Goal: Task Accomplishment & Management: Complete application form

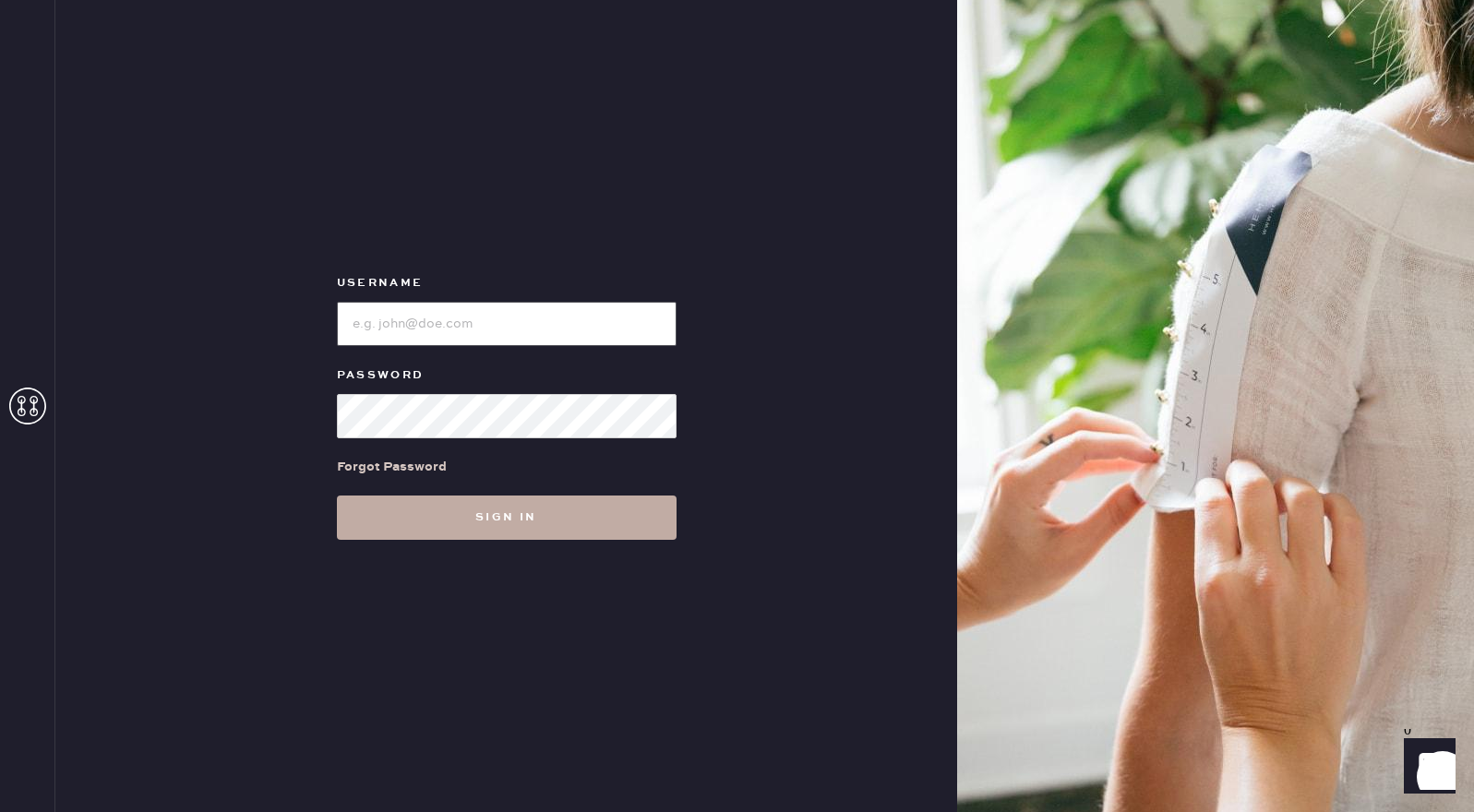
type input "reformationsouthcoastplaza"
click at [541, 514] on button "Sign in" at bounding box center [506, 517] width 339 height 44
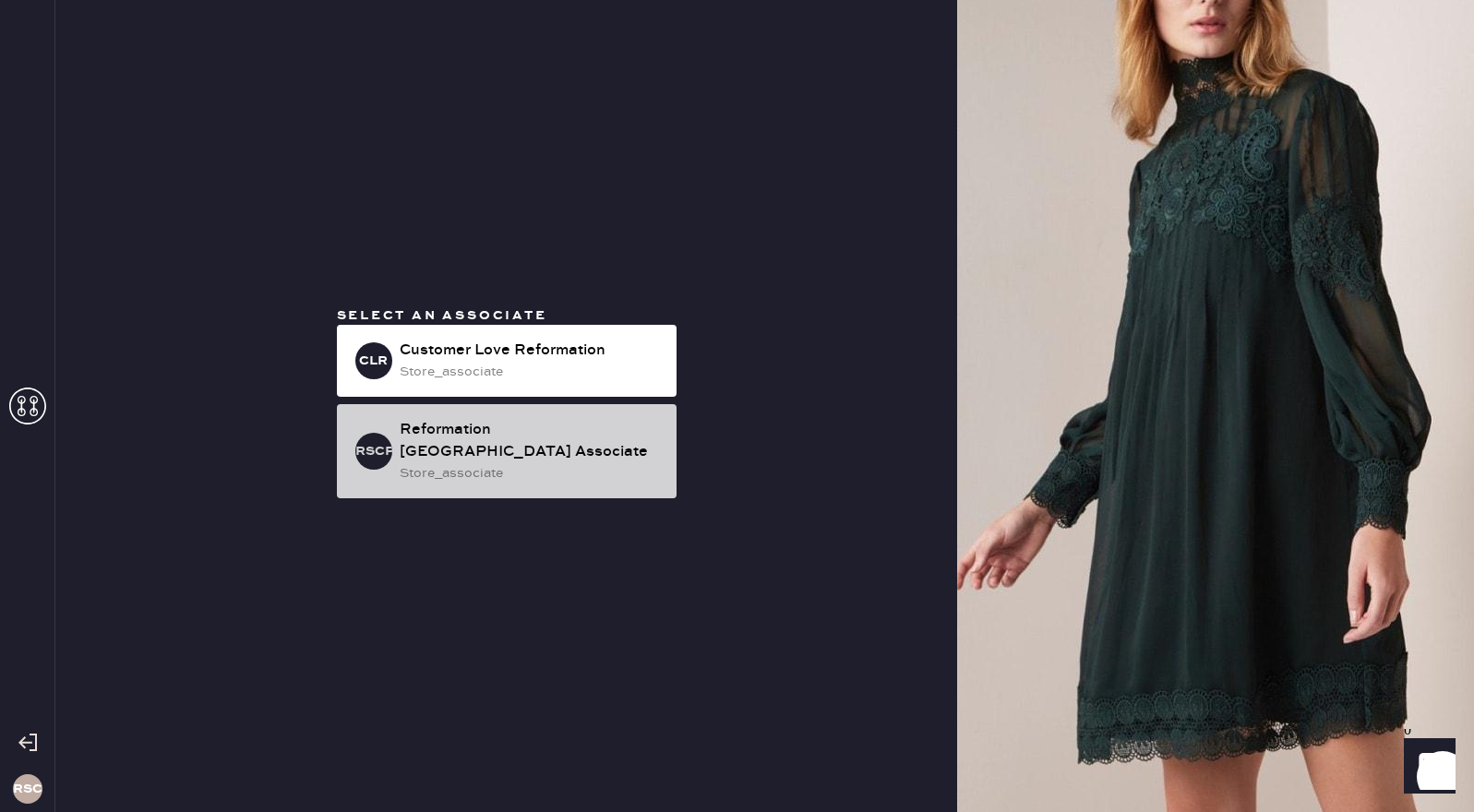
click at [546, 453] on div "Reformation [GEOGRAPHIC_DATA] Associate" at bounding box center [531, 440] width 262 height 44
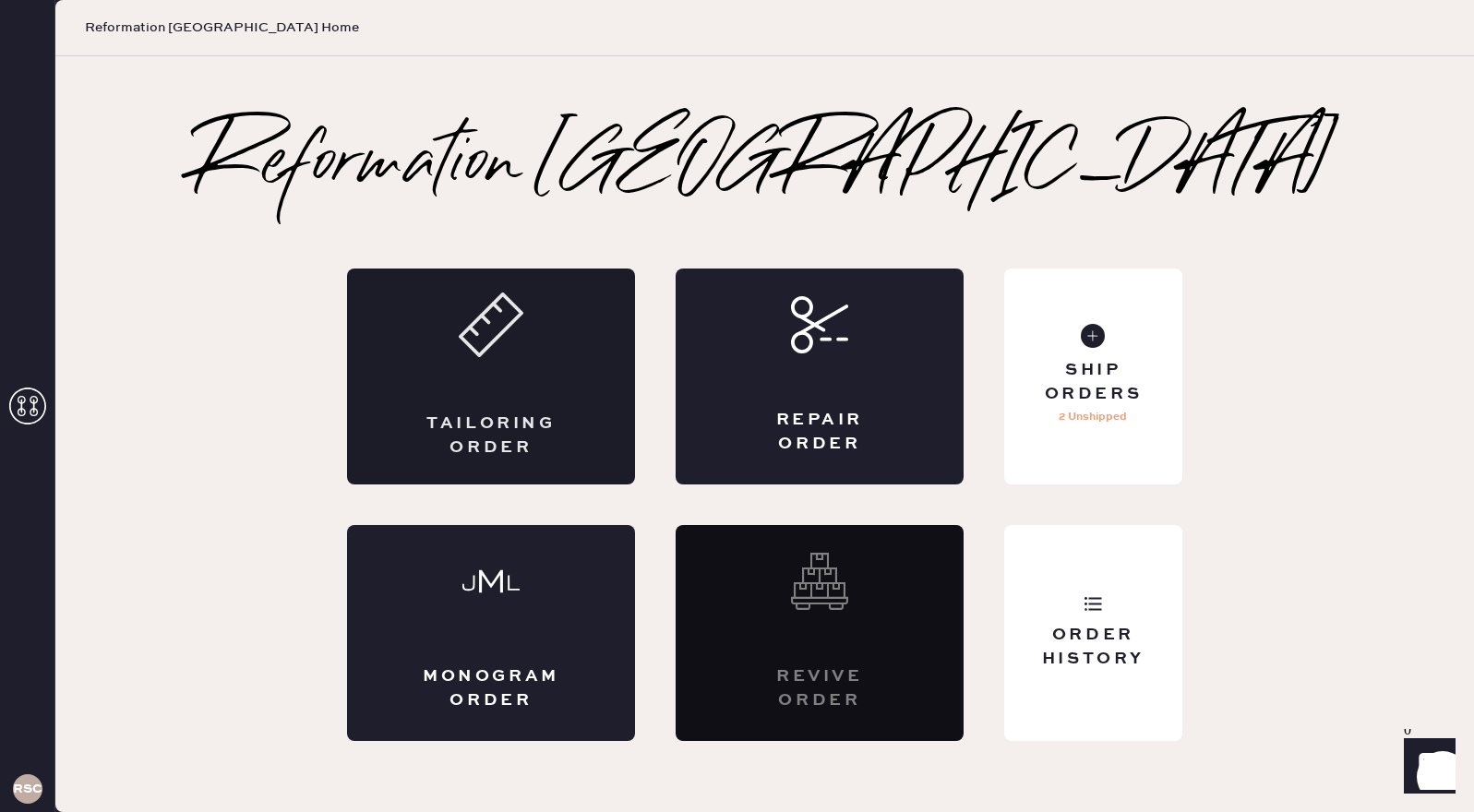
click at [493, 367] on div "Tailoring Order" at bounding box center [491, 376] width 288 height 216
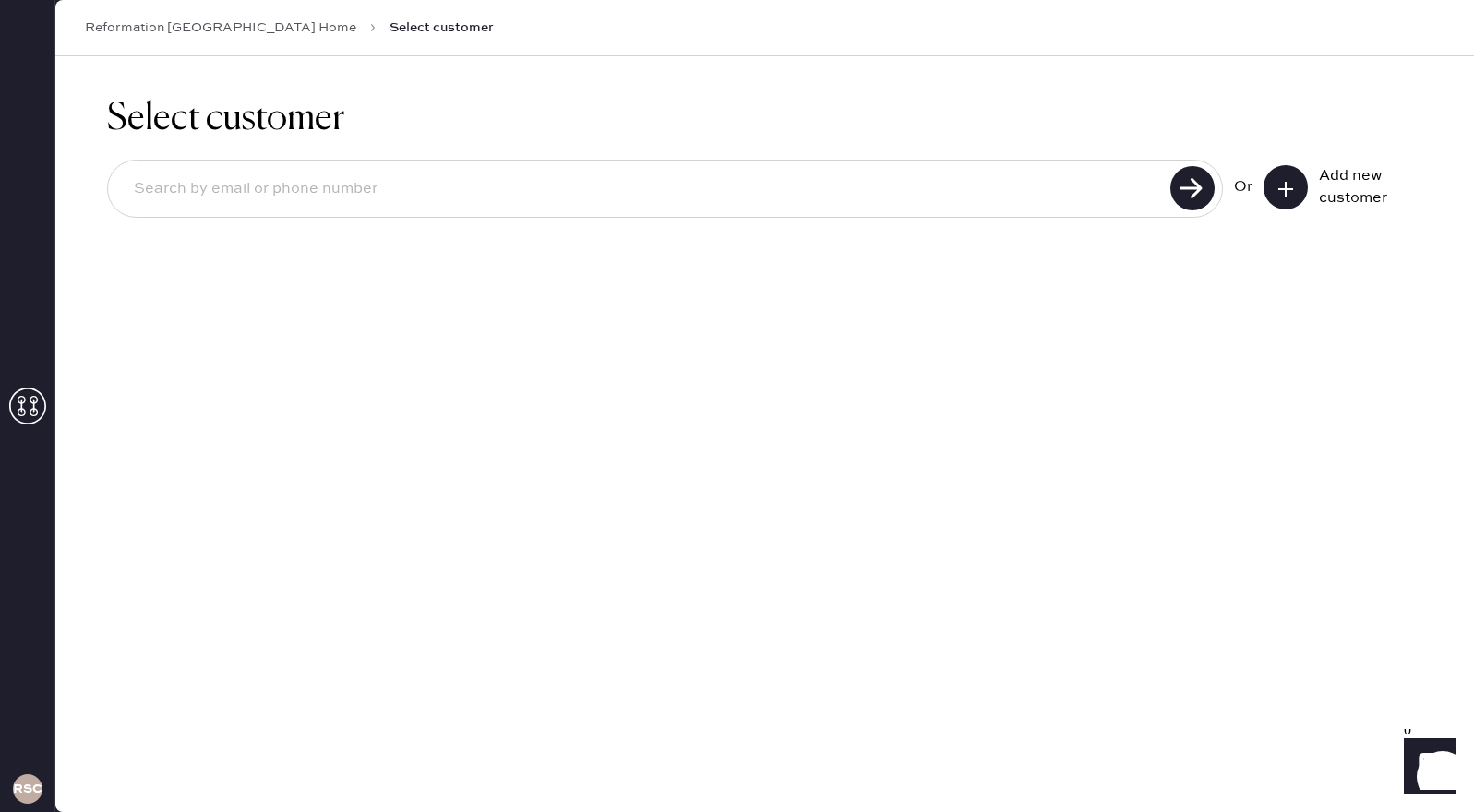
click at [1291, 190] on icon at bounding box center [1286, 190] width 19 height 19
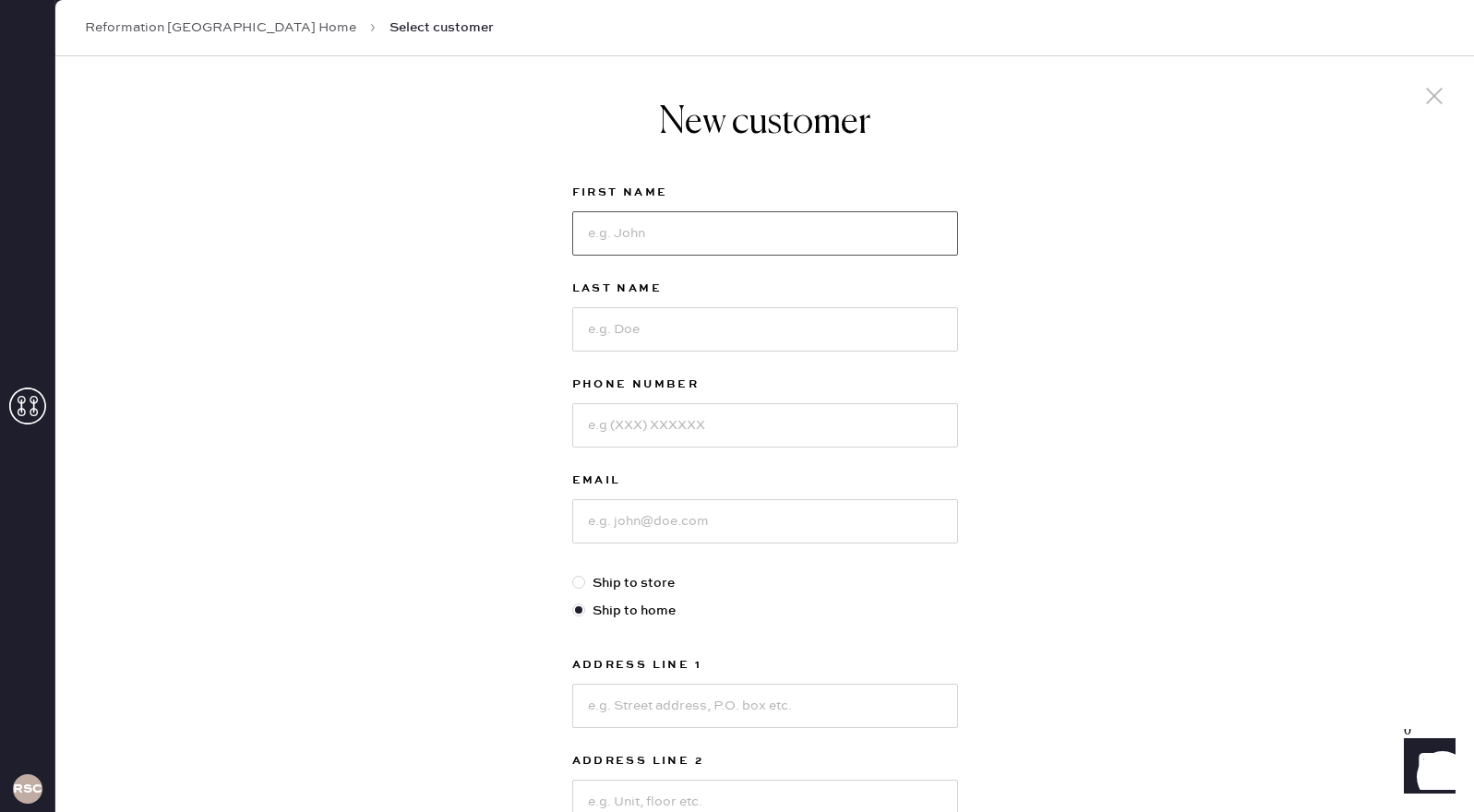
click at [851, 232] on input at bounding box center [765, 233] width 386 height 44
type input "[PERSON_NAME]"
click at [757, 327] on input at bounding box center [765, 329] width 386 height 44
type input "Goulamanian"
click at [726, 421] on input at bounding box center [765, 424] width 386 height 44
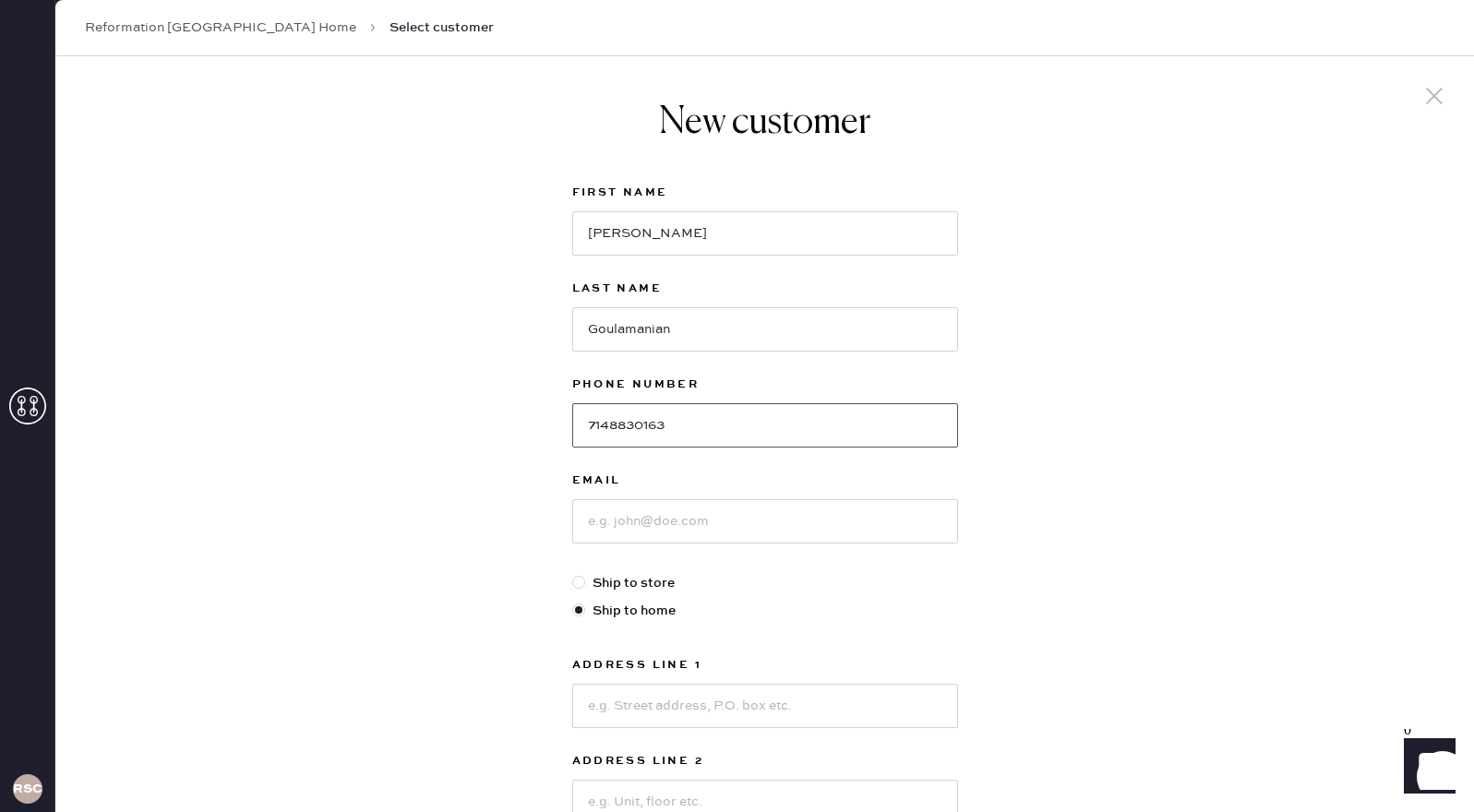
type input "7148830163"
click at [711, 510] on input at bounding box center [765, 520] width 386 height 44
type input "[EMAIL_ADDRESS][DOMAIN_NAME]"
click at [1048, 665] on div "New customer First Name [PERSON_NAME] Last Name Goulamanian Phone Number [PHONE…" at bounding box center [765, 628] width 1419 height 1144
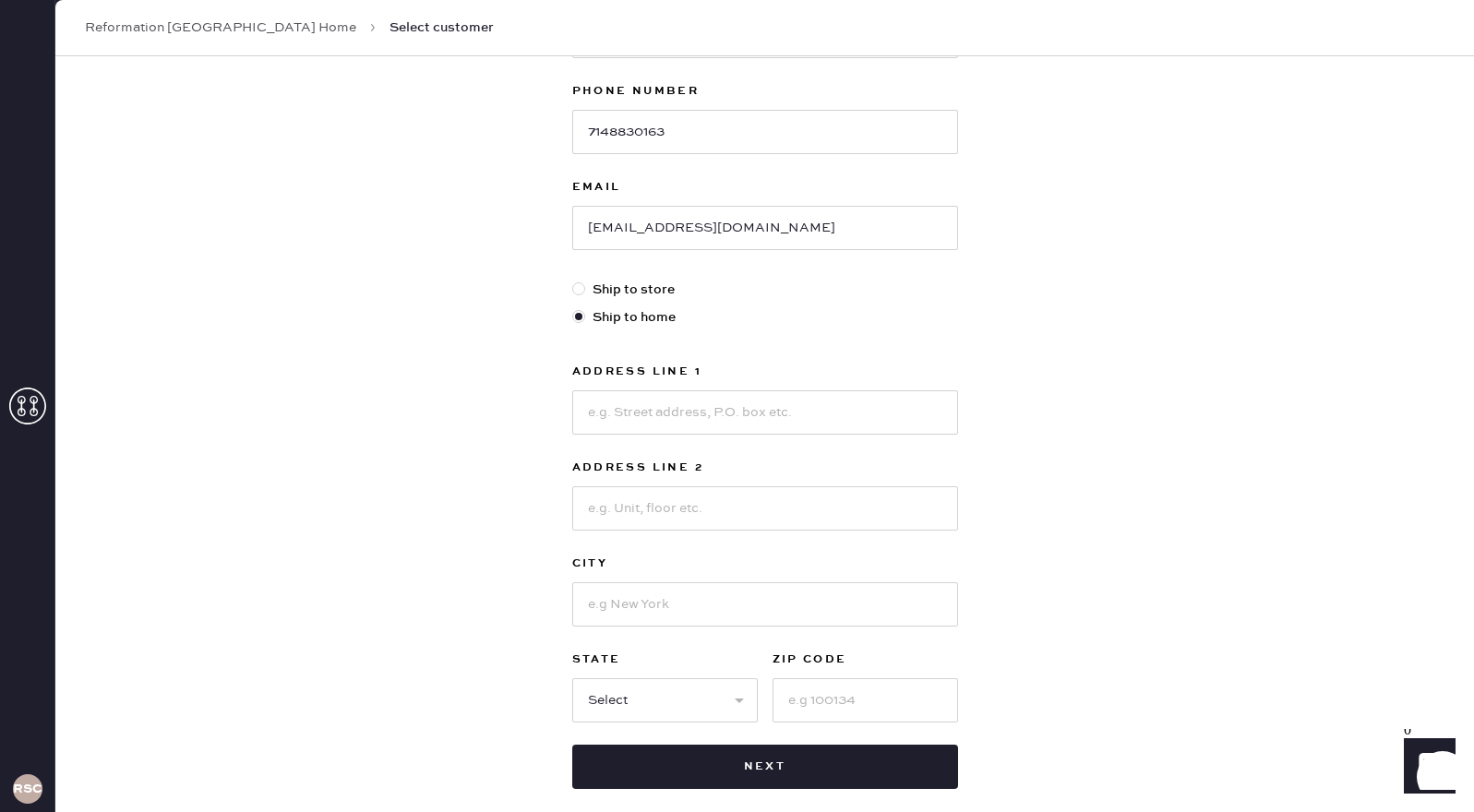
scroll to position [295, 0]
click at [747, 405] on input at bounding box center [765, 410] width 386 height 44
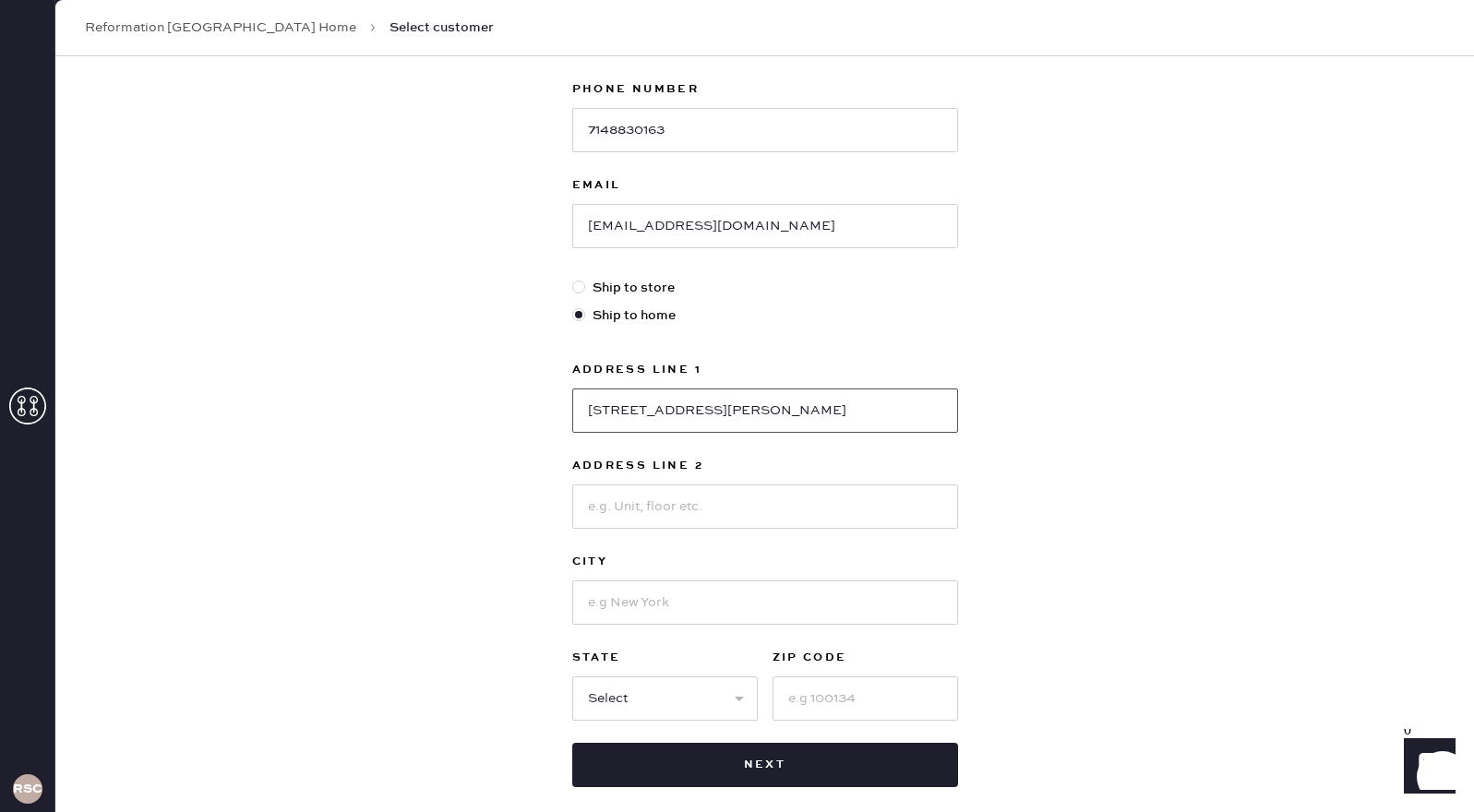
type input "[STREET_ADDRESS][PERSON_NAME]"
click at [646, 595] on input at bounding box center [765, 602] width 386 height 44
type input "Santa [PERSON_NAME]"
click at [678, 697] on select "Select AK AL AR AZ CA CO CT [GEOGRAPHIC_DATA] DE FL [GEOGRAPHIC_DATA] HI [GEOGR…" at bounding box center [665, 698] width 185 height 44
select select "CA"
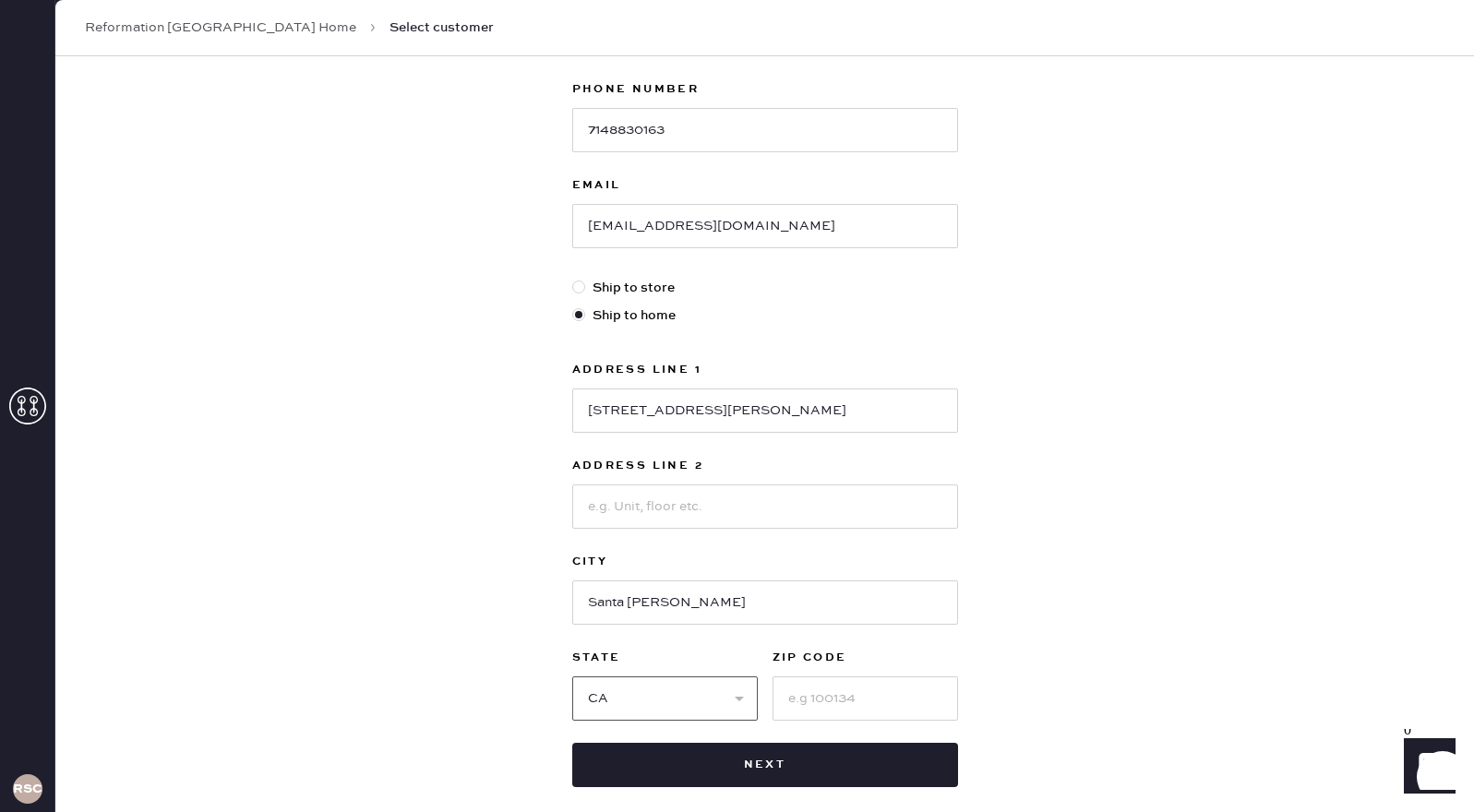
click at [572, 677] on select "Select AK AL AR AZ CA CO CT [GEOGRAPHIC_DATA] DE FL [GEOGRAPHIC_DATA] HI [GEOGR…" at bounding box center [665, 698] width 185 height 44
click at [826, 696] on input at bounding box center [865, 698] width 185 height 44
type input "92701"
click at [1169, 664] on div "New customer First Name [PERSON_NAME] Last Name Goulamanian Phone Number [PHONE…" at bounding box center [765, 333] width 1419 height 1144
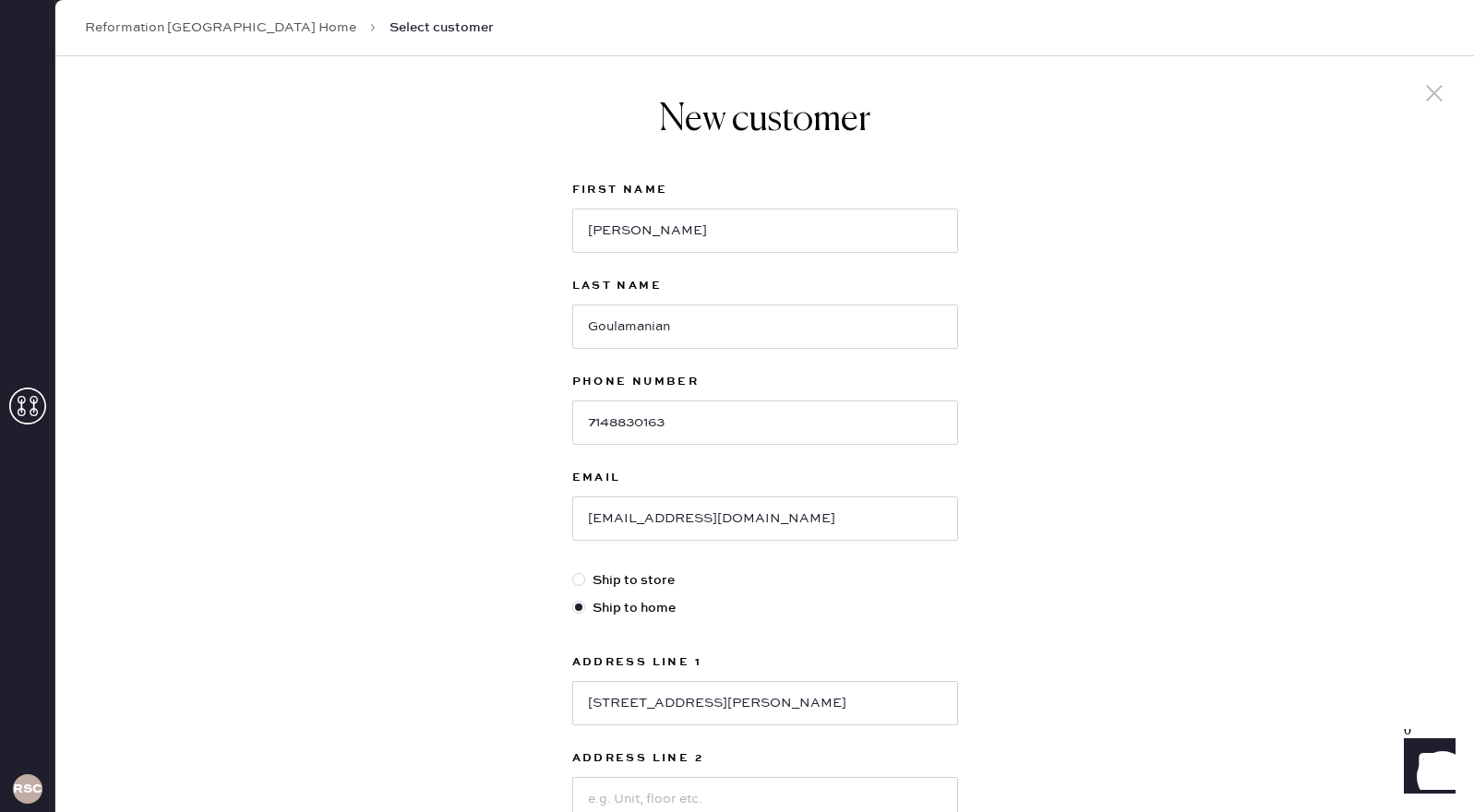
scroll to position [0, 0]
click at [605, 708] on input "[STREET_ADDRESS][PERSON_NAME]" at bounding box center [765, 705] width 386 height 44
click at [1133, 485] on div "New customer First Name [PERSON_NAME] Last Name Goulamanian Phone Number [PHONE…" at bounding box center [765, 628] width 1419 height 1144
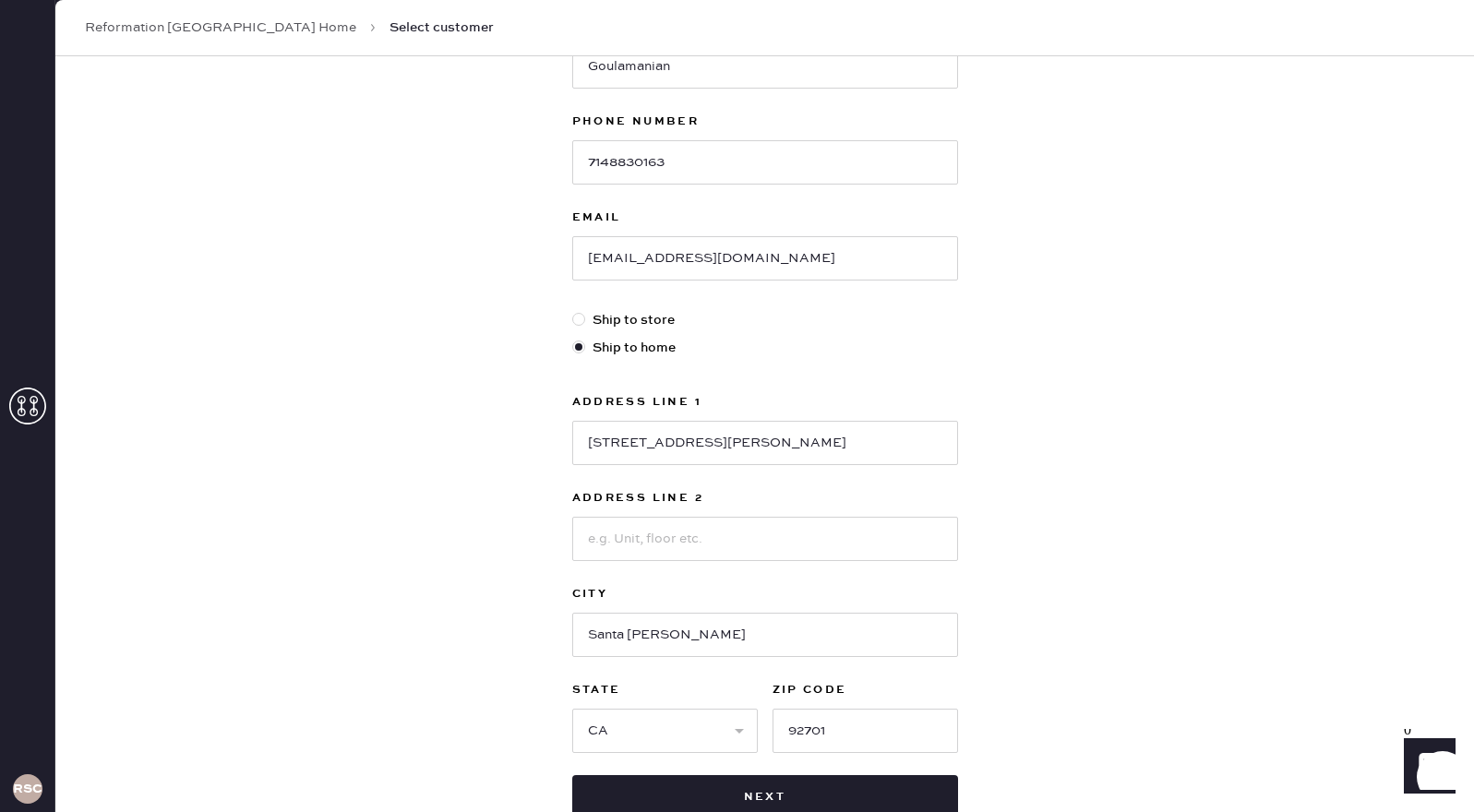
scroll to position [295, 0]
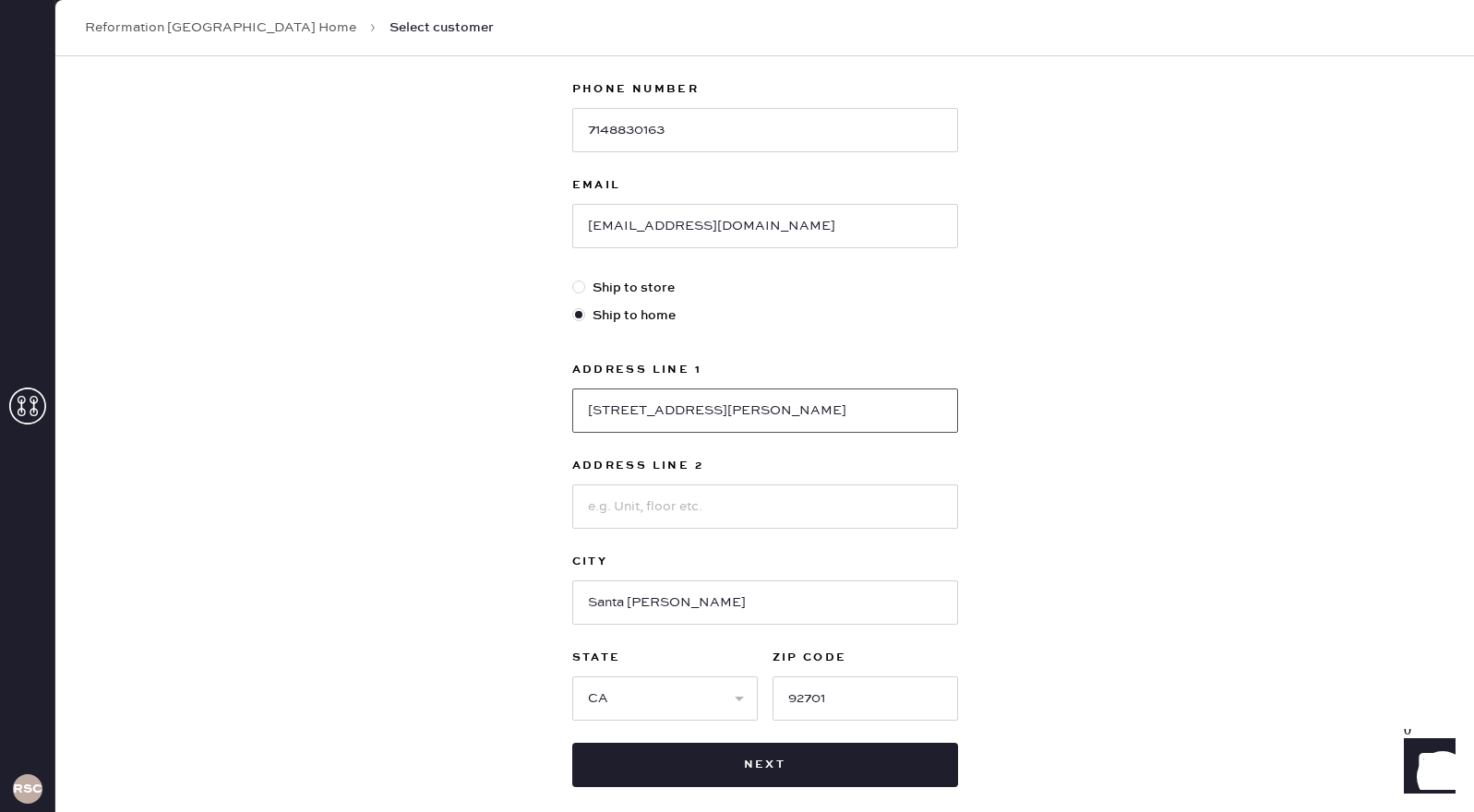
click at [619, 409] on input "[STREET_ADDRESS][PERSON_NAME]" at bounding box center [765, 410] width 386 height 44
type input "[STREET_ADDRESS][PERSON_NAME]"
click at [860, 485] on input at bounding box center [765, 506] width 386 height 44
click at [1007, 434] on div "New customer First Name [PERSON_NAME] Last Name Goulamanian Phone Number [PHONE…" at bounding box center [765, 333] width 1419 height 1144
click at [1148, 507] on div "New customer First Name [PERSON_NAME] Last Name Goulamanian Phone Number [PHONE…" at bounding box center [765, 333] width 1419 height 1144
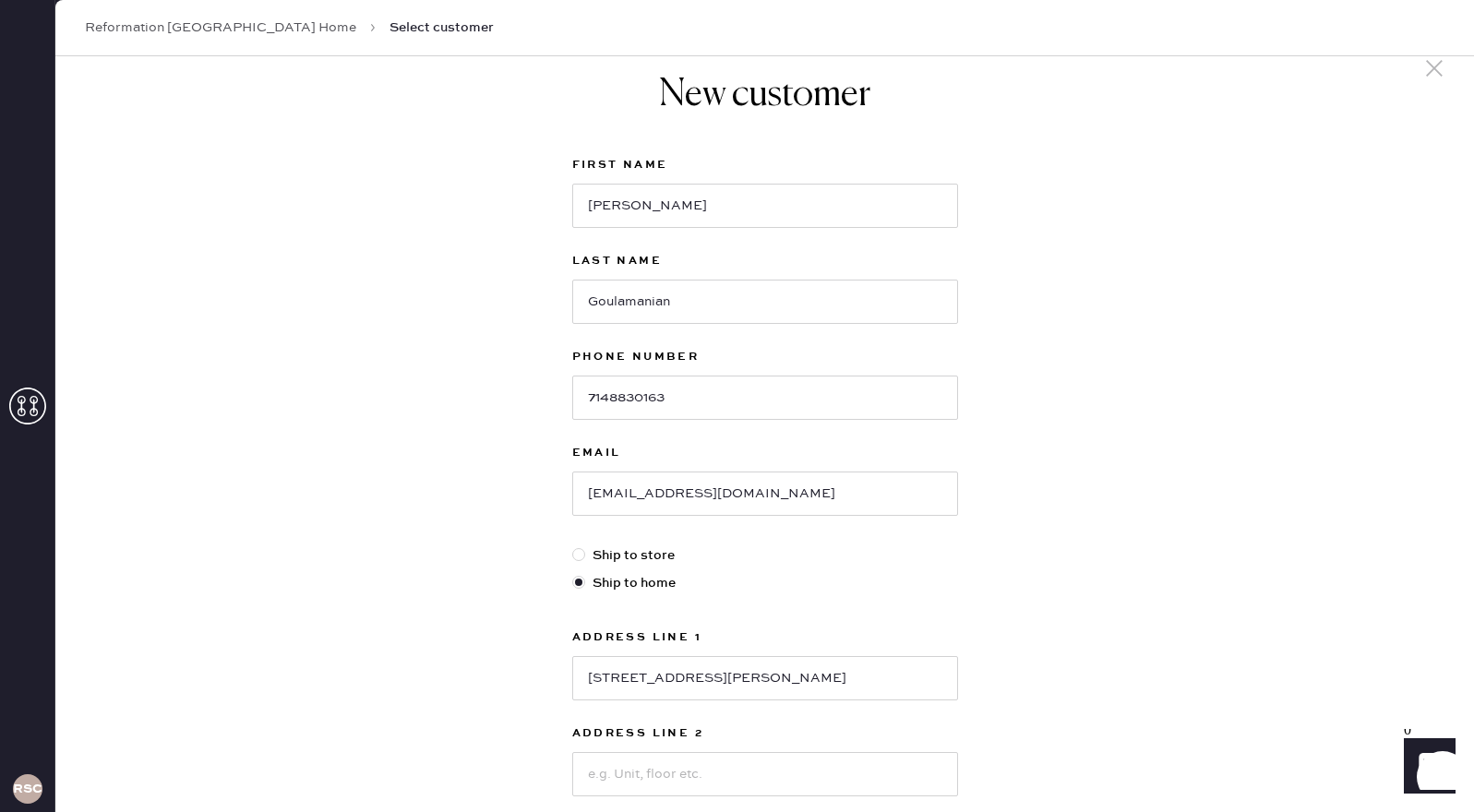
scroll to position [0, 0]
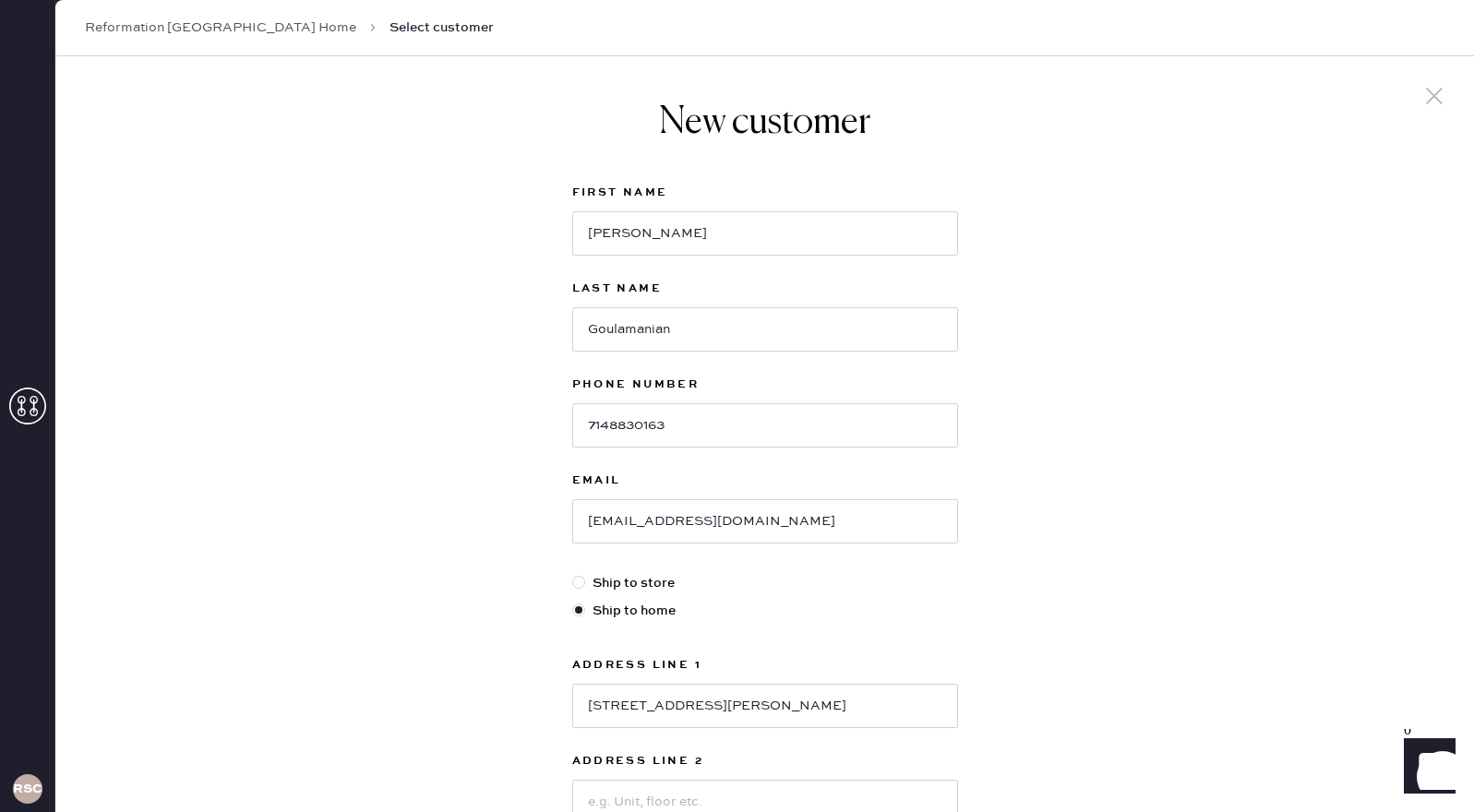
click at [1219, 360] on div "New customer First Name [PERSON_NAME] Last Name Goulamanian Phone Number [PHONE…" at bounding box center [765, 628] width 1419 height 1144
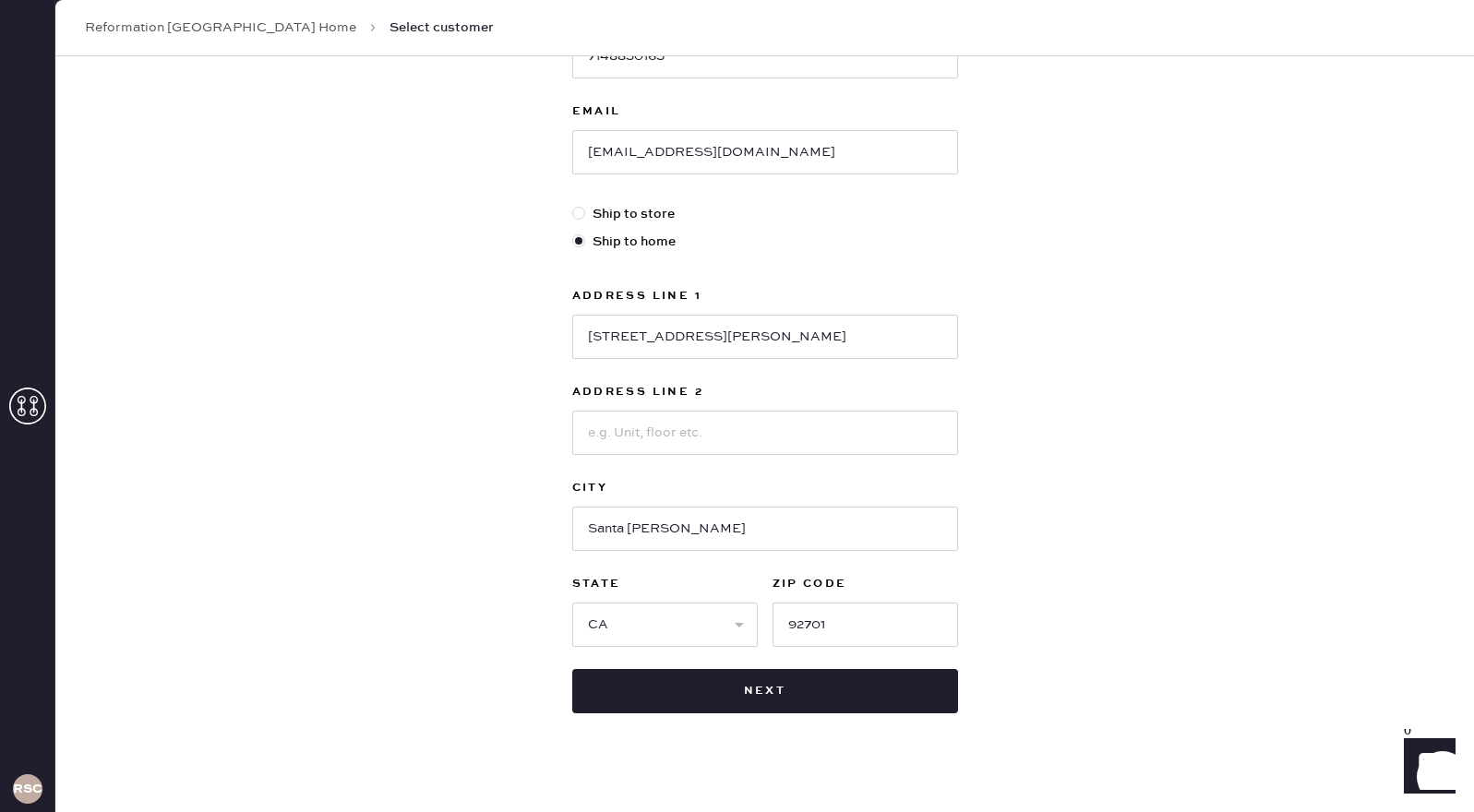
scroll to position [389, 0]
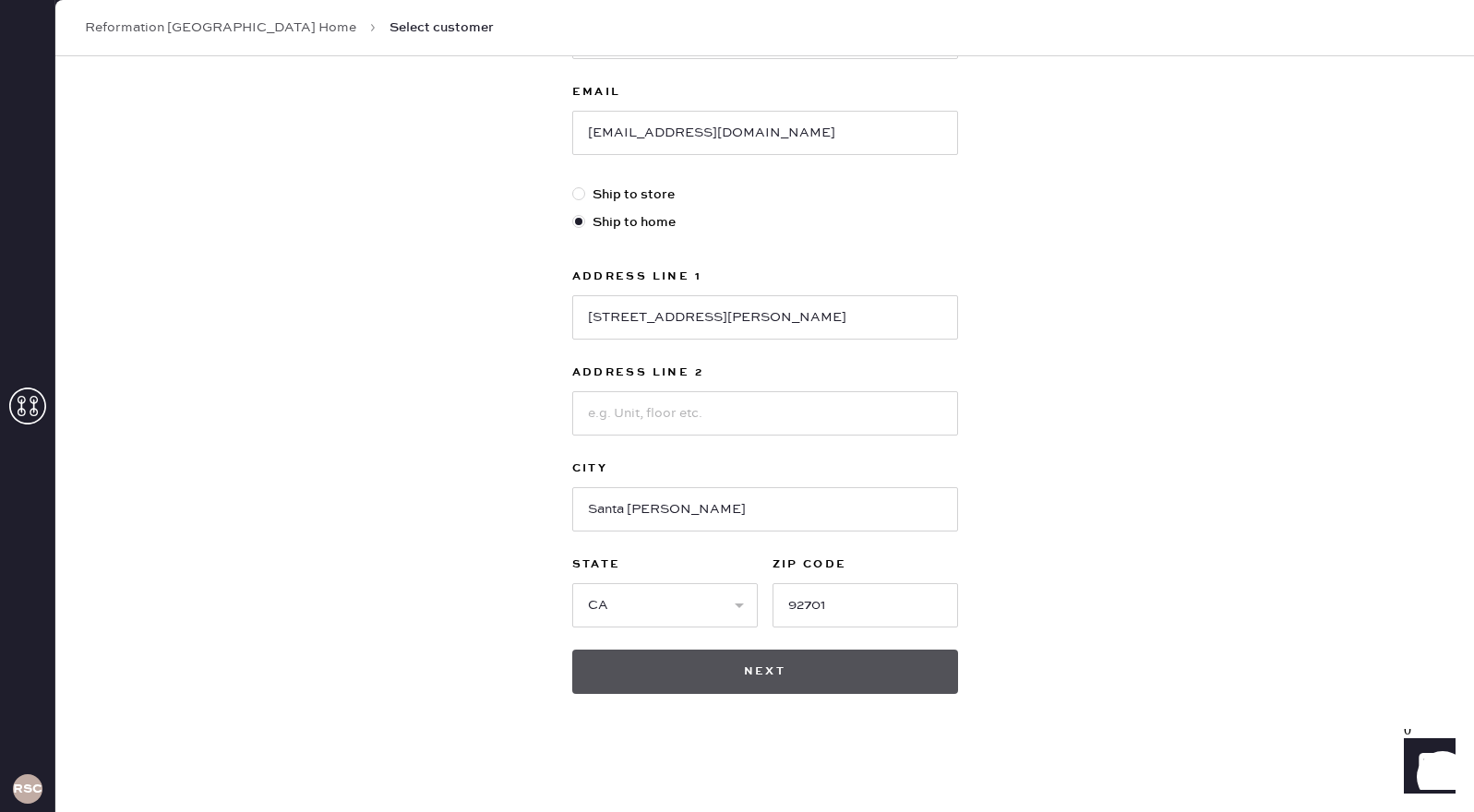
click at [675, 681] on button "Next" at bounding box center [765, 671] width 386 height 44
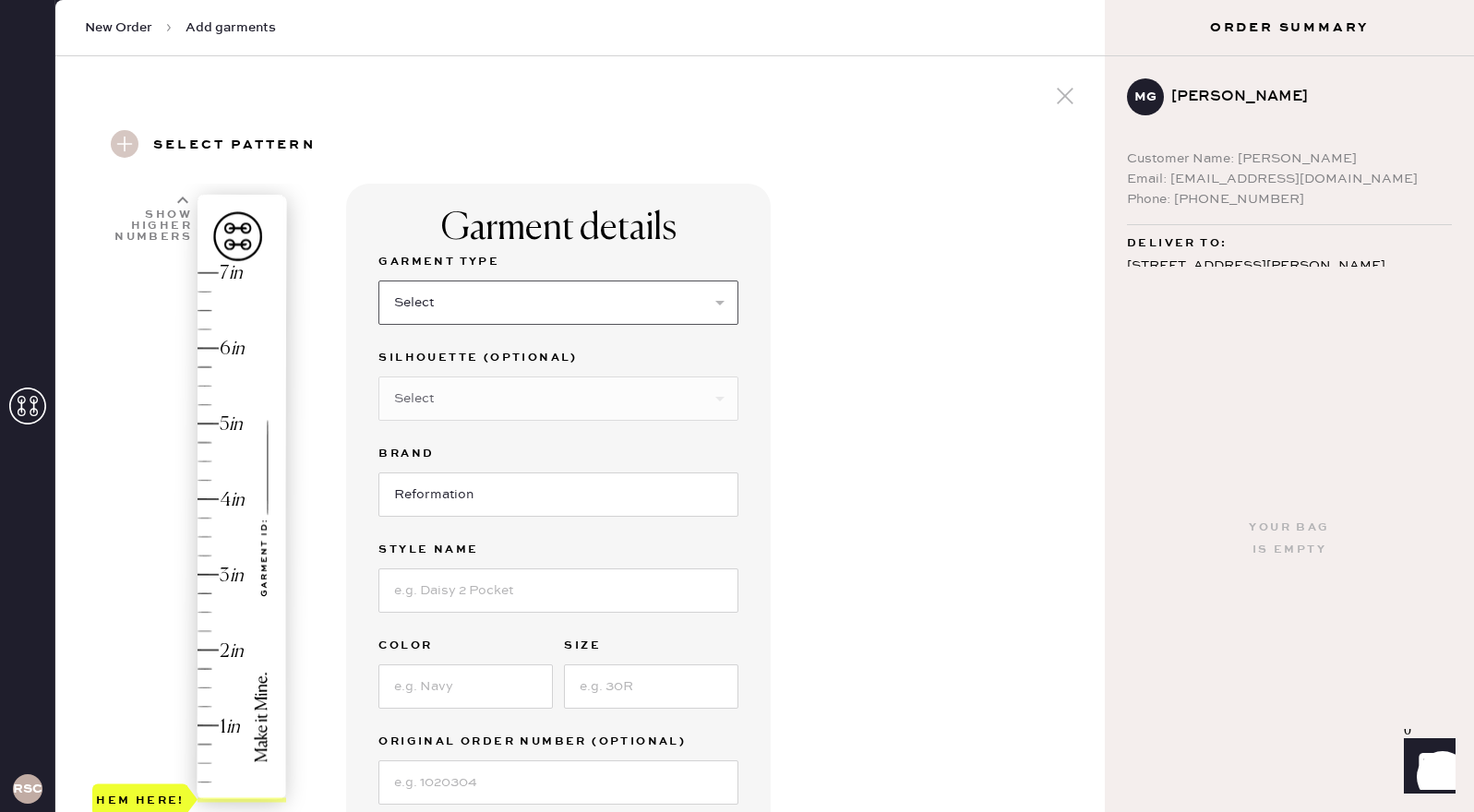
click at [716, 306] on select "Select Basic Skirt Jeans Leggings Pants Shorts Basic Sleeved Dress Basic Sleeve…" at bounding box center [558, 302] width 360 height 44
click at [379, 280] on select "Select Basic Skirt Jeans Leggings Pants Shorts Basic Sleeved Dress Basic Sleeve…" at bounding box center [558, 302] width 360 height 44
click at [473, 301] on select "Select Basic Skirt Jeans Leggings Pants Shorts Basic Sleeved Dress Basic Sleeve…" at bounding box center [558, 302] width 360 height 44
select select "4"
click at [379, 280] on select "Select Basic Skirt Jeans Leggings Pants Shorts Basic Sleeved Dress Basic Sleeve…" at bounding box center [558, 302] width 360 height 44
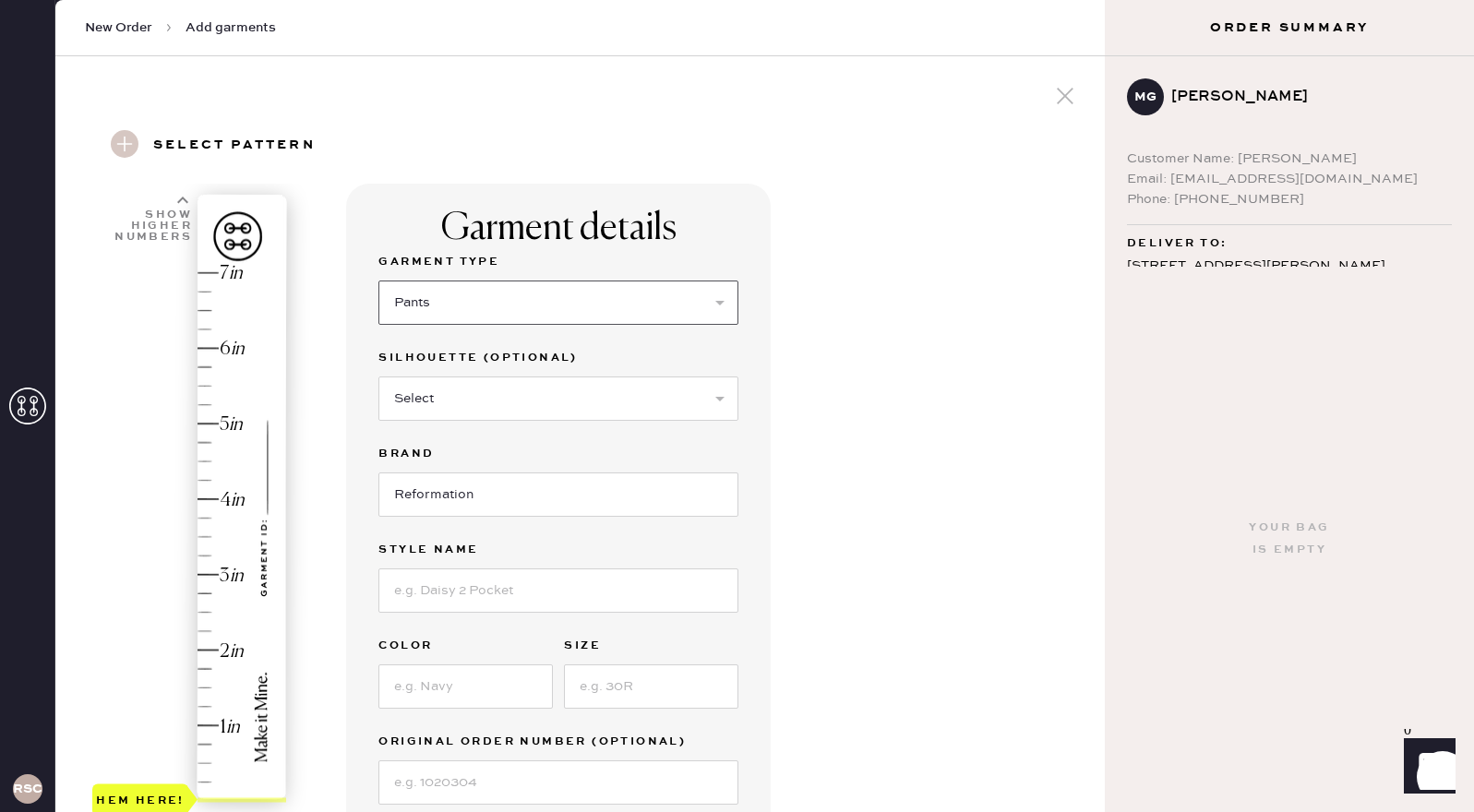
click at [537, 293] on select "Select Basic Skirt Jeans Leggings Pants Shorts Basic Sleeved Dress Basic Sleeve…" at bounding box center [558, 302] width 360 height 44
click at [379, 280] on select "Select Basic Skirt Jeans Leggings Pants Shorts Basic Sleeved Dress Basic Sleeve…" at bounding box center [558, 302] width 360 height 44
click at [862, 560] on div "Garment details Garment Type Select Basic Skirt Jeans Leggings Pants Shorts Bas…" at bounding box center [718, 689] width 744 height 1011
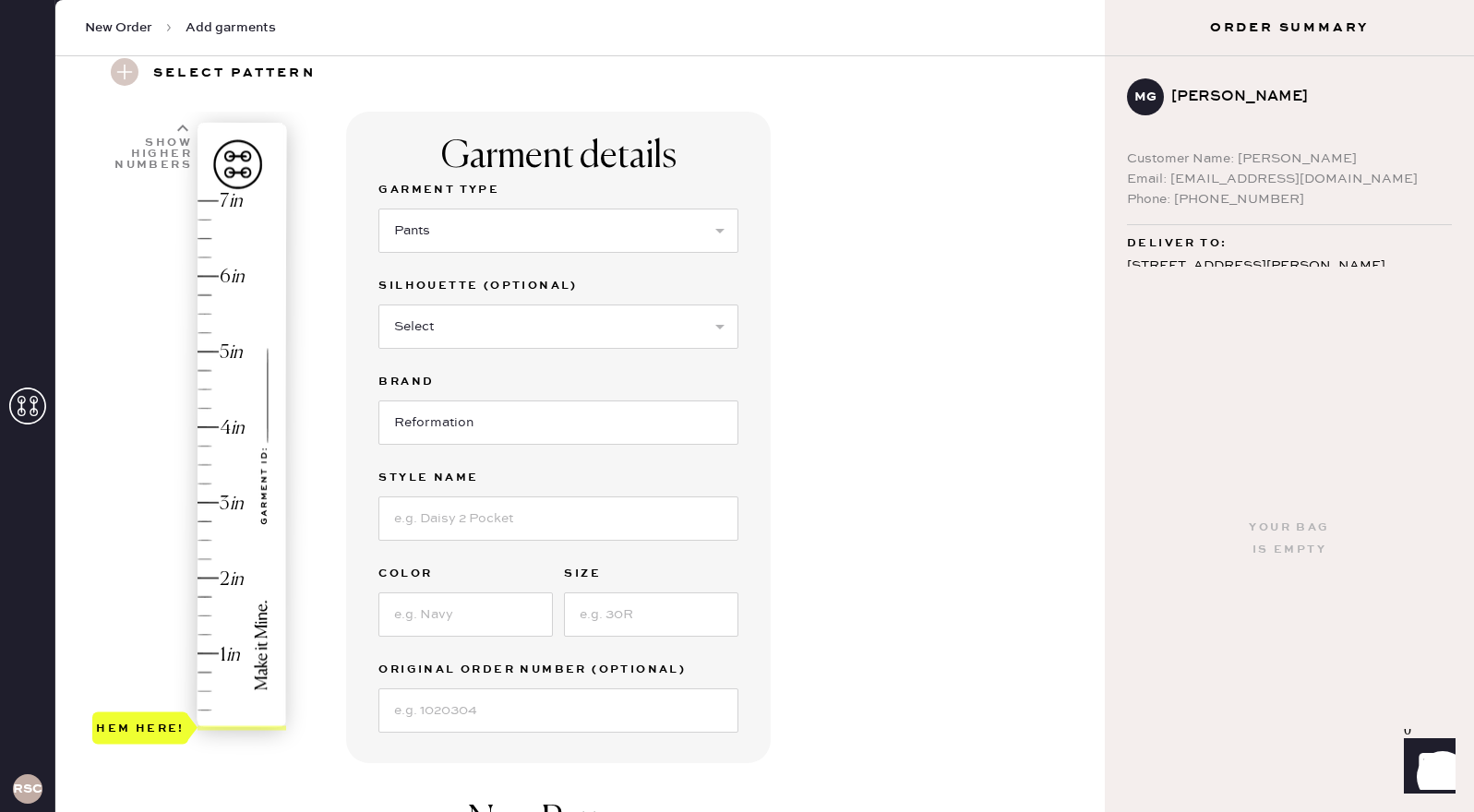
scroll to position [74, 0]
click at [598, 511] on input at bounding box center [558, 516] width 360 height 44
type input "Vida low rise pant"
click at [479, 612] on input at bounding box center [465, 612] width 175 height 44
type input "navy red stripe"
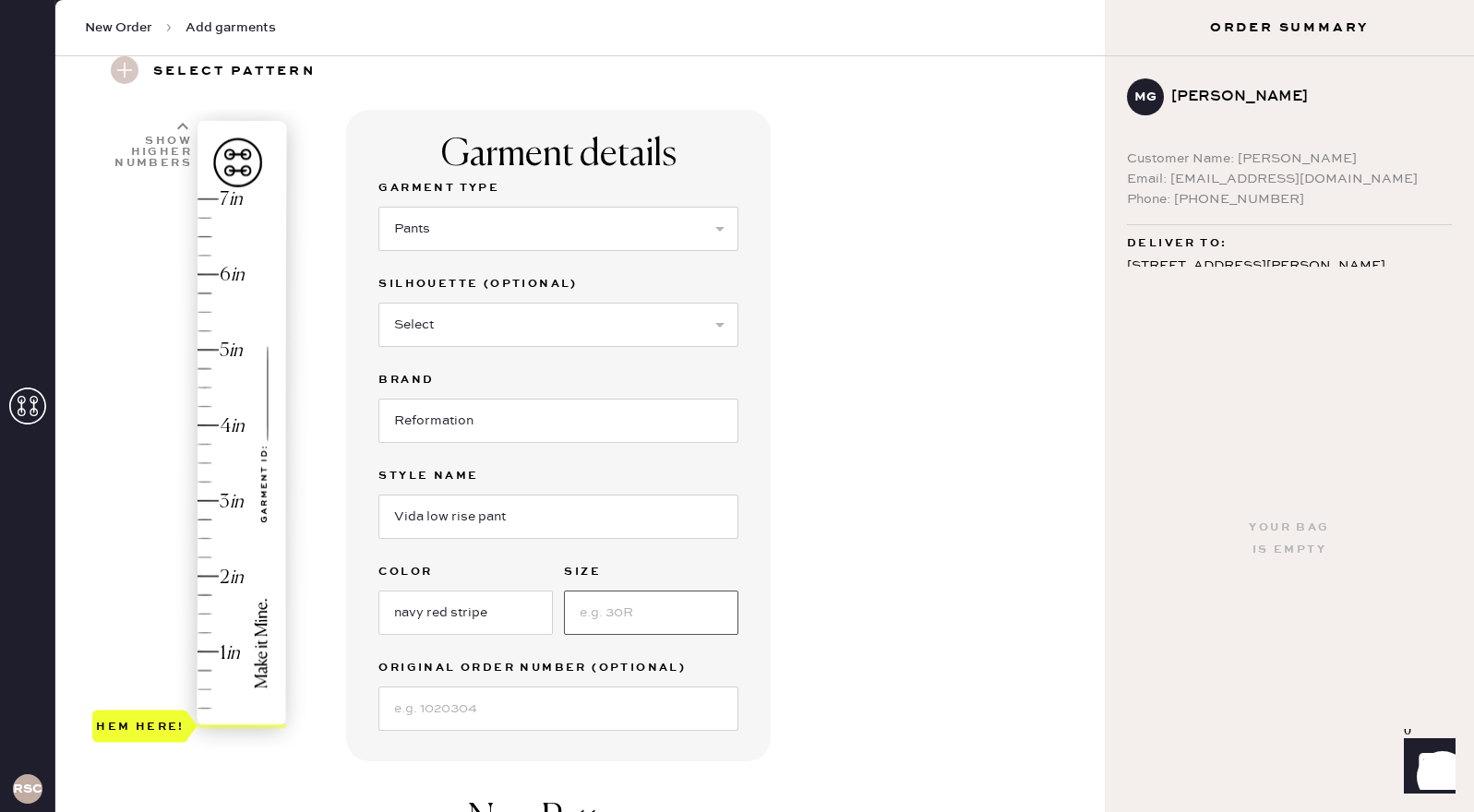
click at [594, 620] on input at bounding box center [651, 612] width 175 height 44
type input "4"
type input "3.5"
click at [208, 462] on div "Hem here!" at bounding box center [191, 463] width 196 height 545
click at [827, 531] on div "Garment details Garment Type Select Basic Skirt Jeans Leggings Pants Shorts Bas…" at bounding box center [718, 615] width 744 height 1011
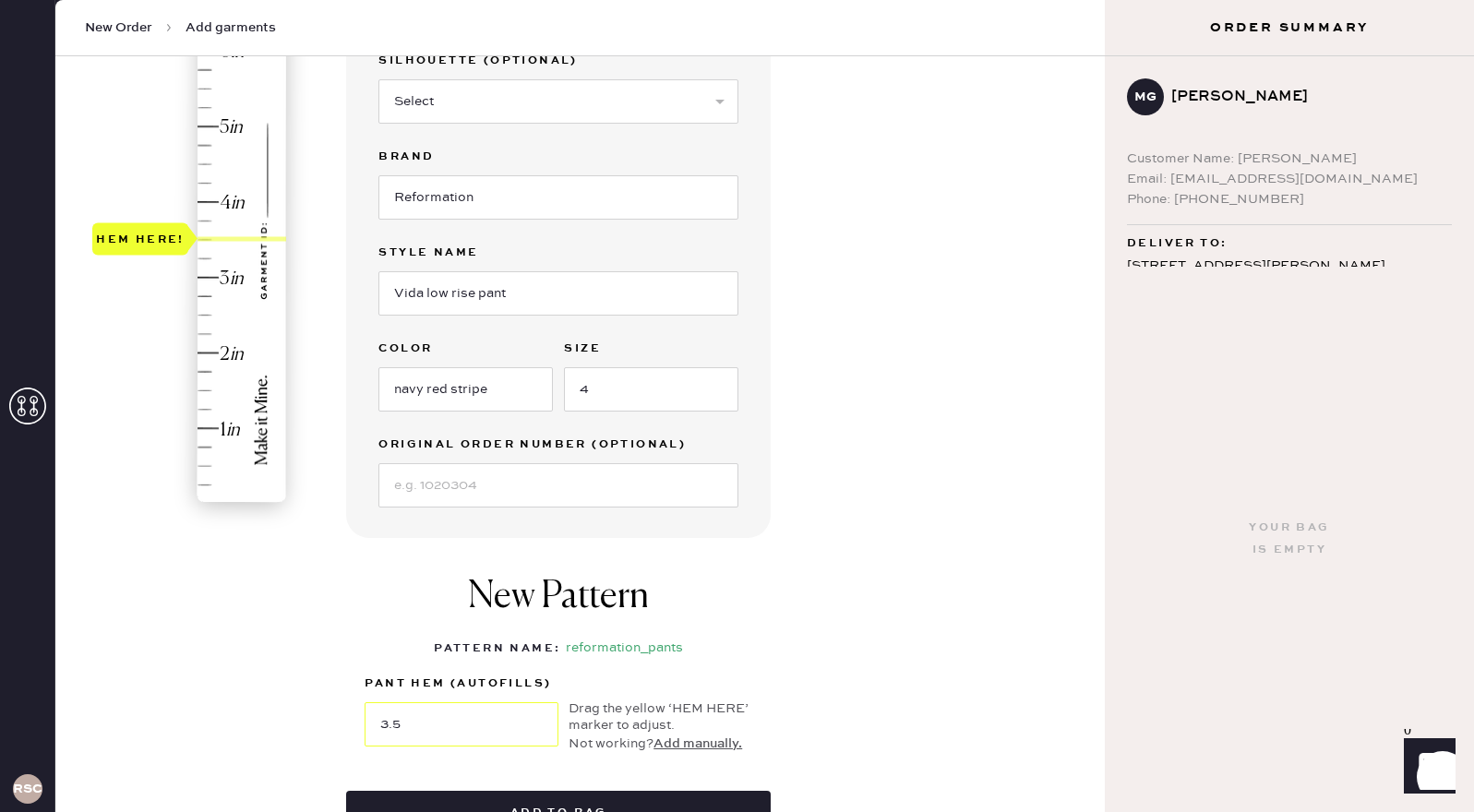
scroll to position [369, 0]
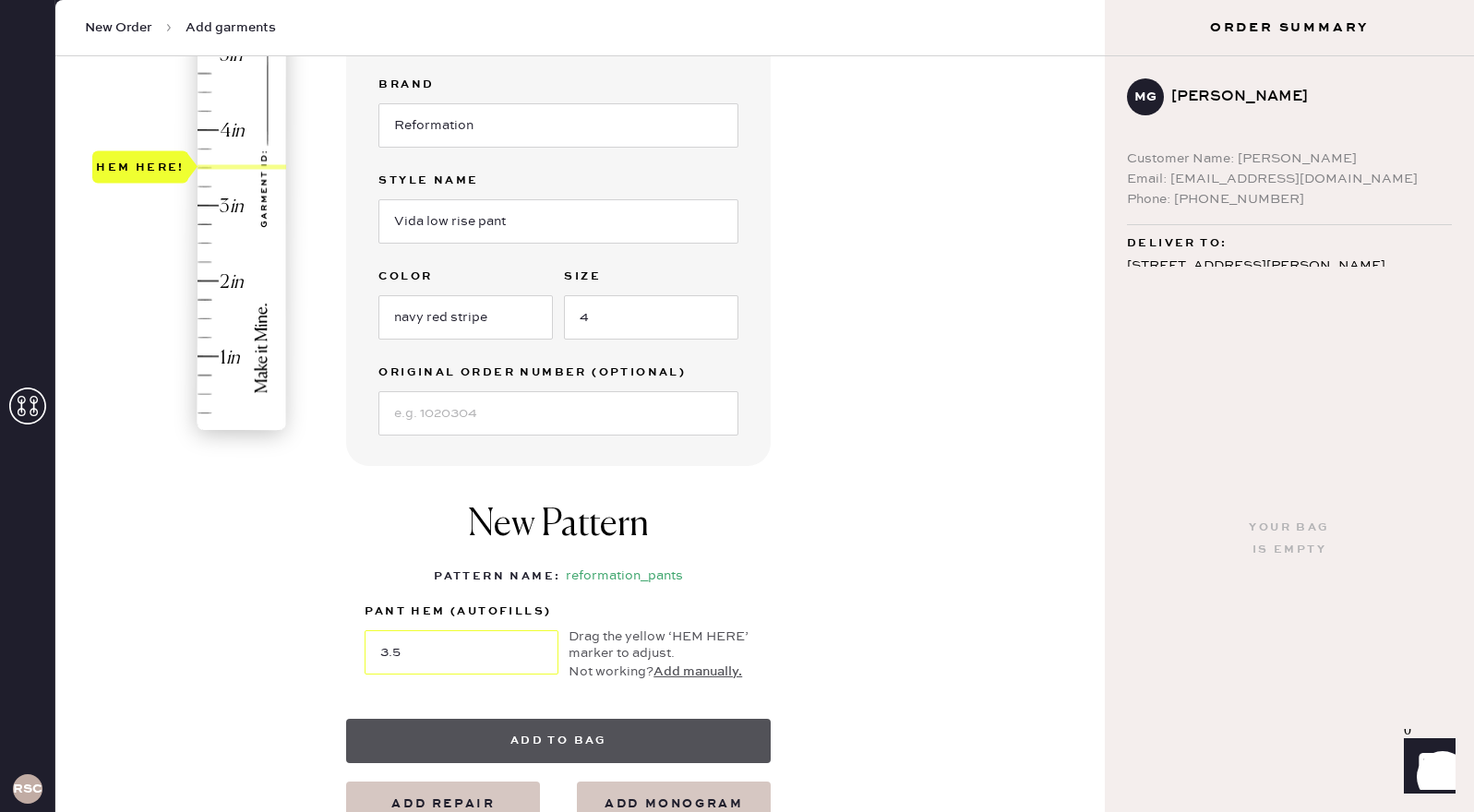
click at [499, 747] on button "Add to bag" at bounding box center [558, 740] width 424 height 44
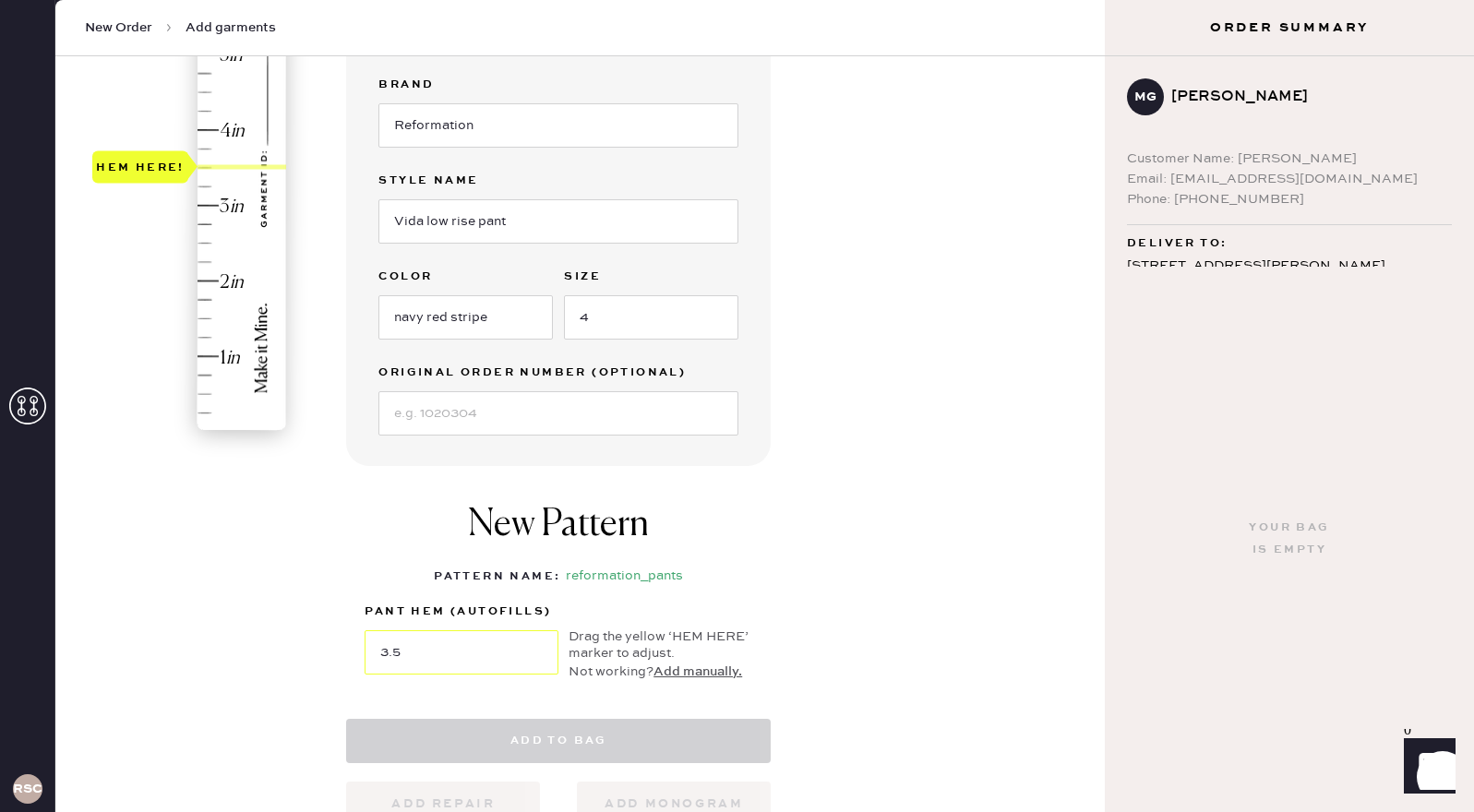
select select
select select "4"
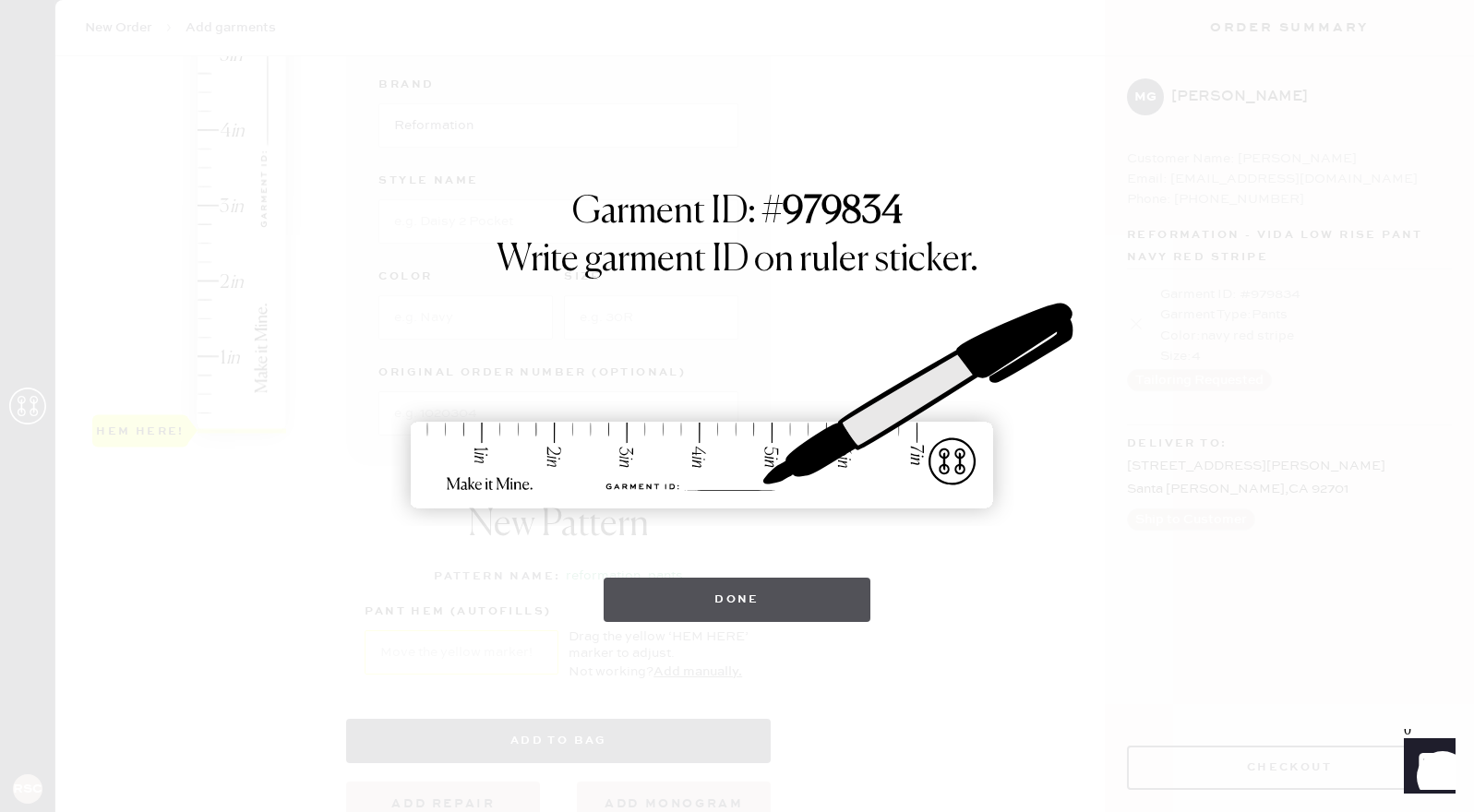
click at [742, 601] on button "Done" at bounding box center [737, 599] width 266 height 44
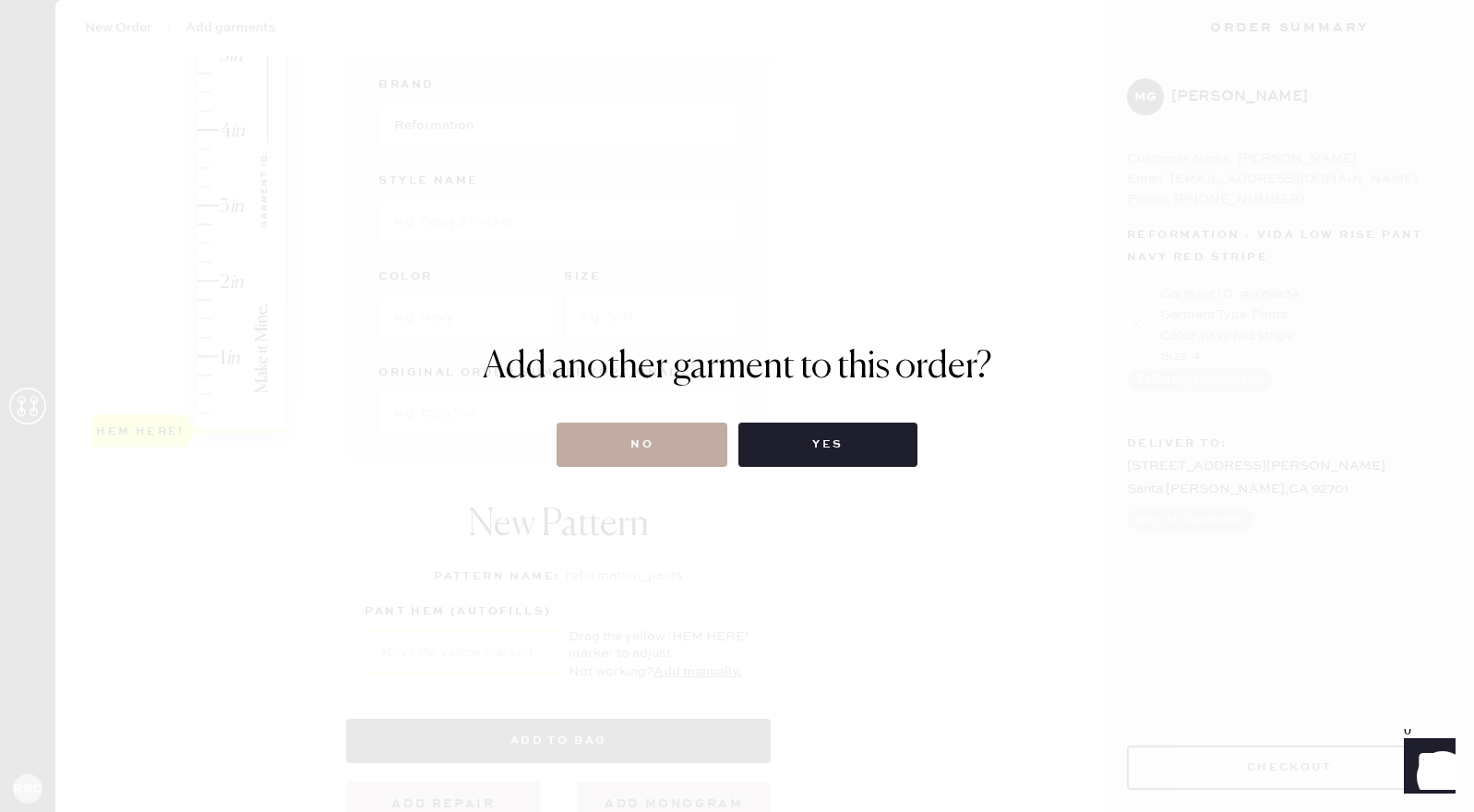
click at [668, 442] on button "No" at bounding box center [641, 444] width 171 height 44
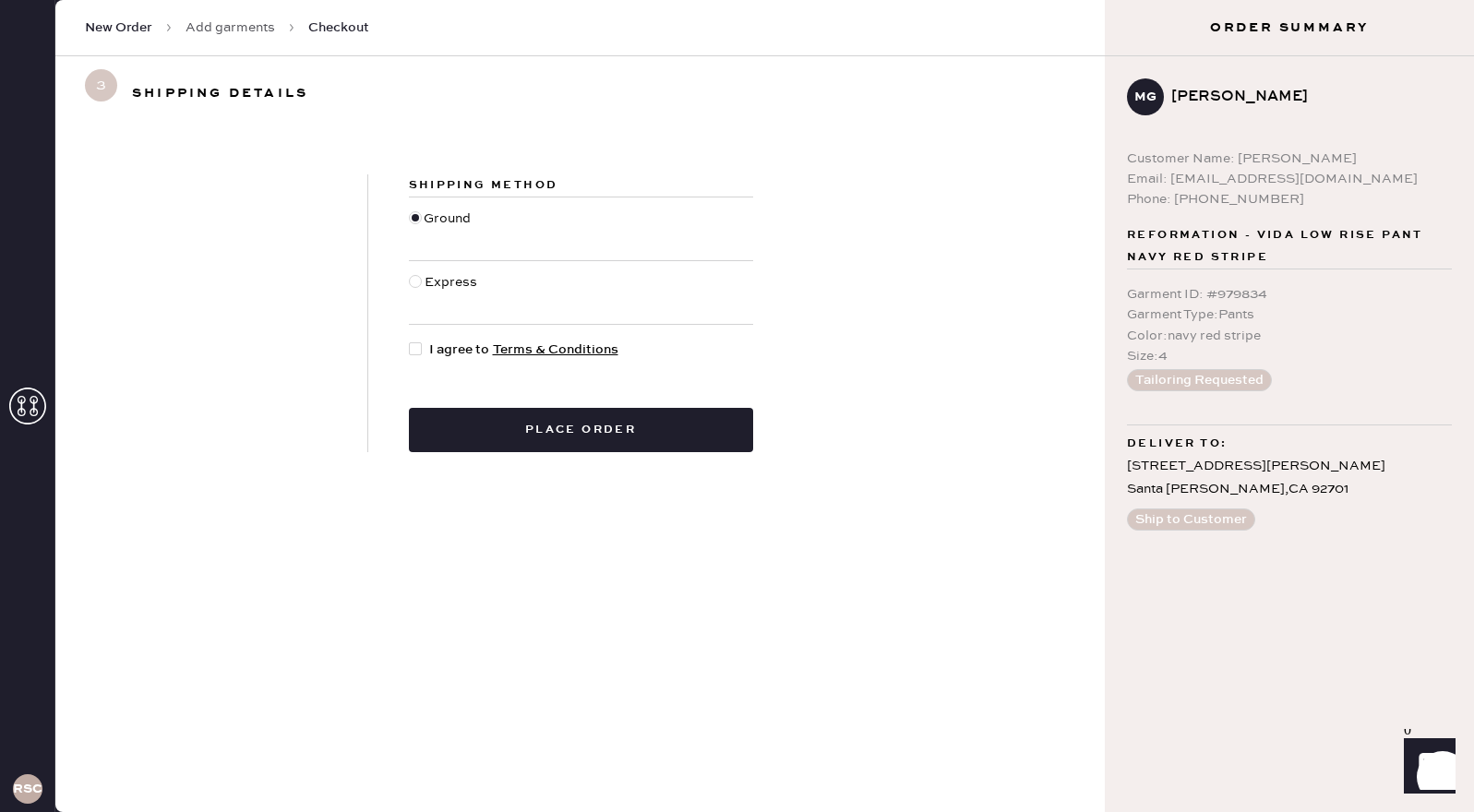
click at [414, 346] on div at bounding box center [415, 349] width 13 height 13
click at [409, 340] on input "I agree to Terms & Conditions" at bounding box center [408, 339] width 1 height 1
checkbox input "true"
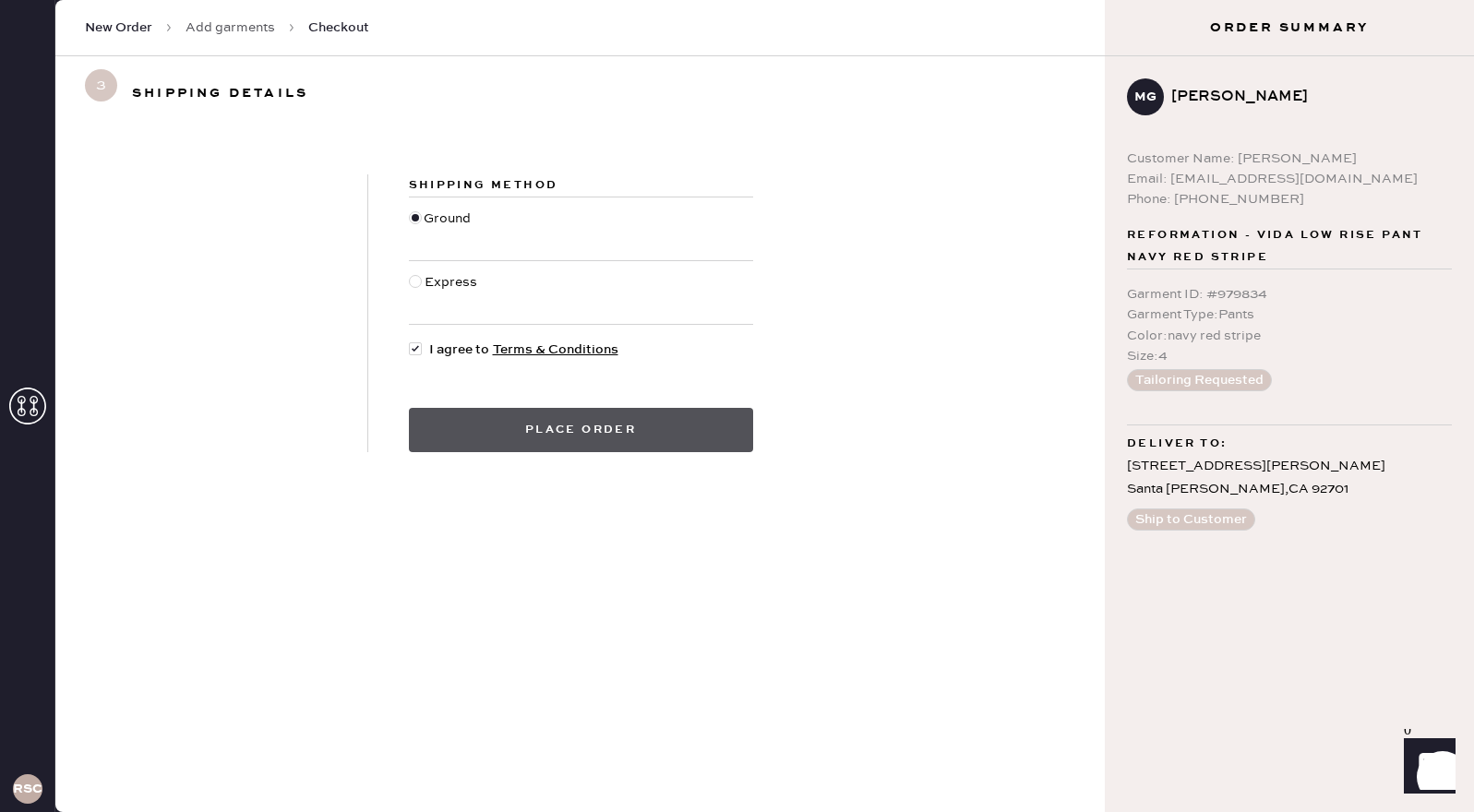
click at [459, 430] on button "Place order" at bounding box center [580, 429] width 344 height 44
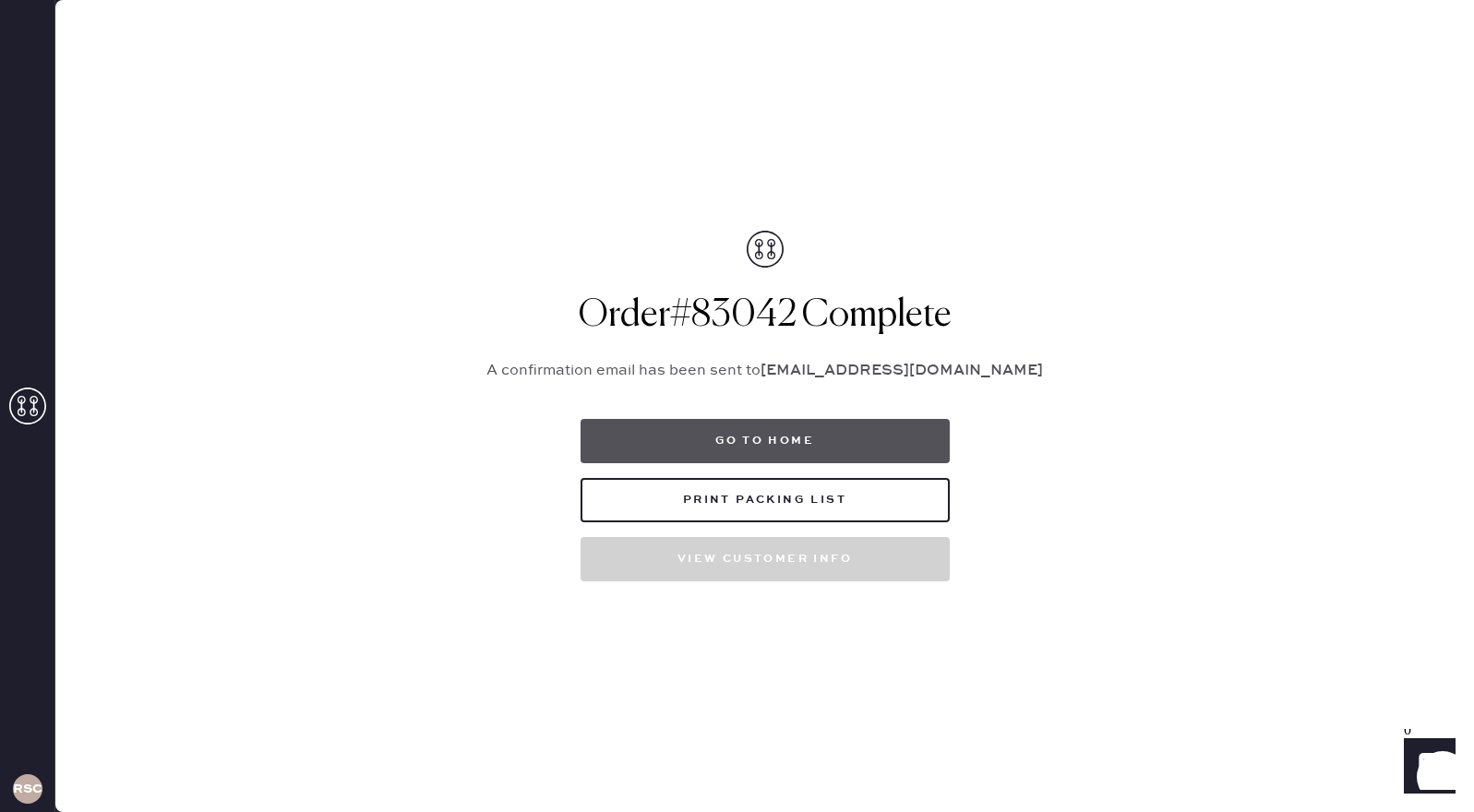
click at [736, 445] on button "Go to home" at bounding box center [765, 440] width 369 height 44
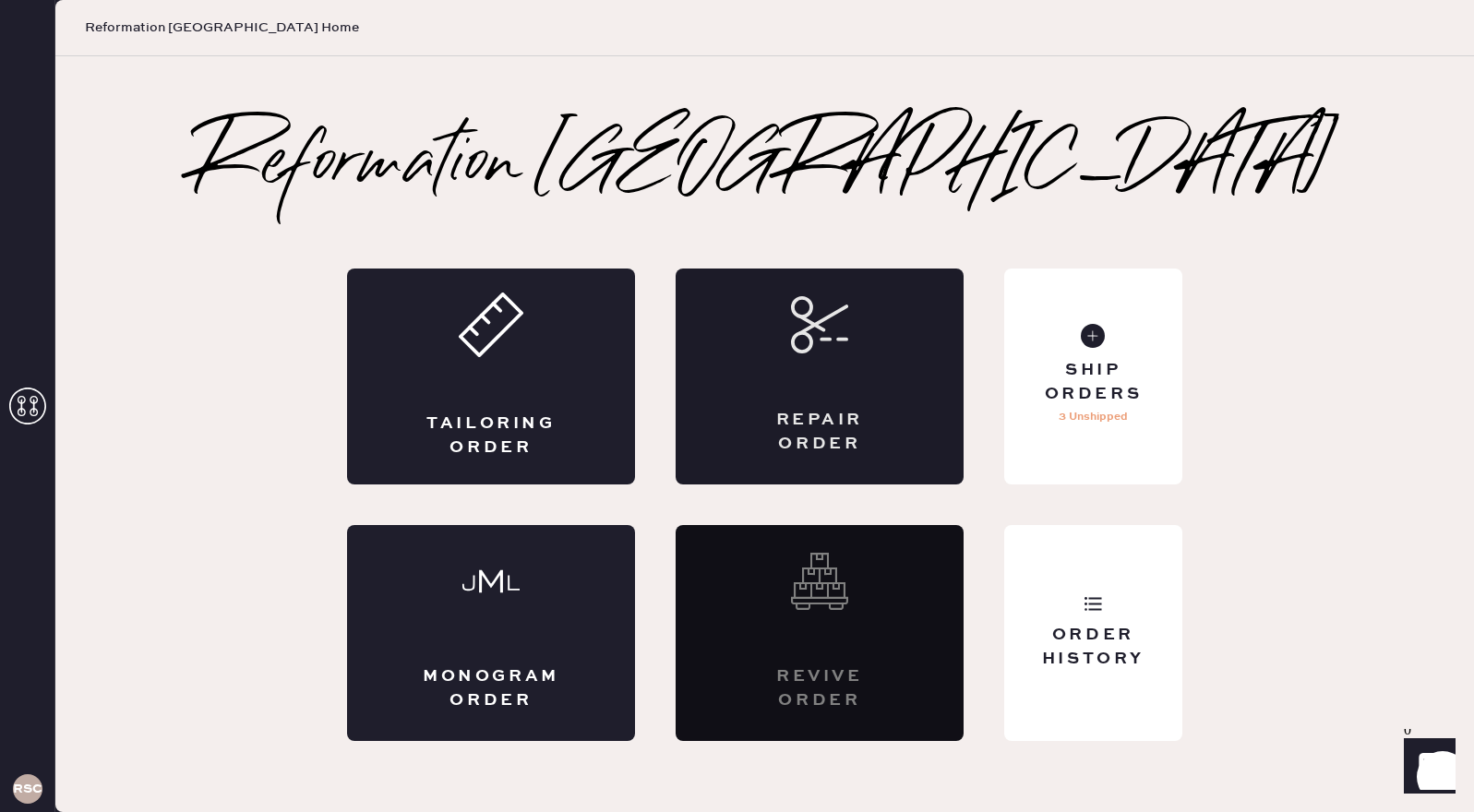
click at [750, 411] on div "Repair Order" at bounding box center [820, 431] width 140 height 46
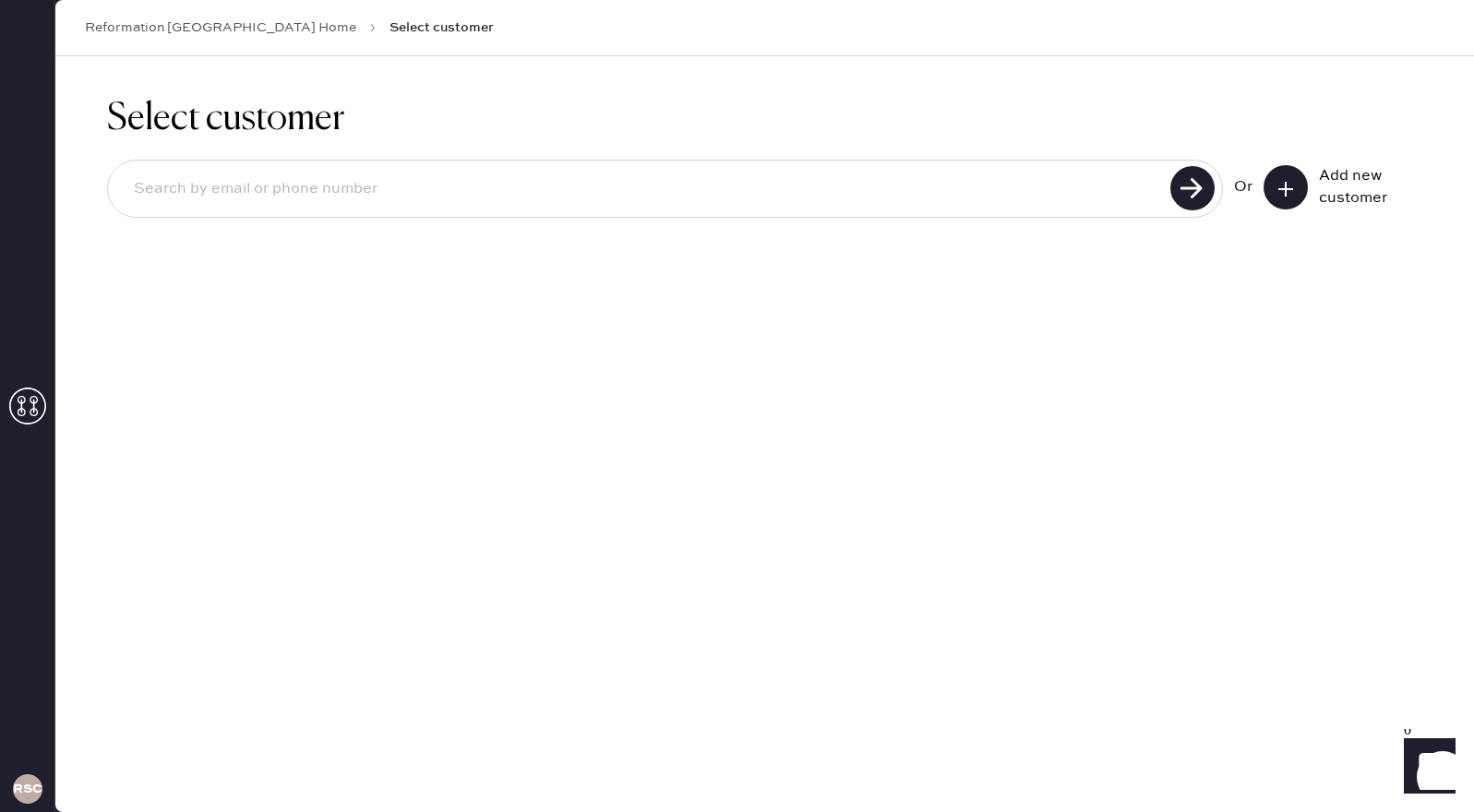
click at [739, 170] on input at bounding box center [641, 189] width 1046 height 42
type input "8583440373"
click at [1201, 188] on use at bounding box center [1192, 188] width 44 height 44
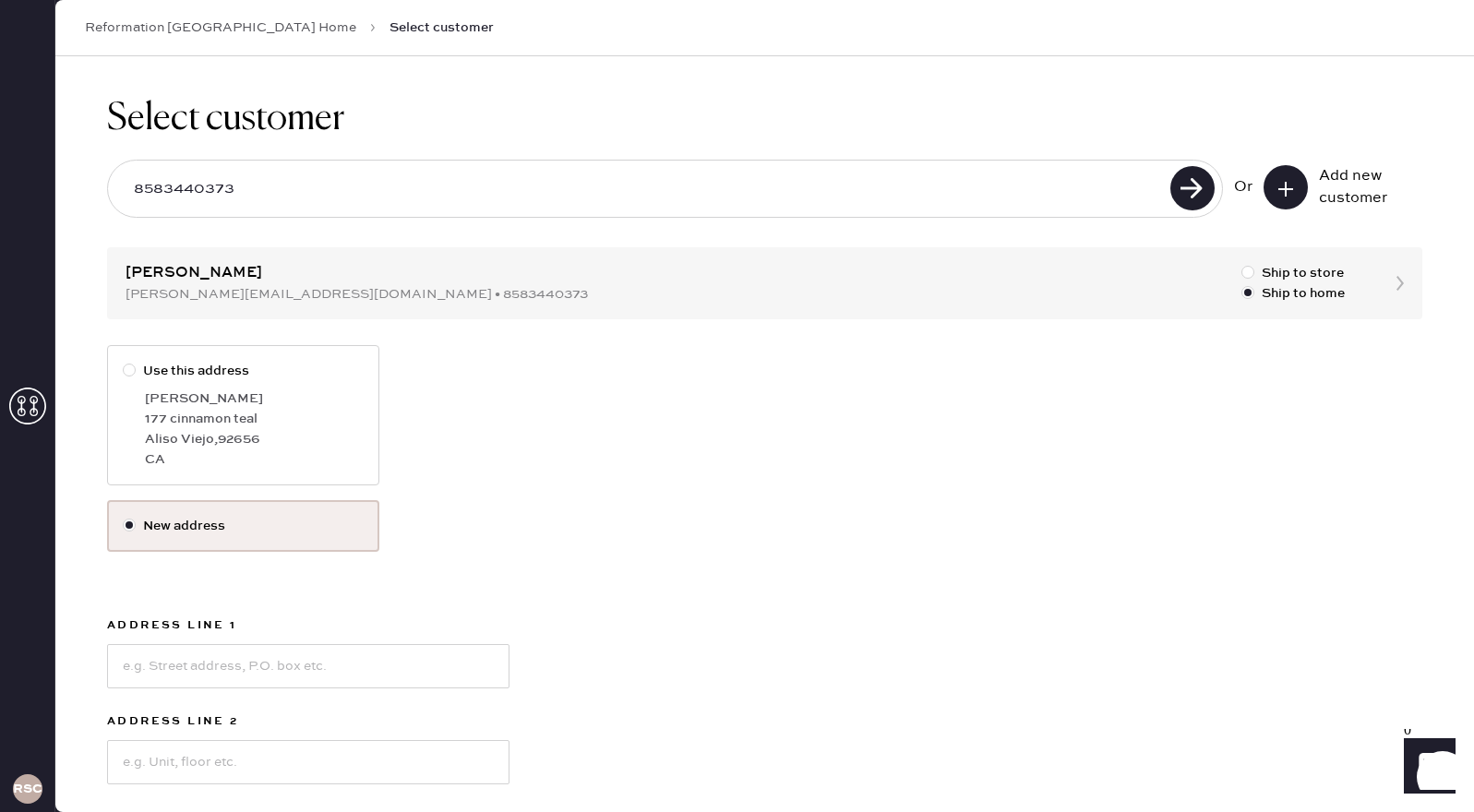
click at [129, 371] on div at bounding box center [129, 370] width 13 height 13
click at [123, 362] on input "Use this address" at bounding box center [122, 361] width 1 height 1
radio input "true"
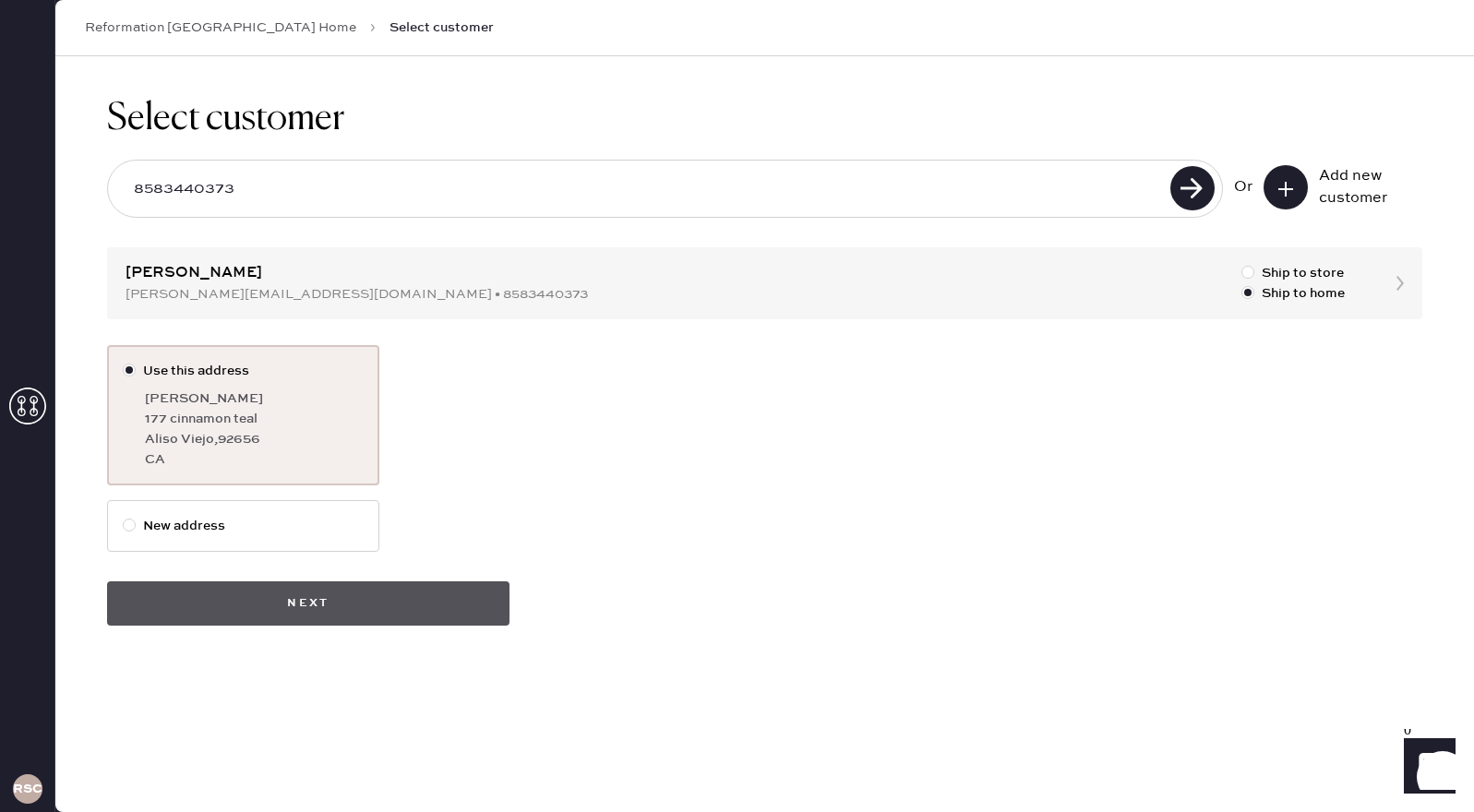
click at [451, 602] on button "Next" at bounding box center [308, 603] width 402 height 44
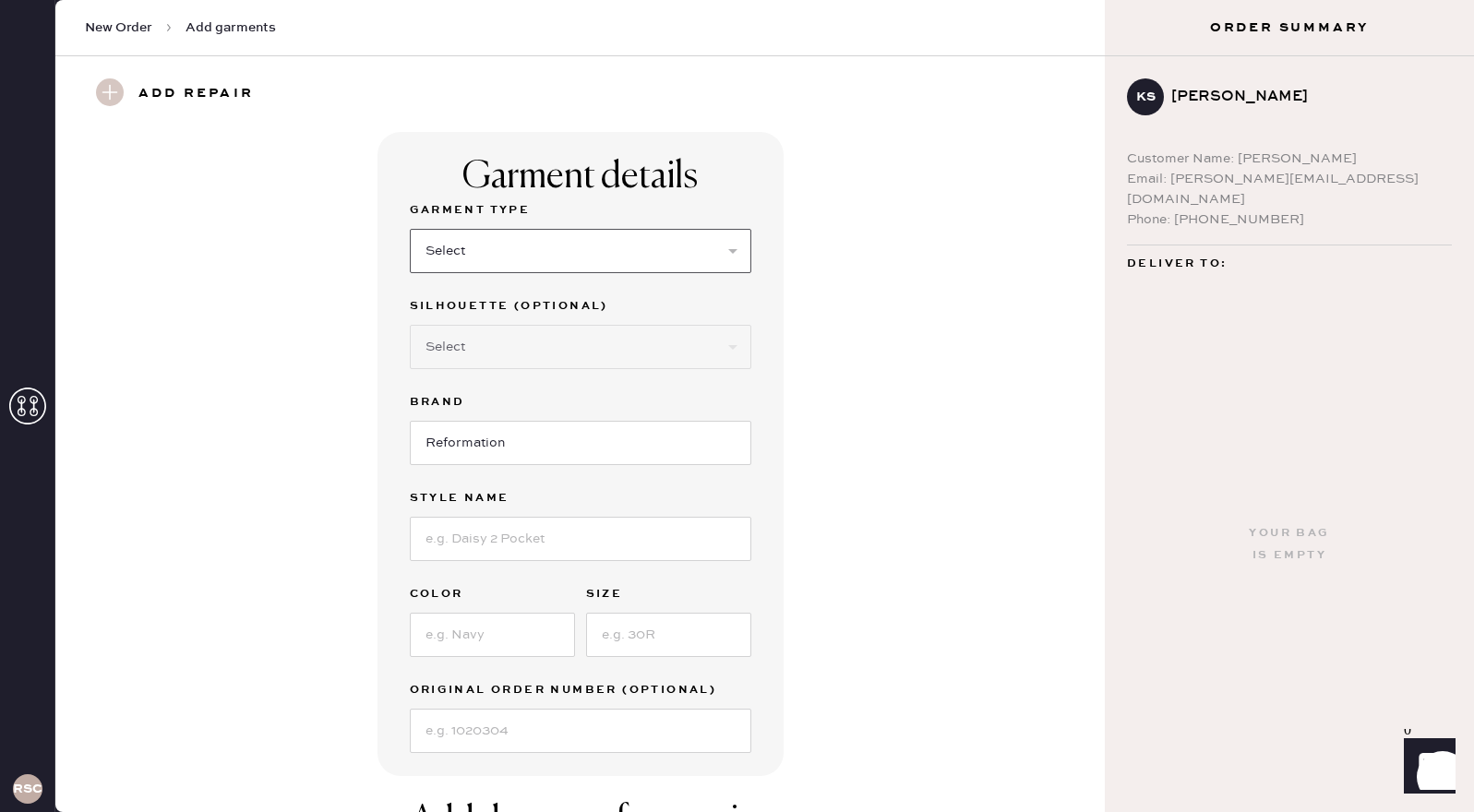
click at [706, 251] on select "Select Basic Skirt Jeans Leggings Pants Shorts Basic Sleeved Dress Basic Sleeve…" at bounding box center [580, 250] width 341 height 44
select select "6"
click at [409, 229] on select "Select Basic Skirt Jeans Leggings Pants Shorts Basic Sleeved Dress Basic Sleeve…" at bounding box center [580, 250] width 341 height 44
click at [593, 550] on input at bounding box center [580, 538] width 341 height 44
type input "Balia"
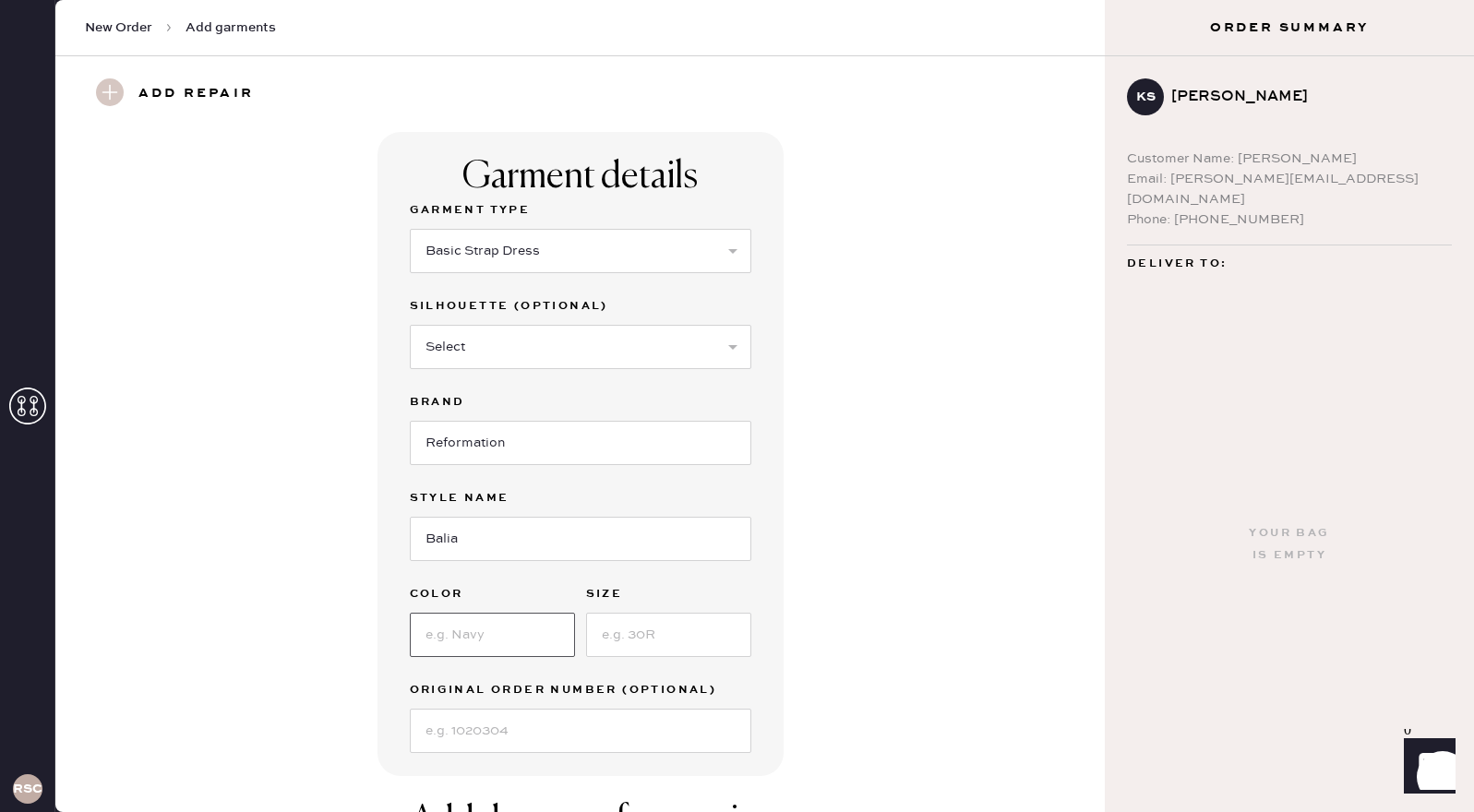
click at [431, 648] on input at bounding box center [492, 634] width 165 height 44
type input "black"
click at [524, 558] on input "Balia" at bounding box center [580, 538] width 341 height 44
type input "Balia Linen Dress"
click at [623, 639] on input at bounding box center [668, 634] width 165 height 44
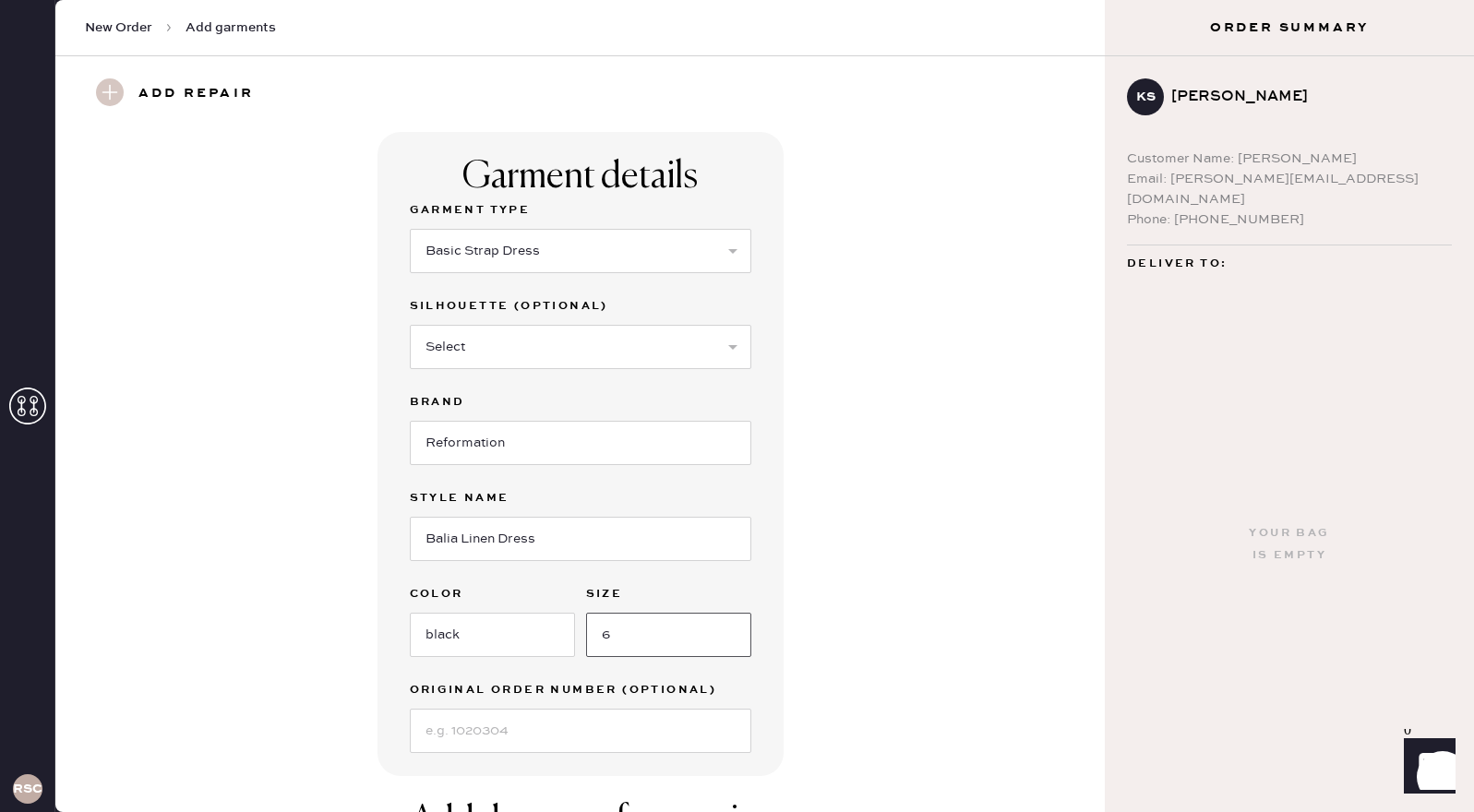
type input "6"
click at [891, 643] on div "Garment details Garment Type Select Basic Skirt Jeans Leggings Pants Shorts Bas…" at bounding box center [580, 453] width 983 height 644
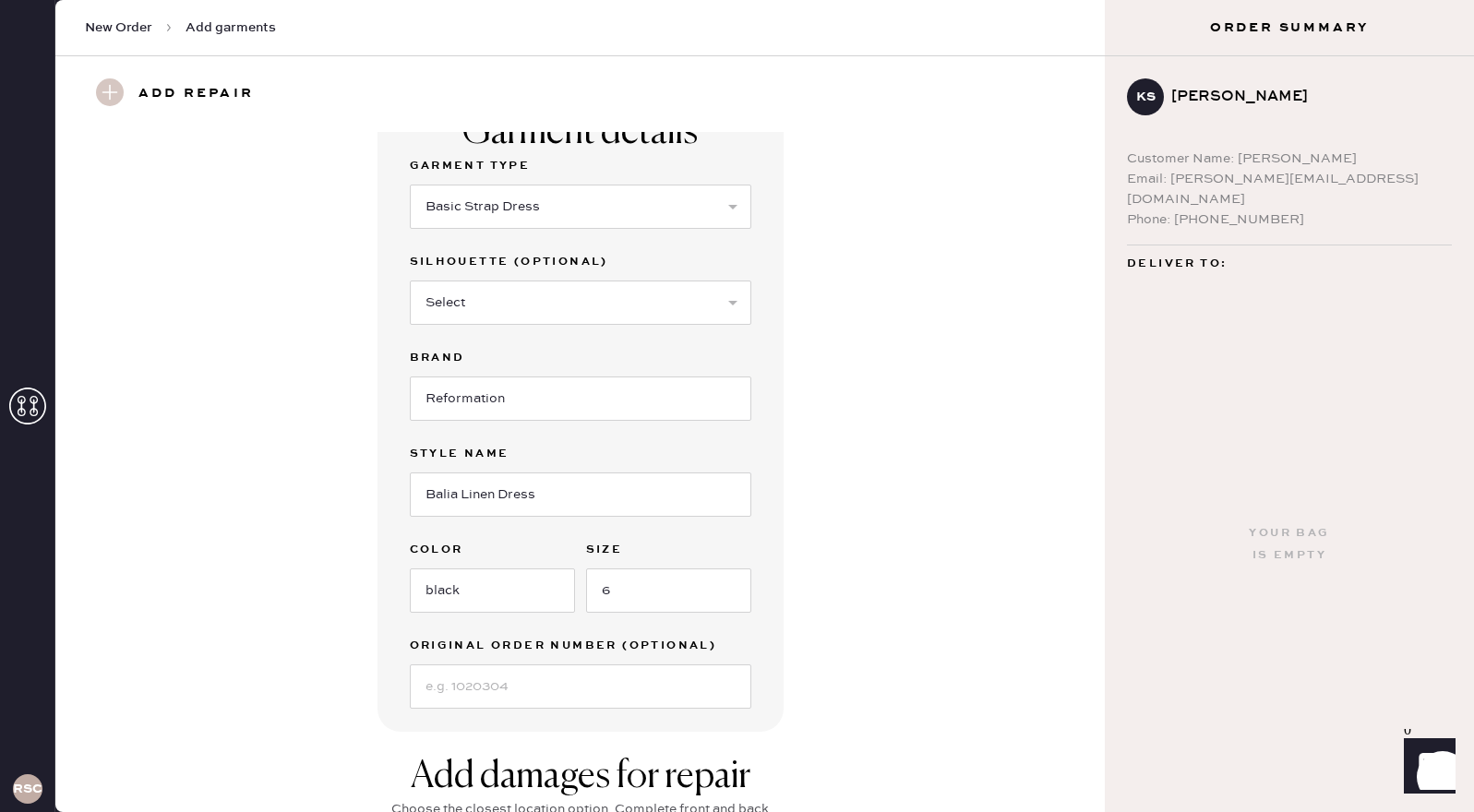
scroll to position [110, 0]
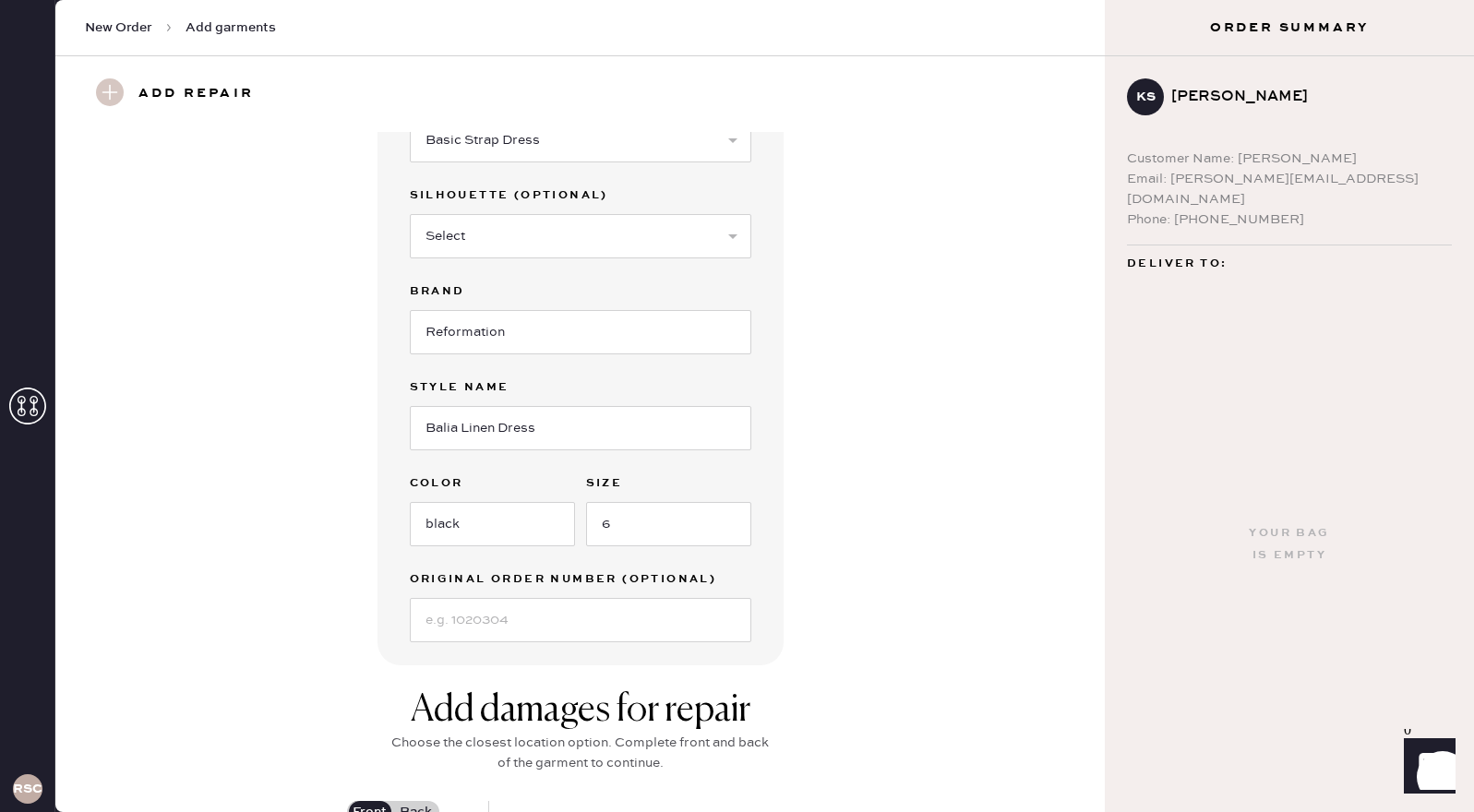
click at [895, 632] on div "Garment details Garment Type Select Basic Skirt Jeans Leggings Pants Shorts Bas…" at bounding box center [580, 343] width 983 height 644
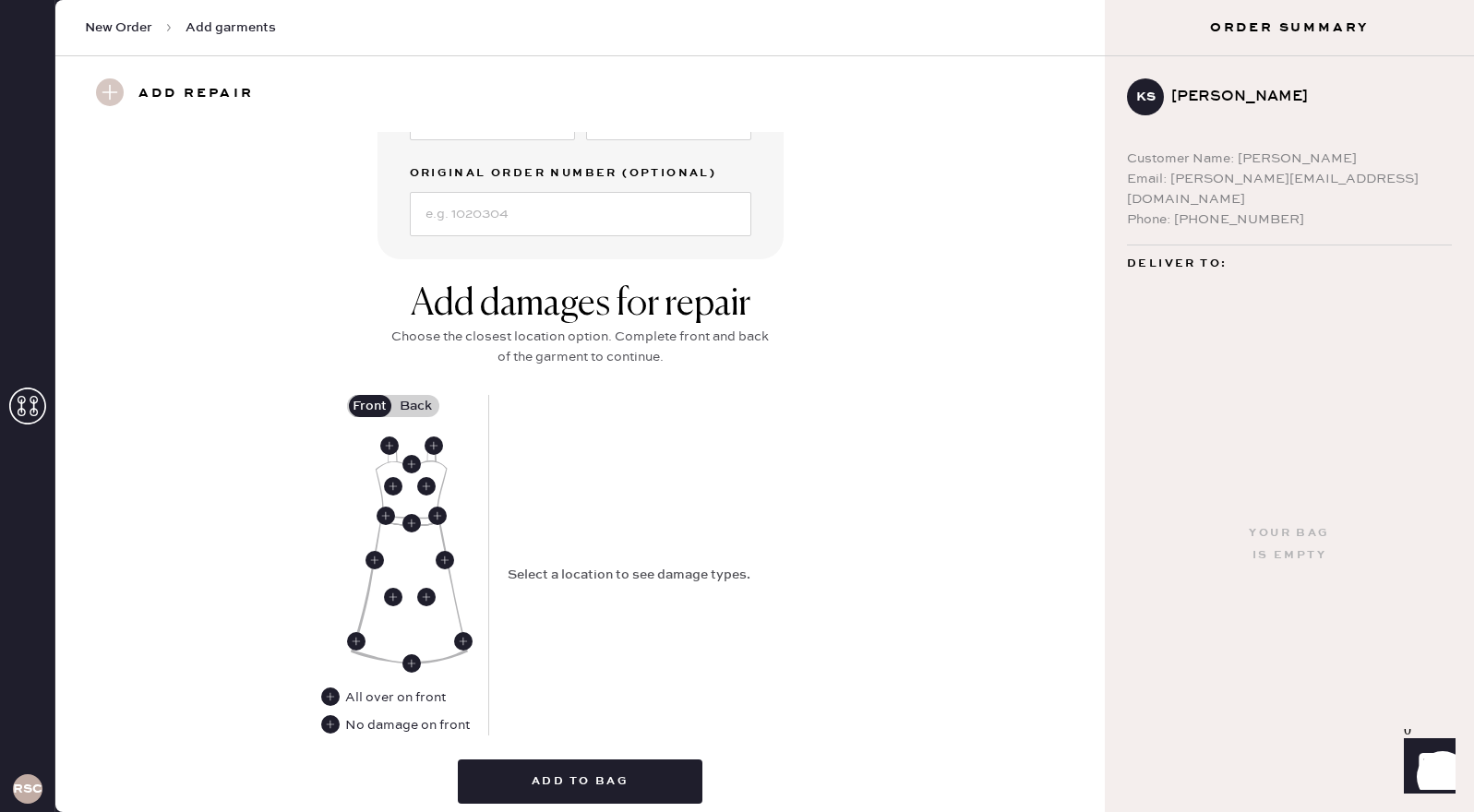
scroll to position [553, 0]
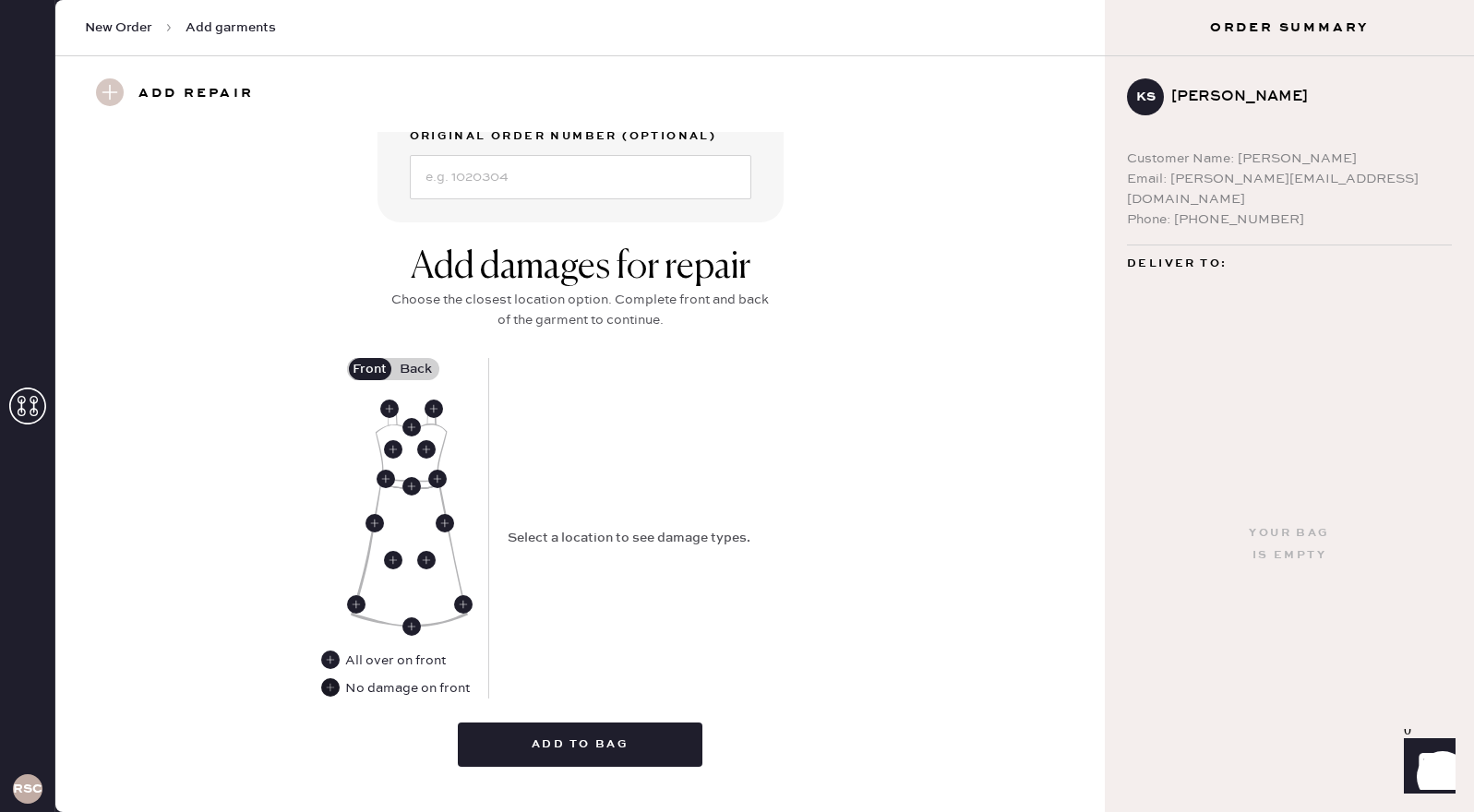
click at [328, 691] on use at bounding box center [331, 688] width 19 height 19
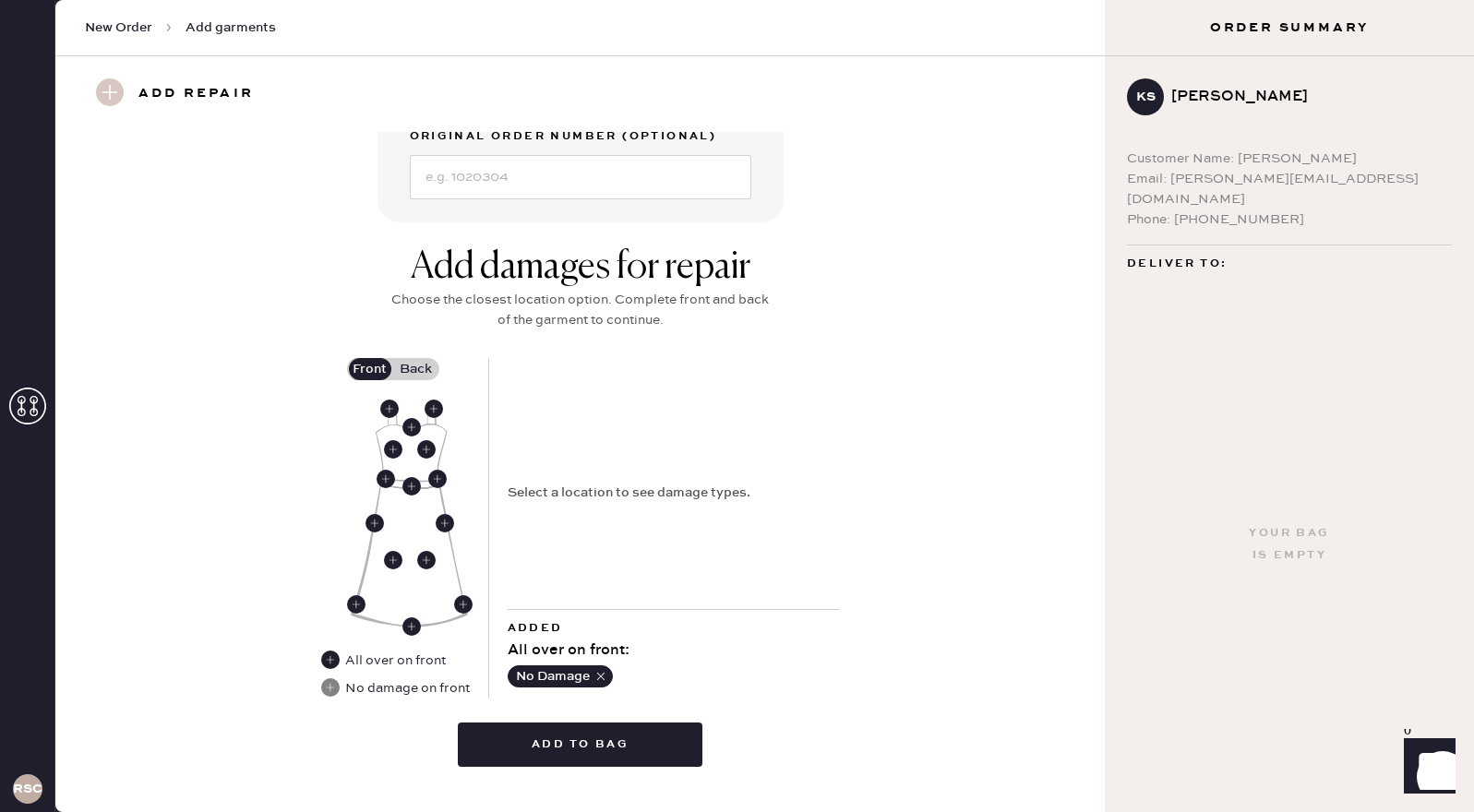
click at [417, 366] on label "Back" at bounding box center [416, 369] width 46 height 22
click at [416, 369] on input "Back" at bounding box center [416, 369] width 0 height 0
click at [417, 366] on label "Back" at bounding box center [416, 369] width 46 height 22
click at [416, 369] on input "Back" at bounding box center [416, 369] width 0 height 0
click at [408, 432] on use at bounding box center [411, 438] width 19 height 19
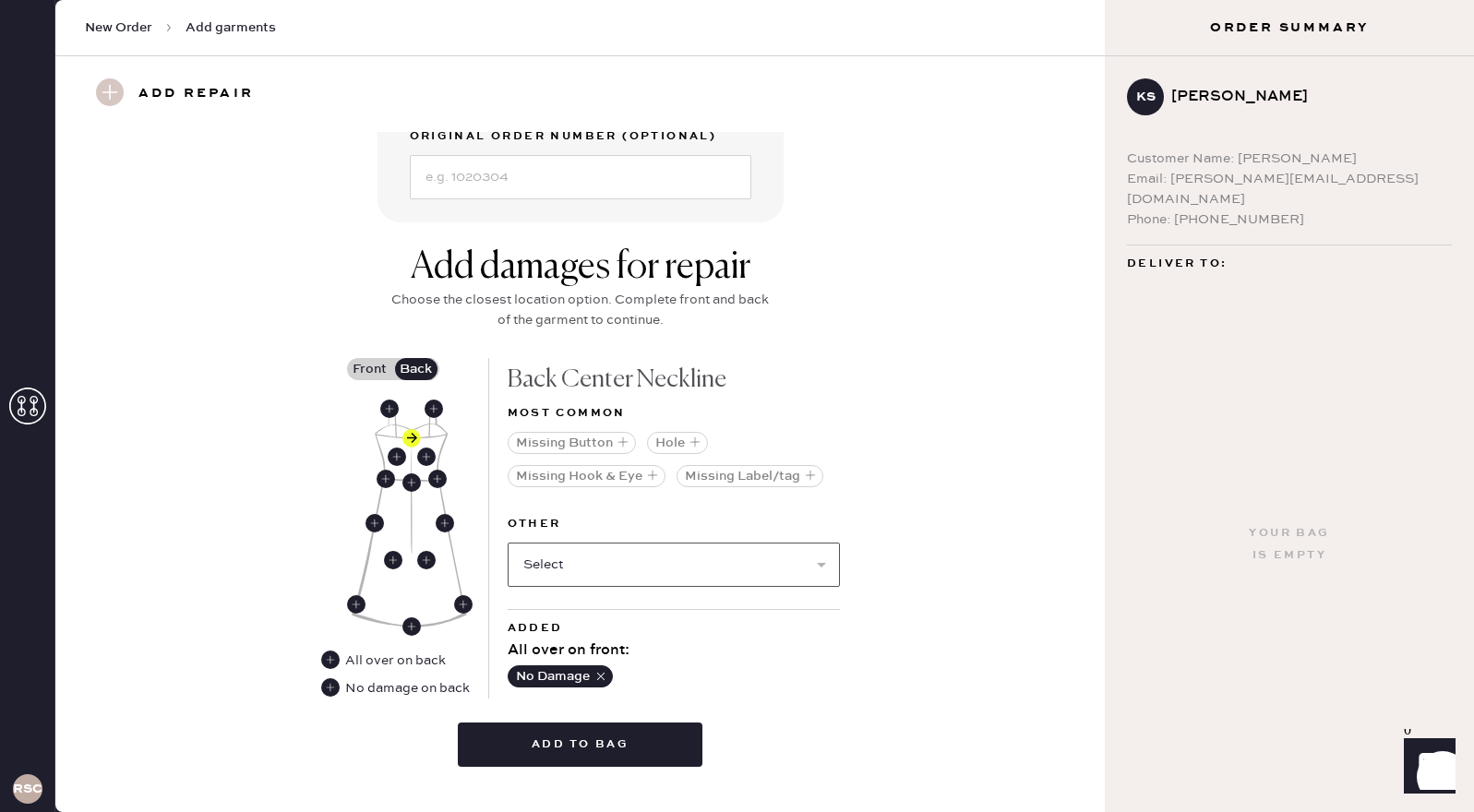
click at [811, 559] on select "Select Broken / Ripped Hem Broken Beads Broken Belt Loop Broken Button Broken C…" at bounding box center [673, 564] width 332 height 44
select select "1668"
click at [508, 543] on select "Select Broken / Ripped Hem Broken Beads Broken Belt Loop Broken Button Broken C…" at bounding box center [673, 564] width 332 height 44
select select
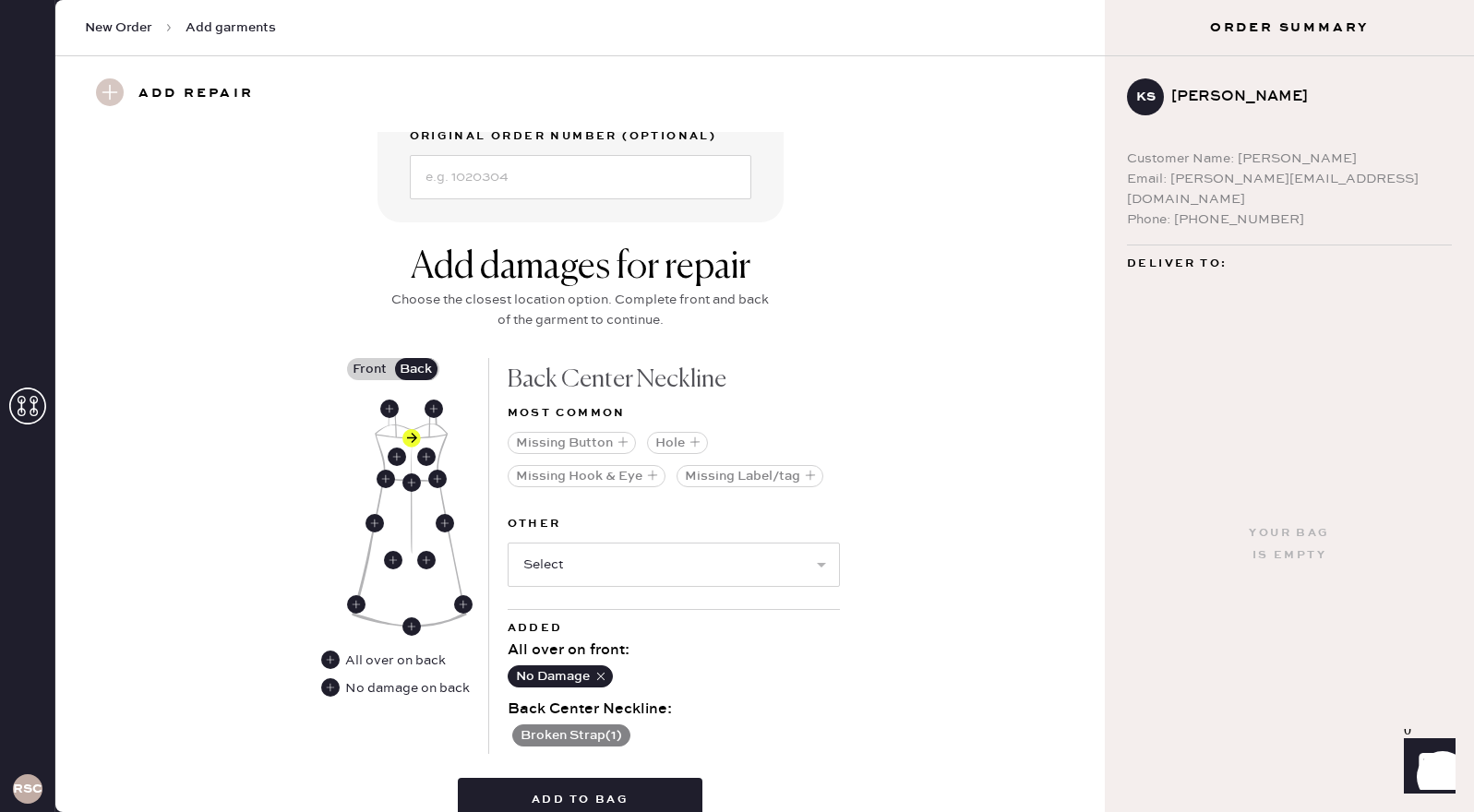
click at [990, 607] on div "Add damages for repair Choose the closest location option. Complete front and b…" at bounding box center [580, 541] width 983 height 591
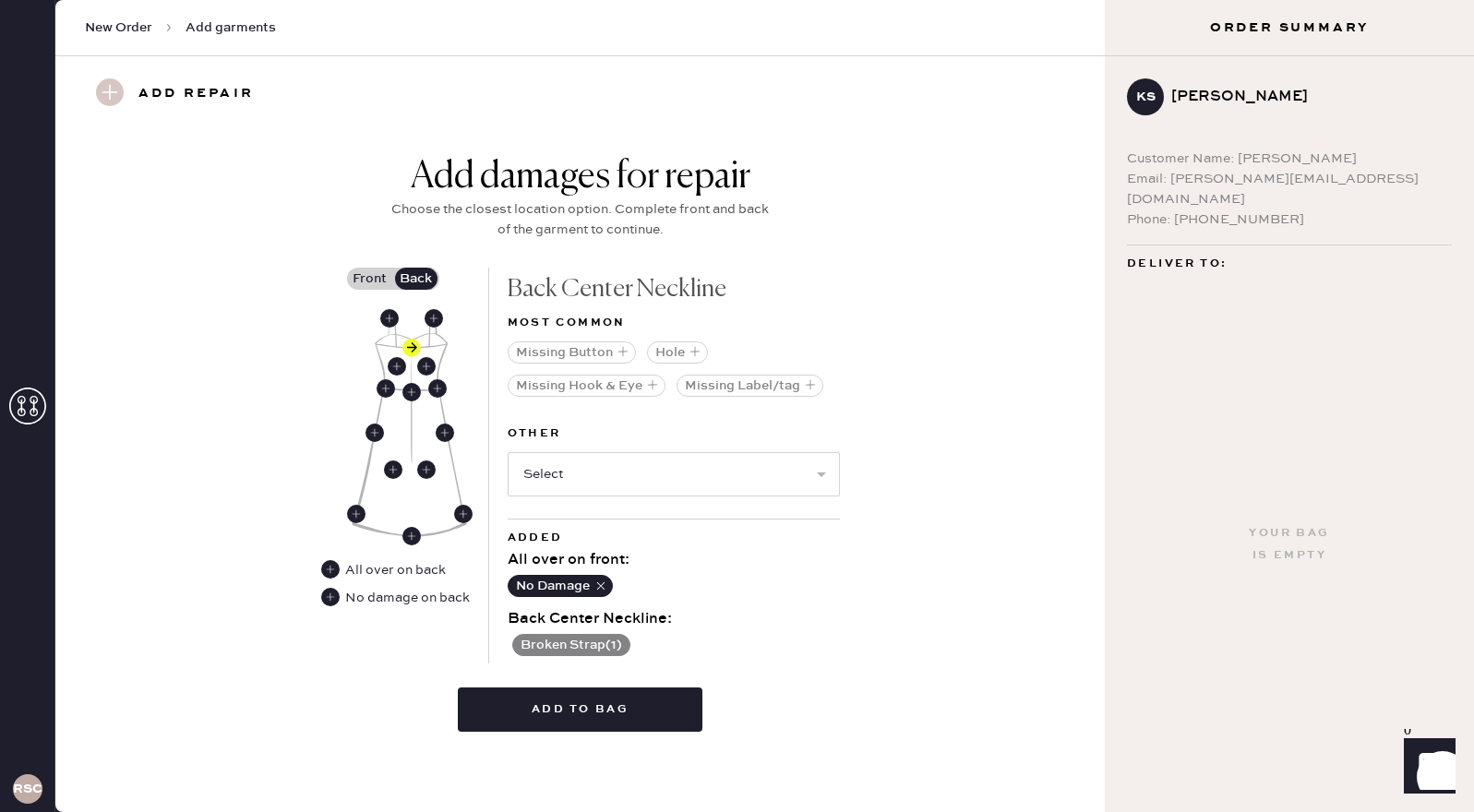
scroll to position [644, 0]
click at [539, 348] on button "Missing Button" at bounding box center [571, 352] width 128 height 22
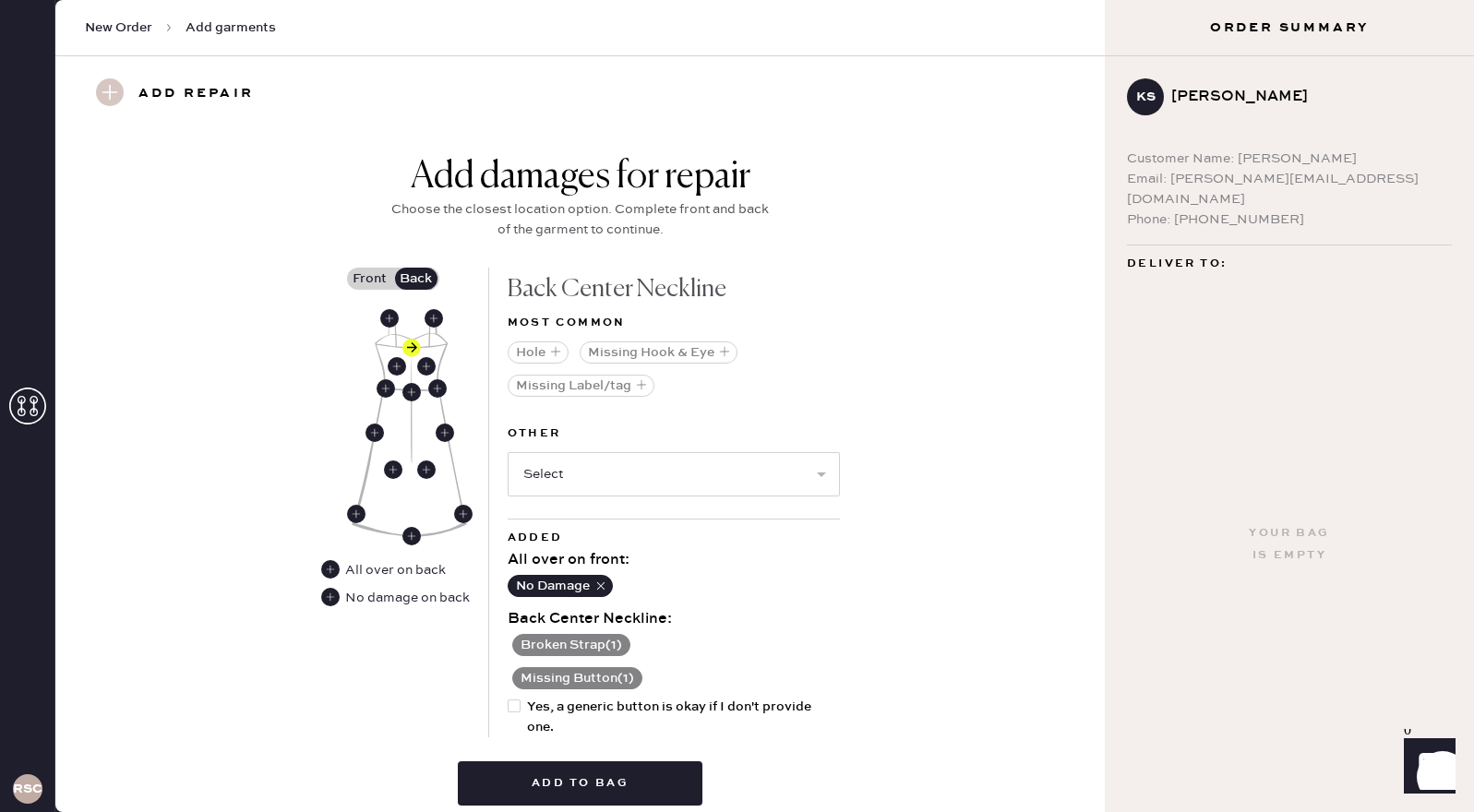
click at [513, 706] on div at bounding box center [514, 705] width 13 height 13
click at [508, 697] on input "Yes, a generic button is okay if I don't provide one." at bounding box center [508, 696] width 1 height 1
checkbox input "true"
click at [526, 771] on button "Add to bag" at bounding box center [580, 783] width 245 height 44
select select
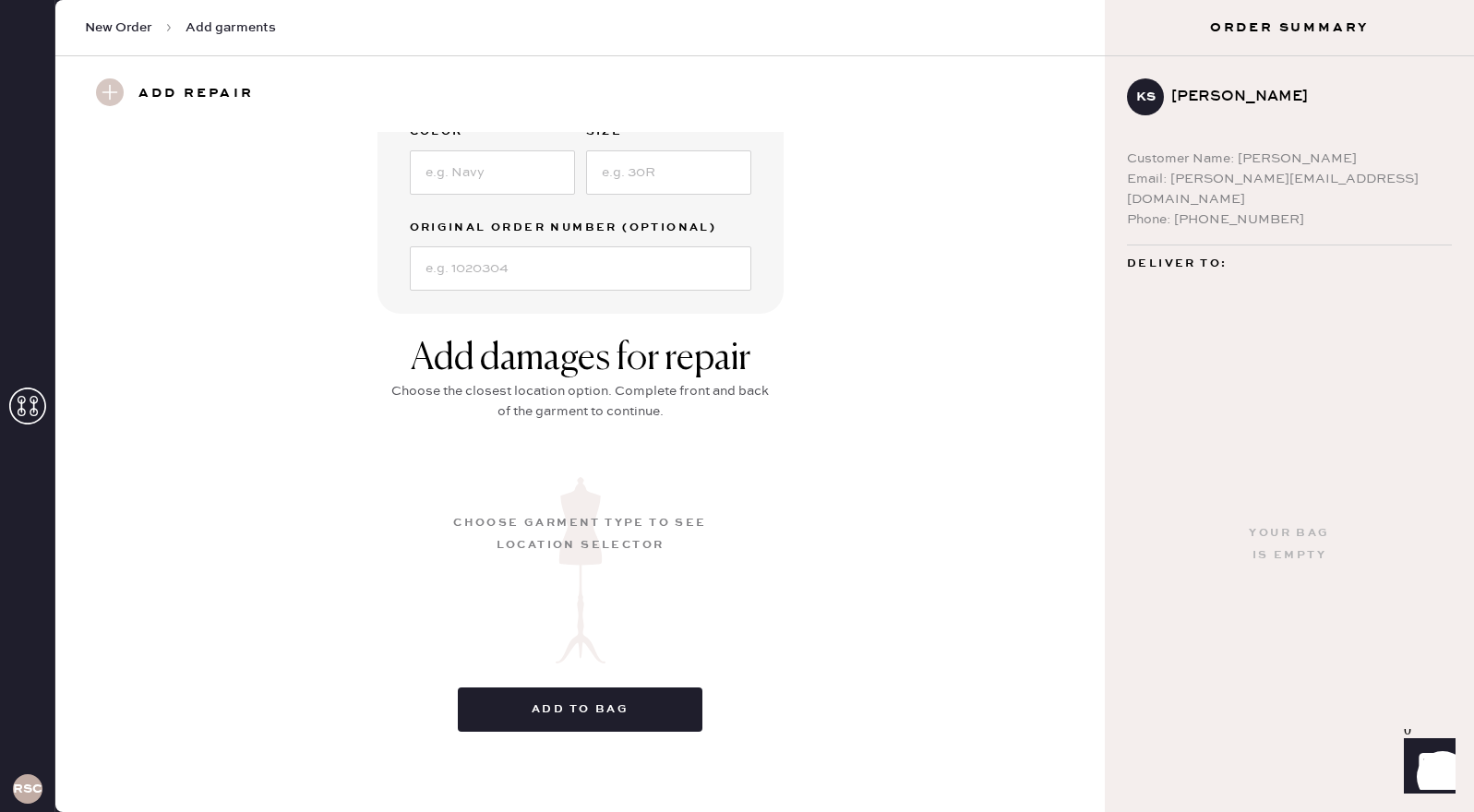
scroll to position [7, 0]
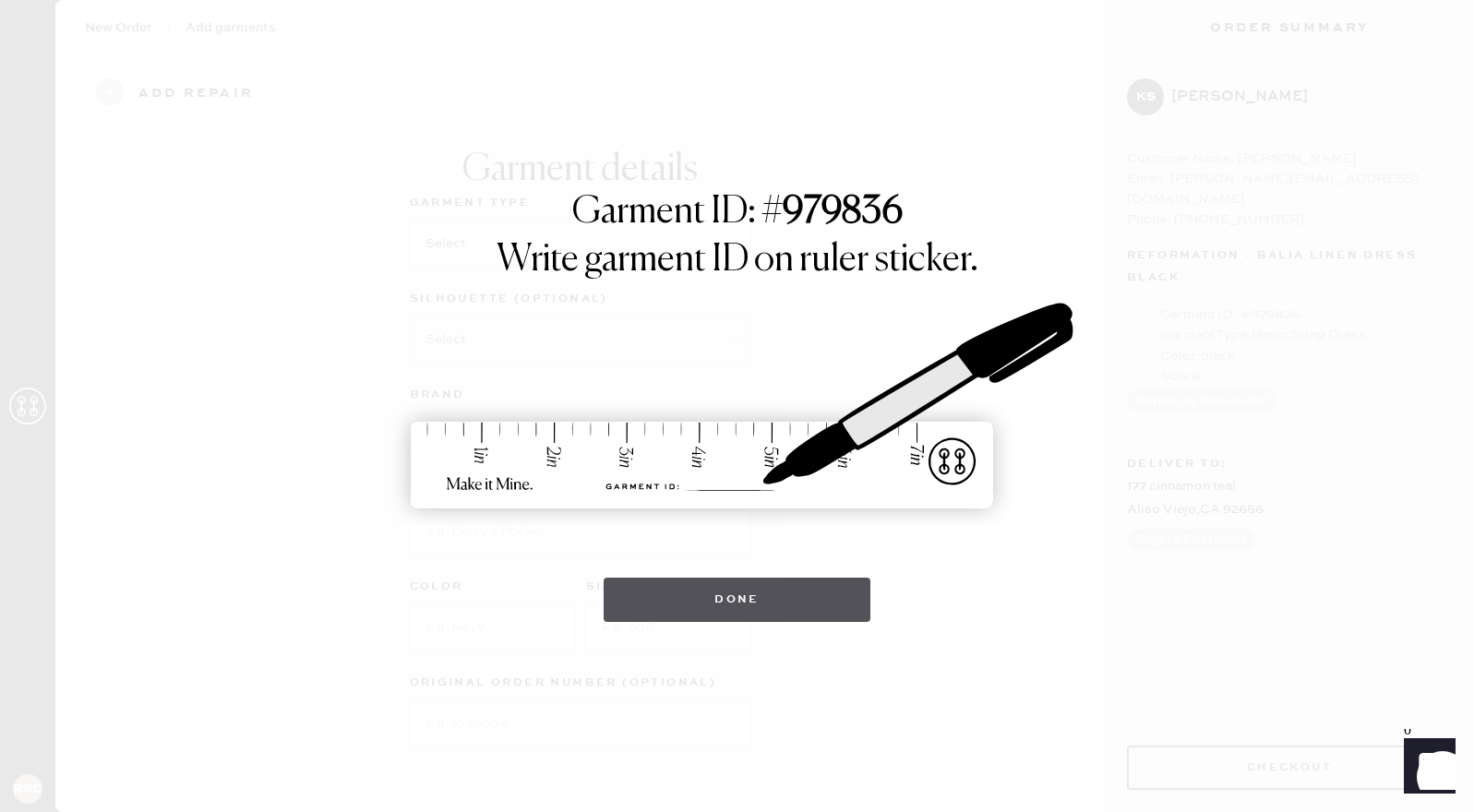
click at [723, 607] on button "Done" at bounding box center [737, 599] width 266 height 44
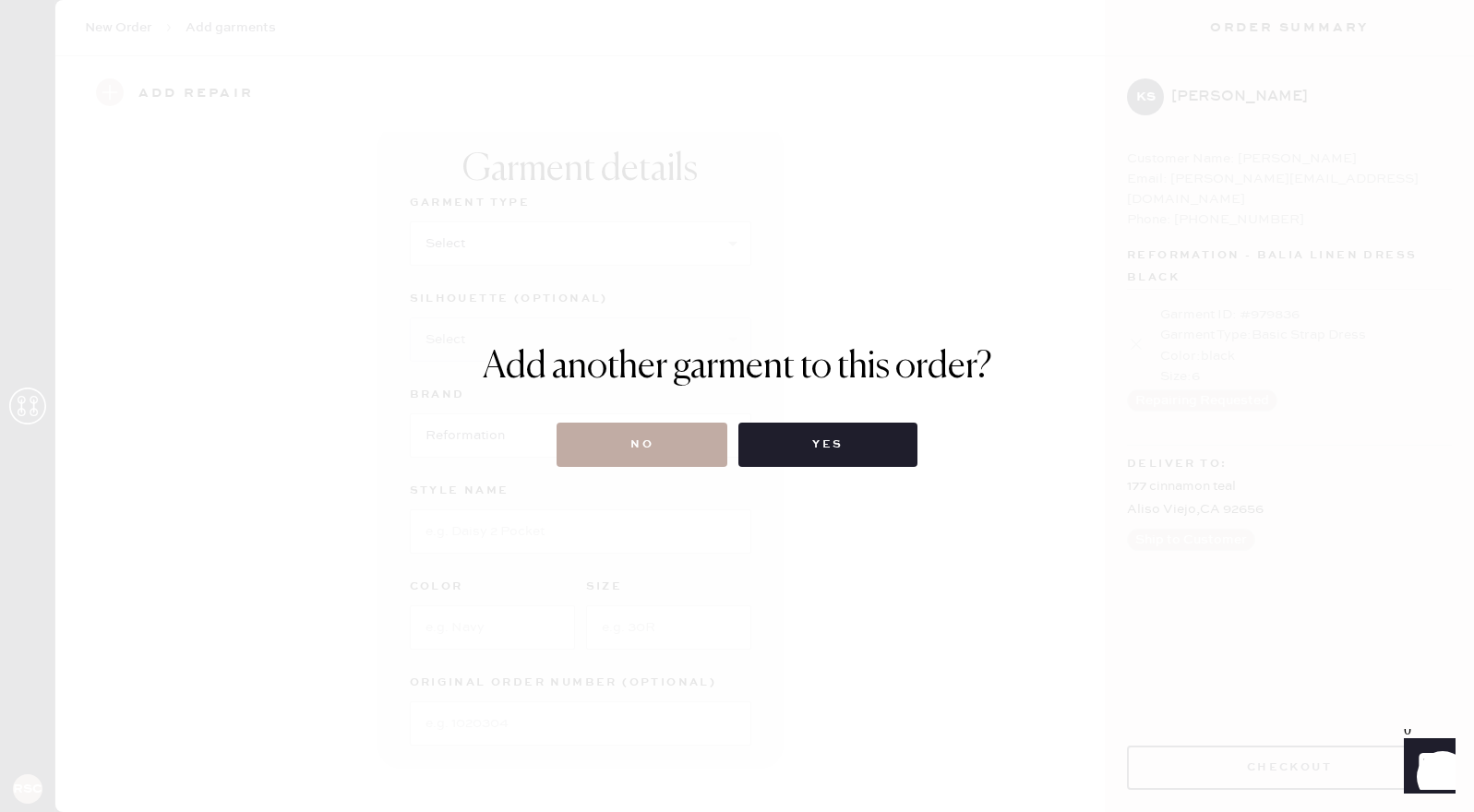
click at [673, 457] on button "No" at bounding box center [641, 444] width 171 height 44
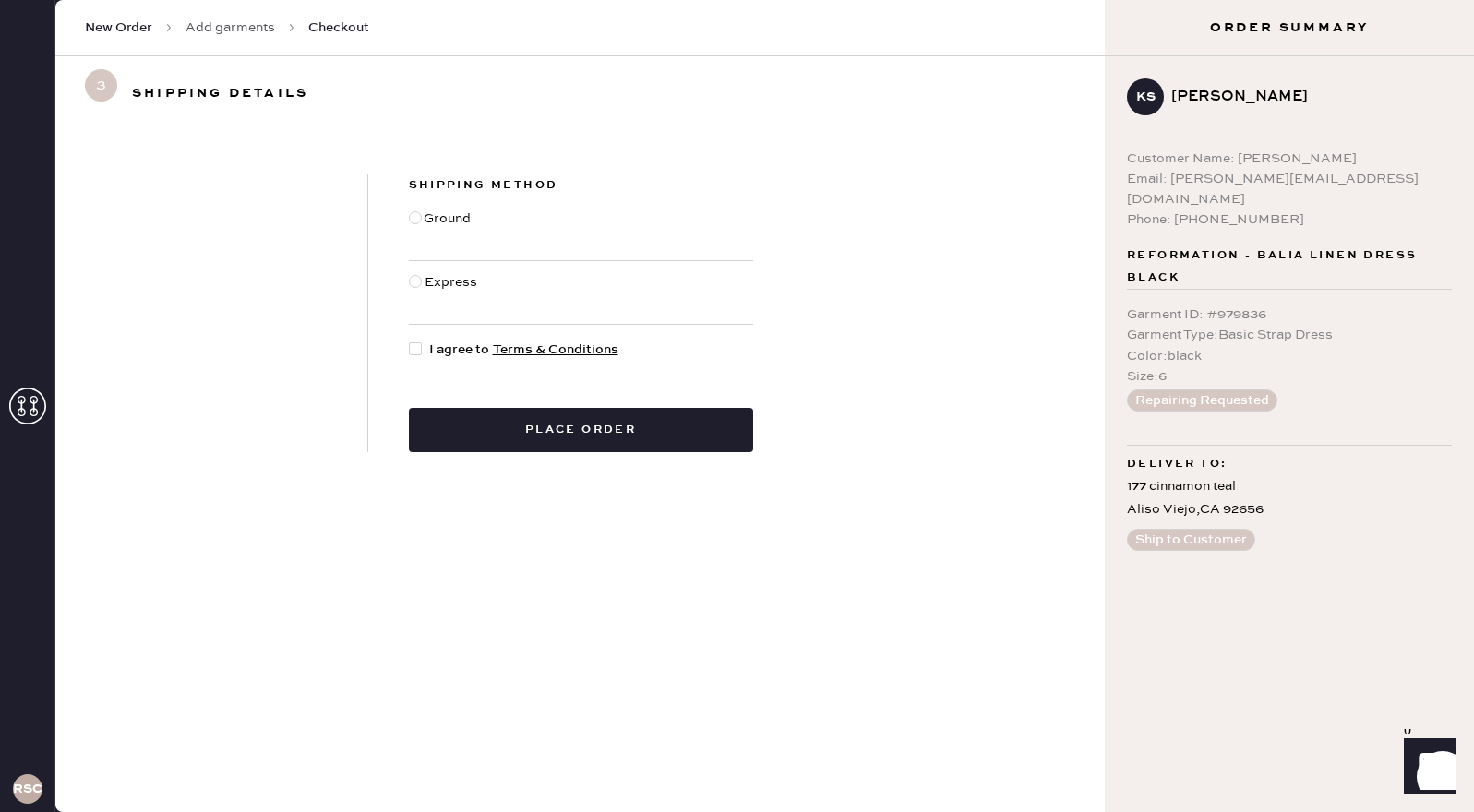
click at [408, 220] on div at bounding box center [415, 218] width 13 height 13
click at [408, 209] on input "Ground" at bounding box center [408, 208] width 1 height 1
radio input "true"
click at [418, 348] on div at bounding box center [415, 349] width 13 height 13
click at [409, 340] on input "I agree to Terms & Conditions" at bounding box center [408, 339] width 1 height 1
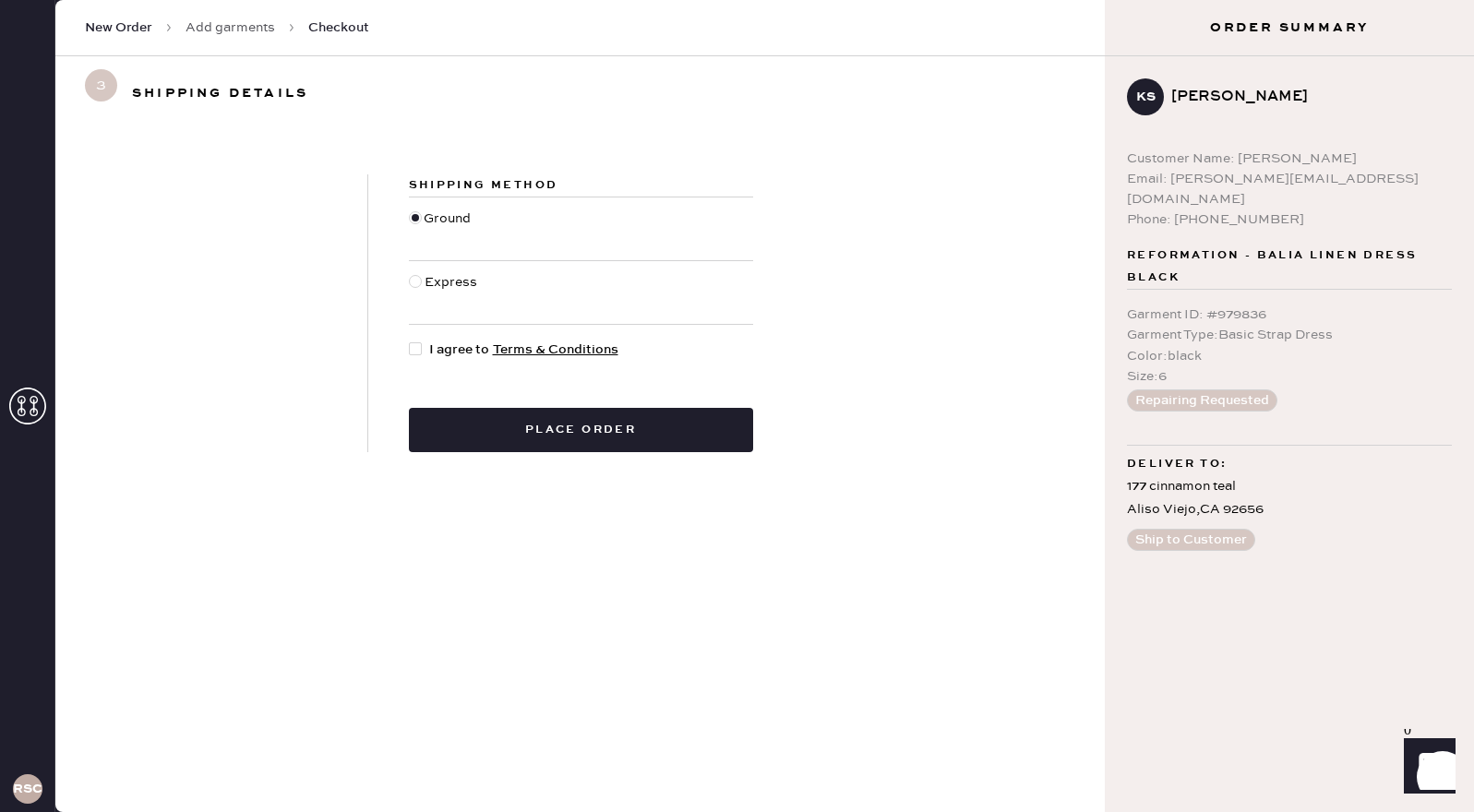
checkbox input "true"
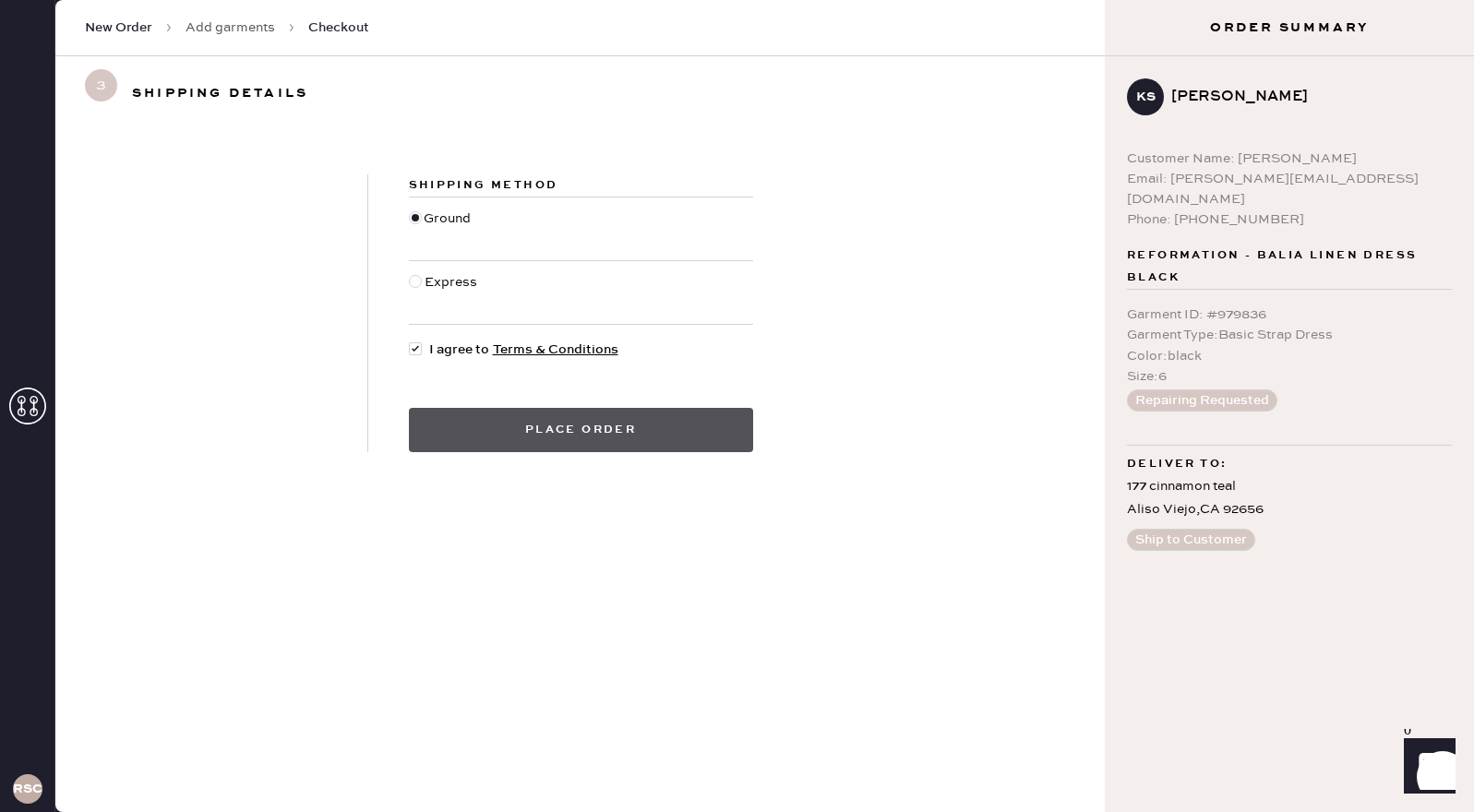
click at [432, 436] on button "Place order" at bounding box center [580, 429] width 344 height 44
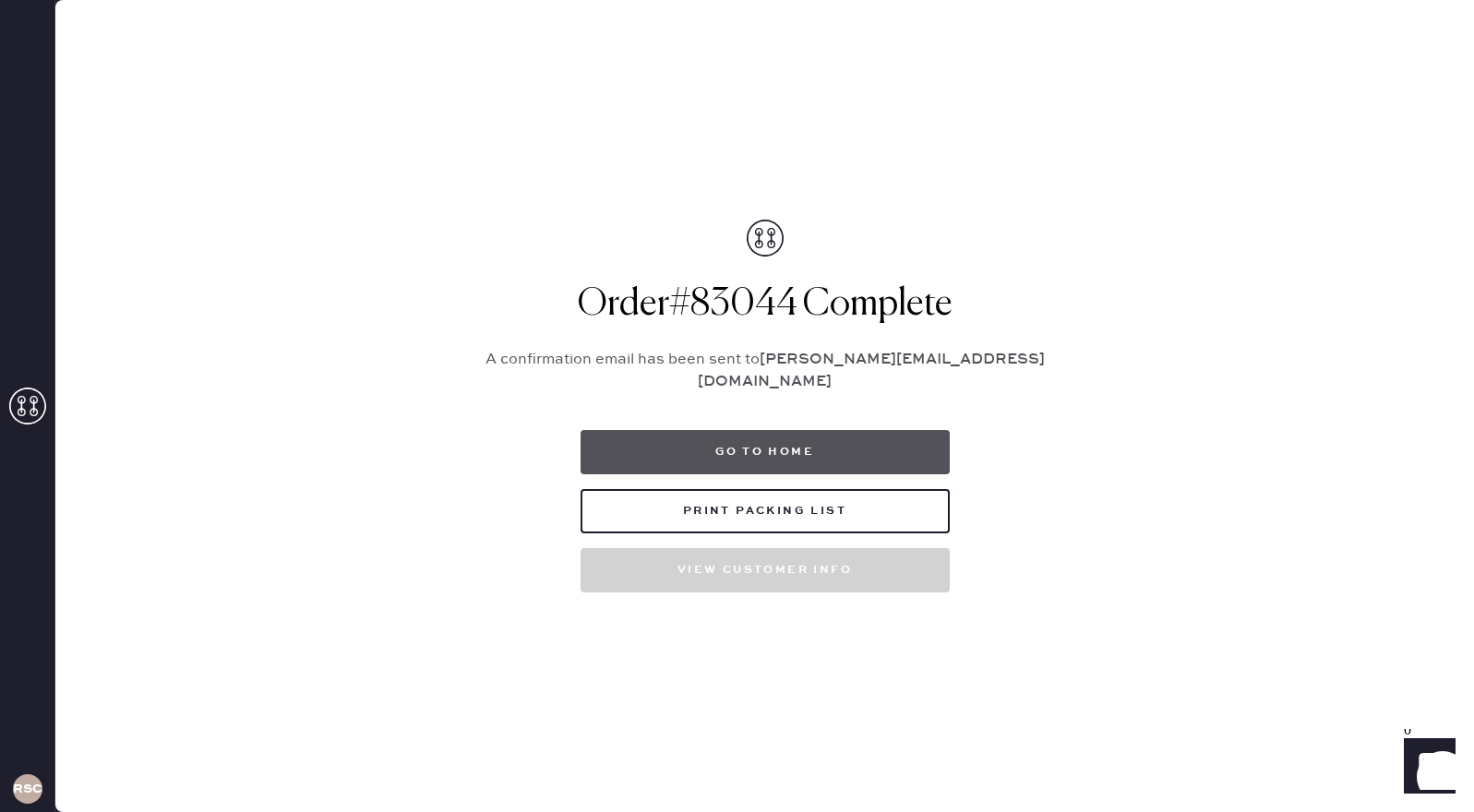
click at [643, 434] on button "Go to home" at bounding box center [765, 451] width 369 height 44
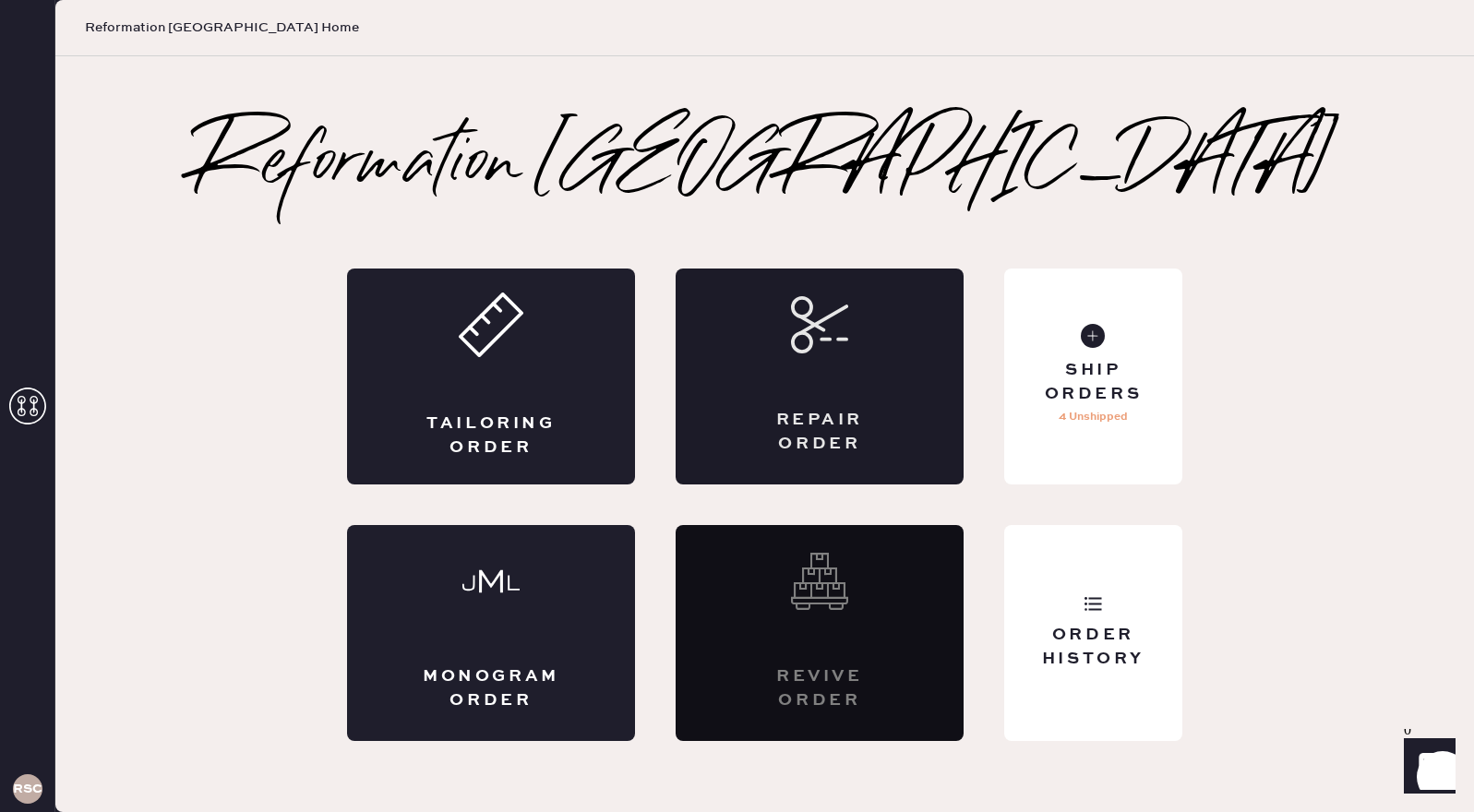
click at [847, 407] on div "Repair Order" at bounding box center [820, 376] width 288 height 216
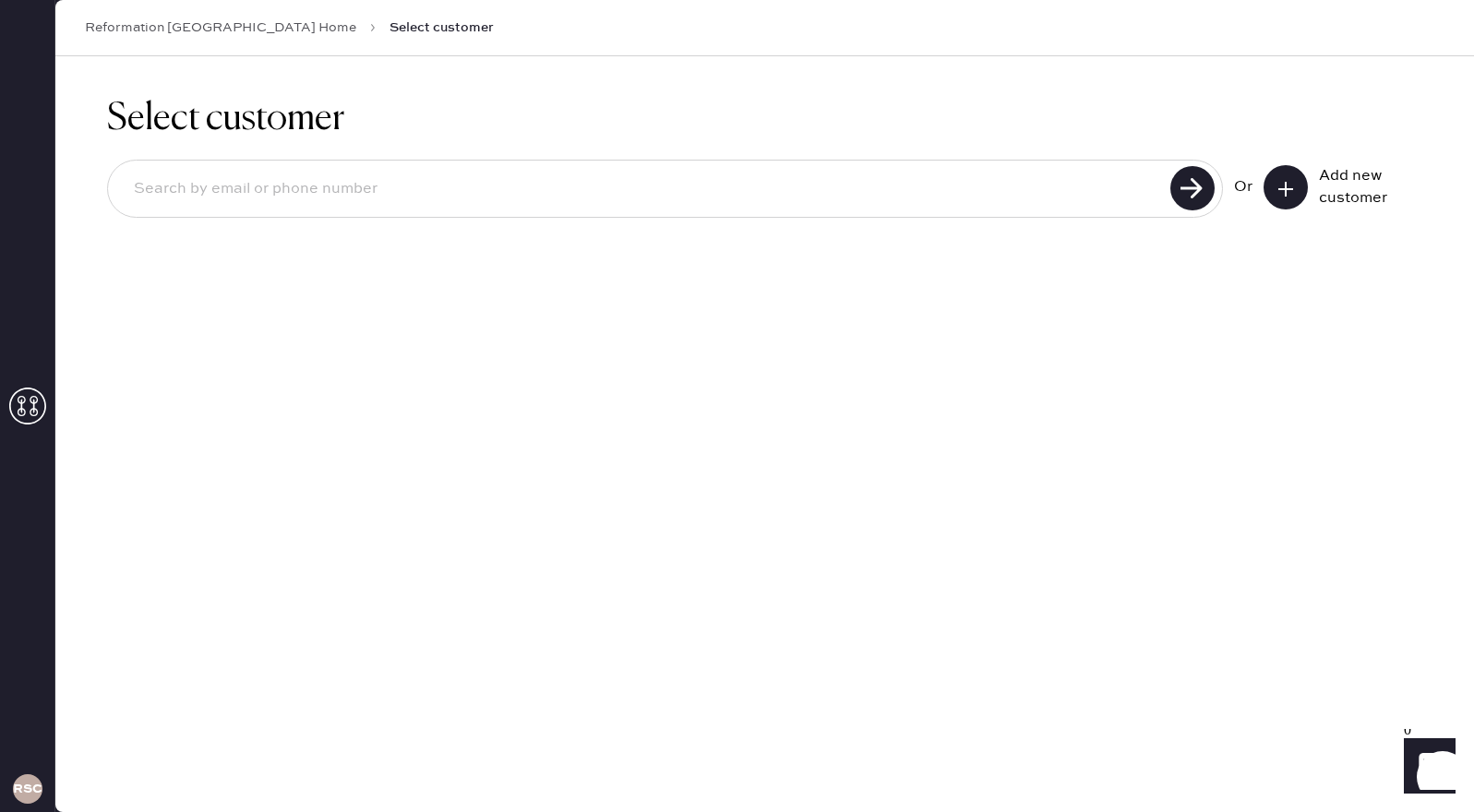
click at [651, 192] on input at bounding box center [641, 189] width 1046 height 42
type input "5102039294"
click at [1195, 197] on use at bounding box center [1192, 188] width 44 height 44
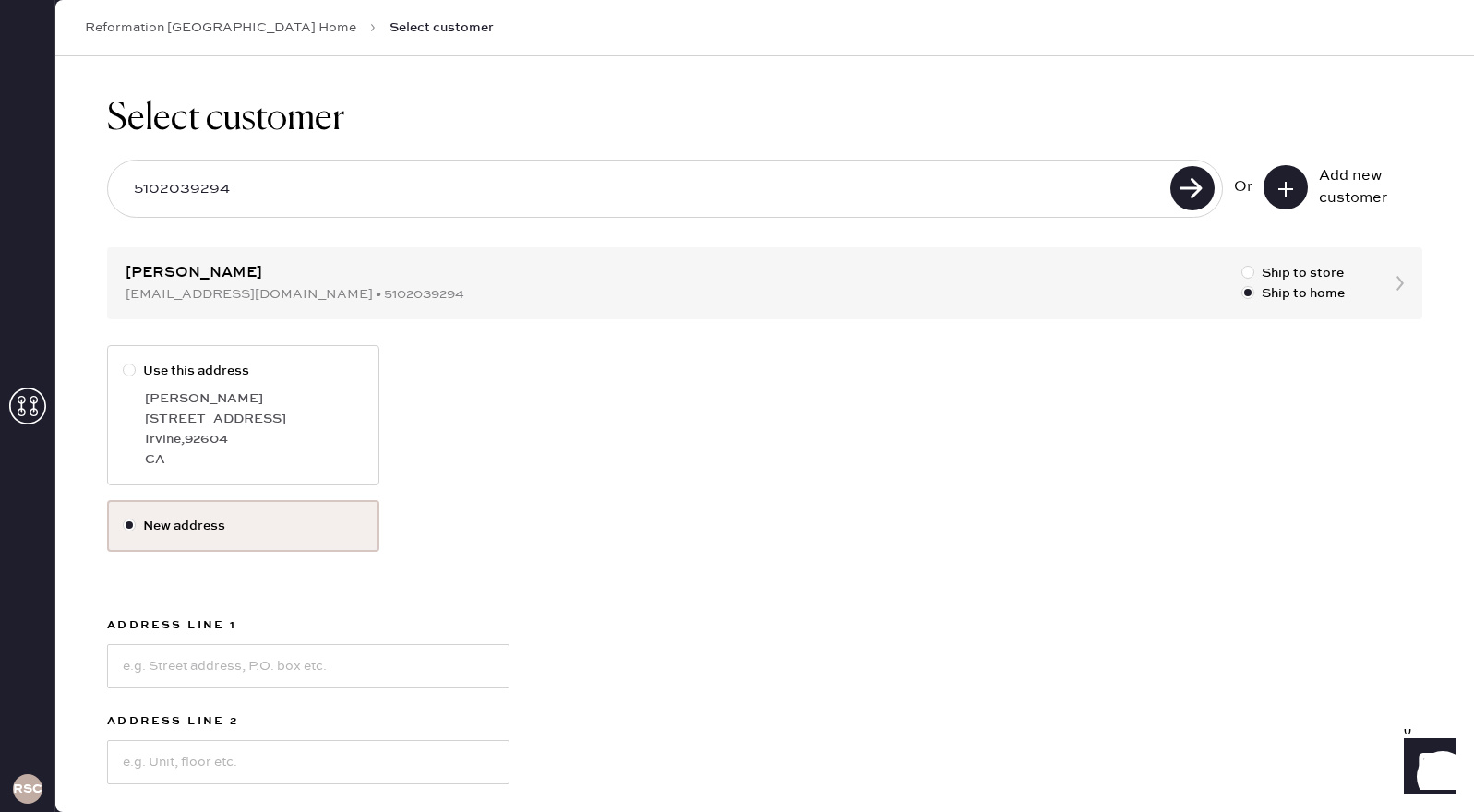
click at [635, 578] on div "Use this address [PERSON_NAME] [STREET_ADDRESS] New address Address Line 1 Addr…" at bounding box center [765, 693] width 1315 height 697
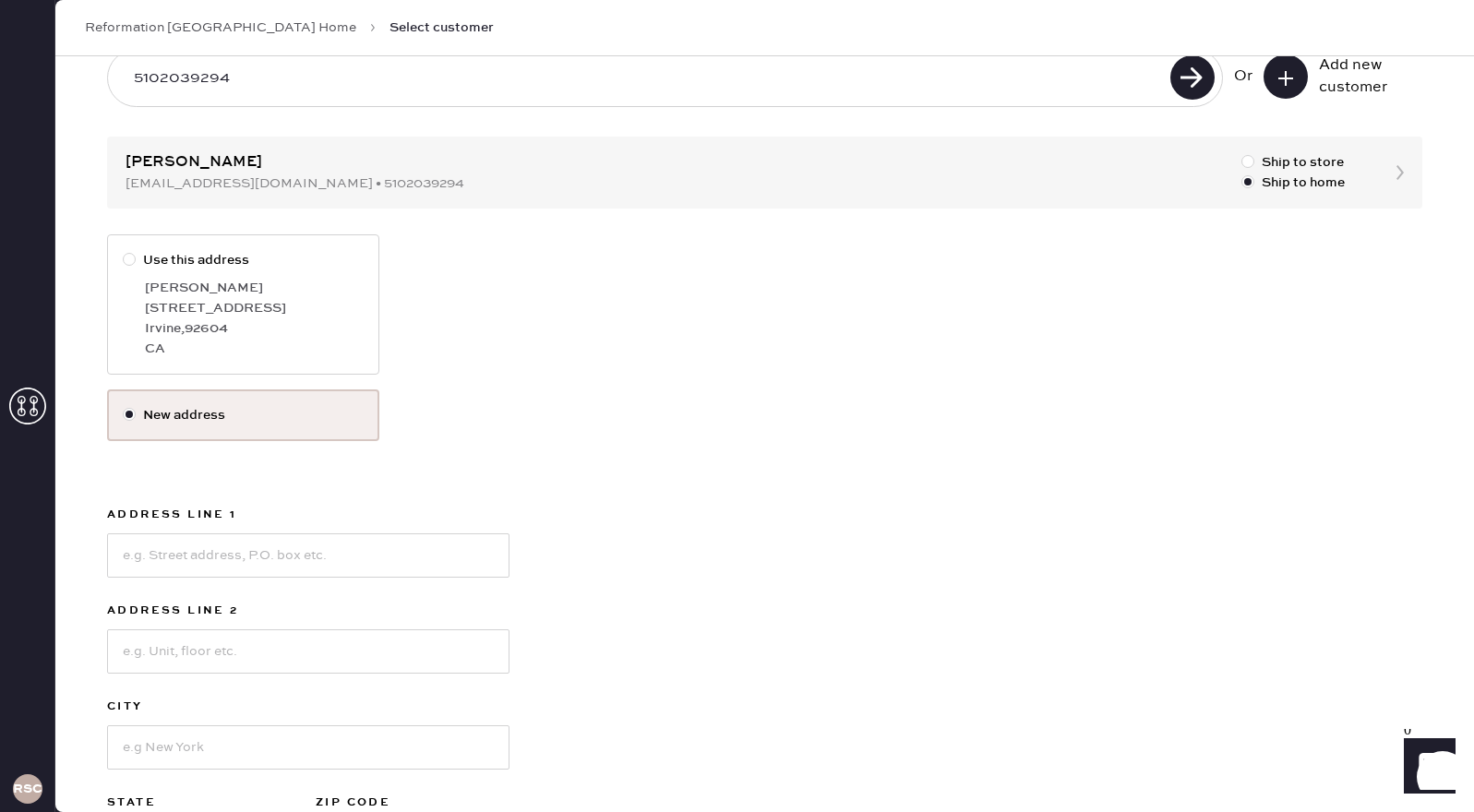
scroll to position [148, 0]
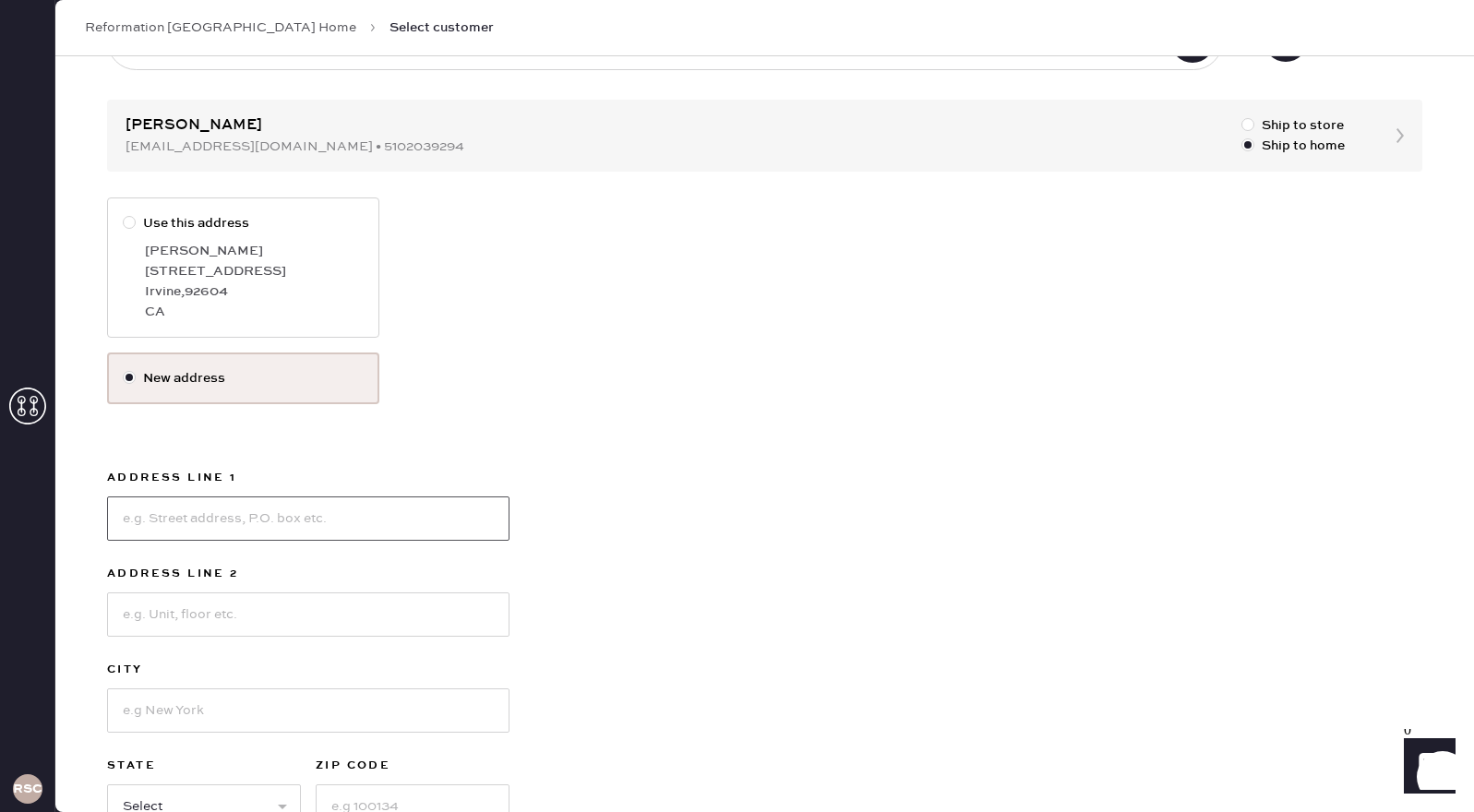
click at [371, 521] on input at bounding box center [308, 518] width 402 height 44
type input "1176 Epic"
click at [314, 718] on input at bounding box center [308, 710] width 402 height 44
type input "Irvine"
click at [644, 724] on div "Use this address [PERSON_NAME] [STREET_ADDRESS] New address Address Line 1 1176…" at bounding box center [765, 546] width 1315 height 697
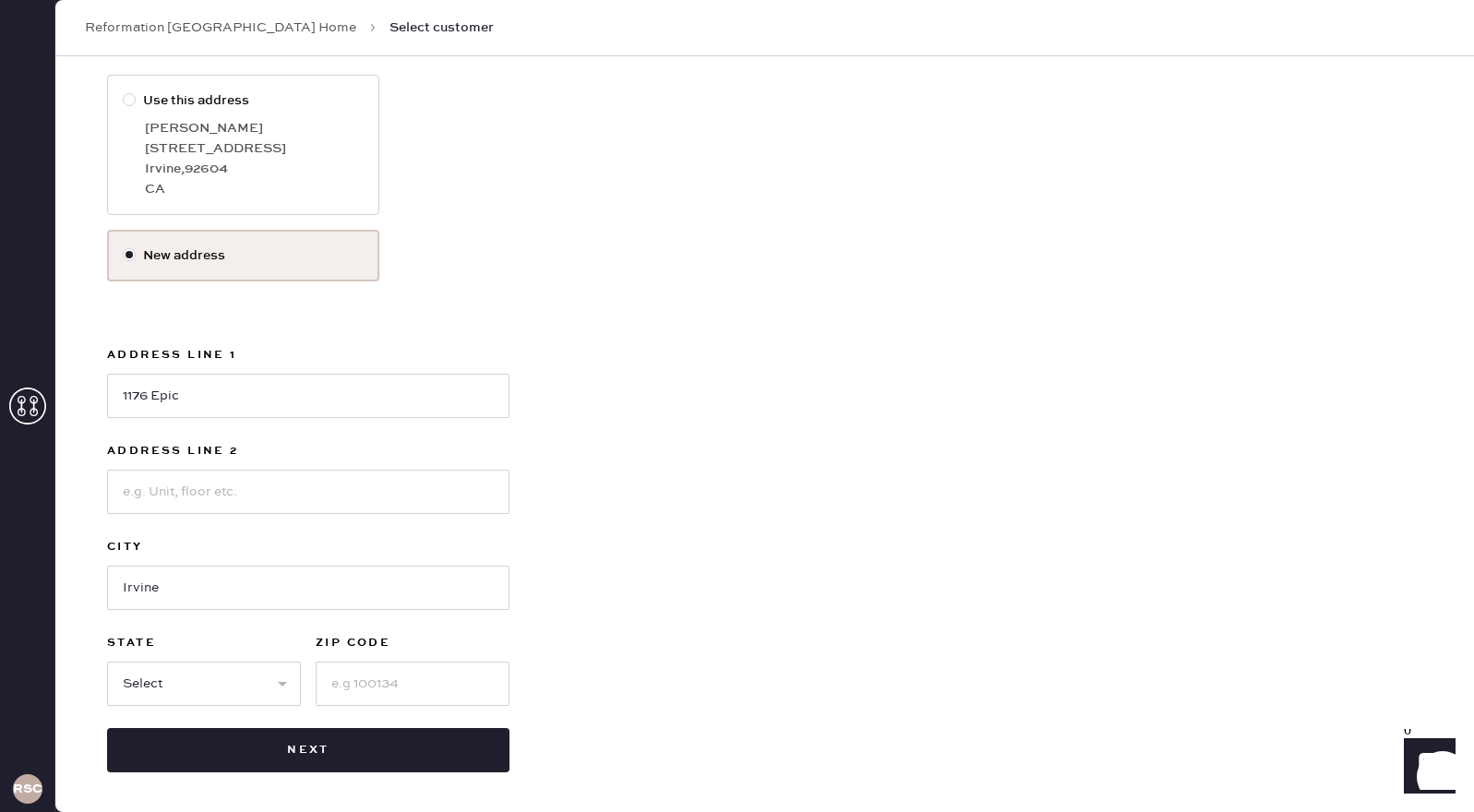
scroll to position [271, 0]
click at [446, 686] on input at bounding box center [412, 682] width 193 height 44
type input "92618"
click at [284, 683] on select "Select AK AL AR AZ CA CO CT [GEOGRAPHIC_DATA] DE FL [GEOGRAPHIC_DATA] HI [GEOGR…" at bounding box center [204, 682] width 193 height 44
select select "CA"
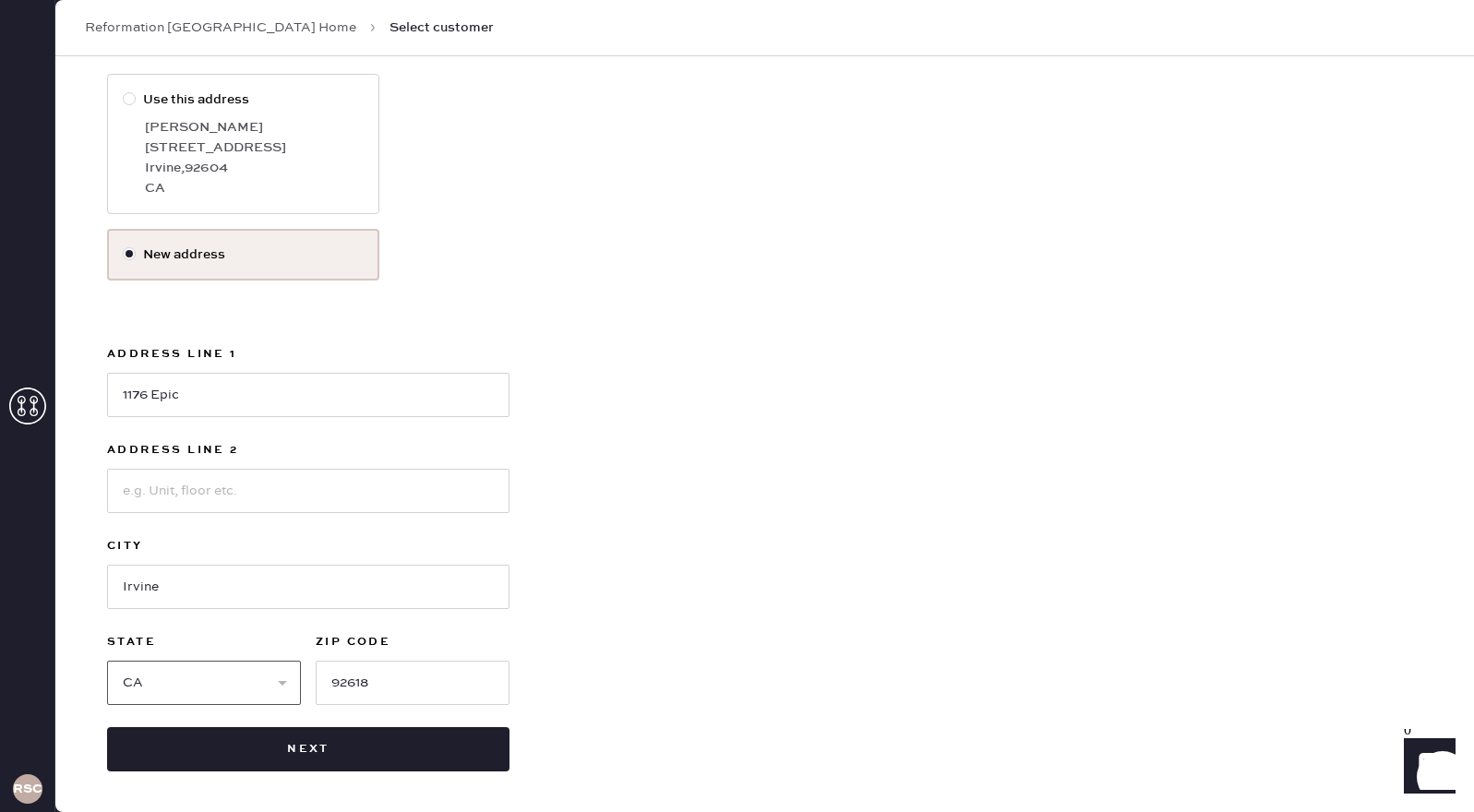
click at [107, 661] on select "Select AK AL AR AZ CA CO CT [GEOGRAPHIC_DATA] DE FL [GEOGRAPHIC_DATA] HI [GEOGR…" at bounding box center [204, 682] width 193 height 44
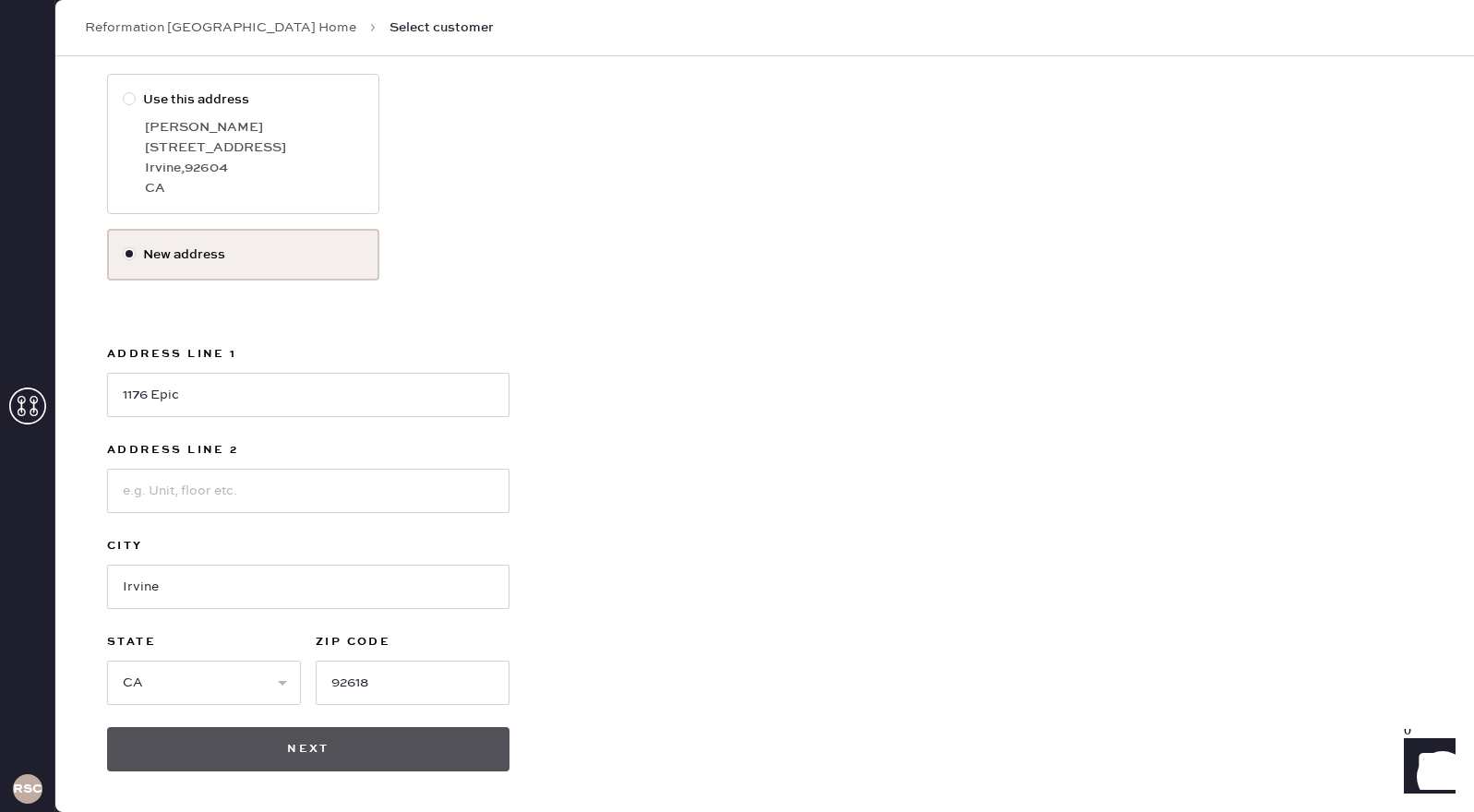
click at [405, 756] on button "Next" at bounding box center [308, 748] width 402 height 44
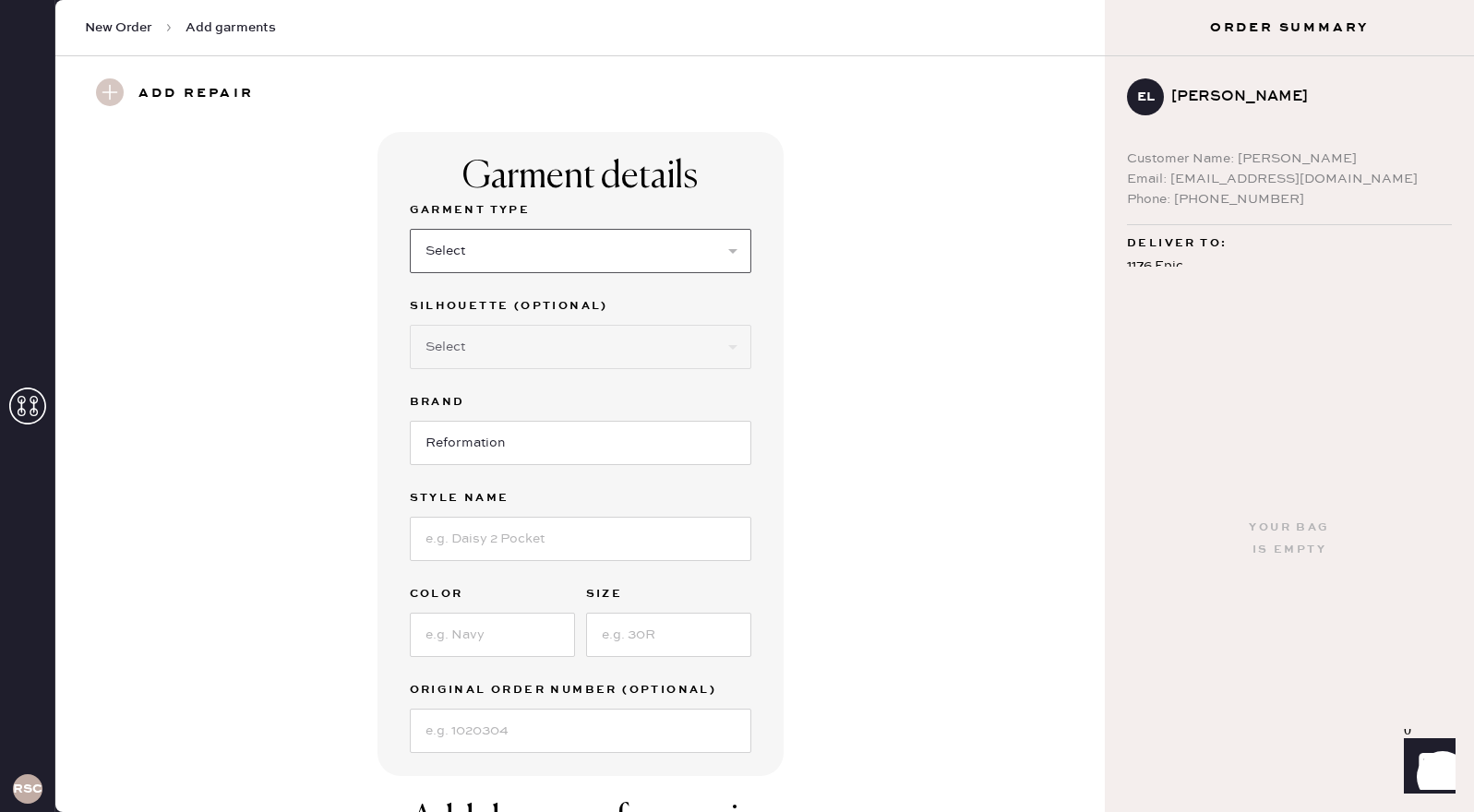
click at [729, 253] on select "Select Basic Skirt Jeans Leggings Pants Shorts Basic Sleeved Dress Basic Sleeve…" at bounding box center [580, 250] width 341 height 44
select select "2"
click at [409, 229] on select "Select Basic Skirt Jeans Leggings Pants Shorts Basic Sleeved Dress Basic Sleeve…" at bounding box center [580, 250] width 341 height 44
click at [445, 543] on input at bounding box center [580, 538] width 341 height 44
type input "[PERSON_NAME] Low rise jeans"
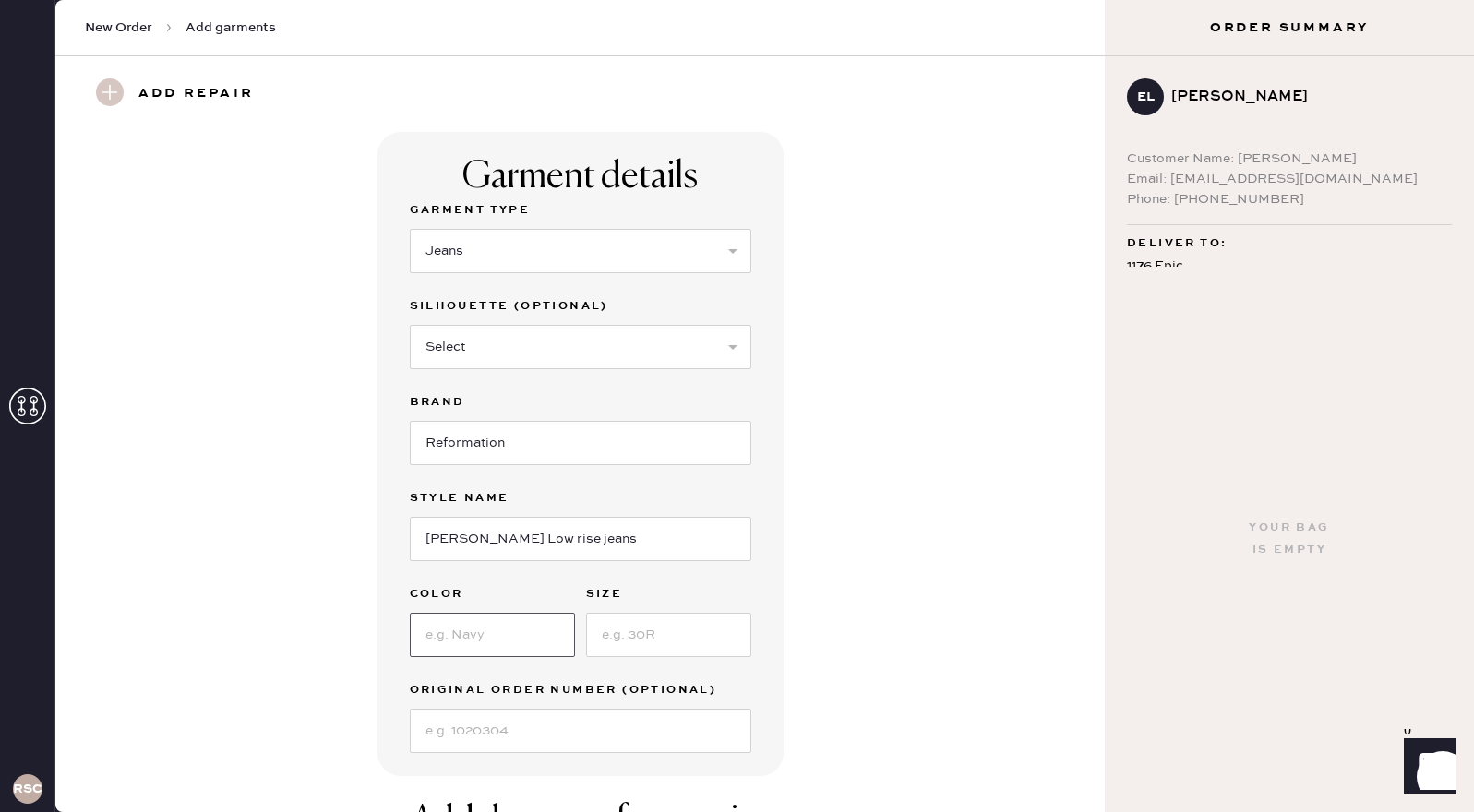
click at [438, 637] on input at bounding box center [492, 634] width 165 height 44
type input "ondine"
click at [643, 633] on input at bounding box center [668, 634] width 165 height 44
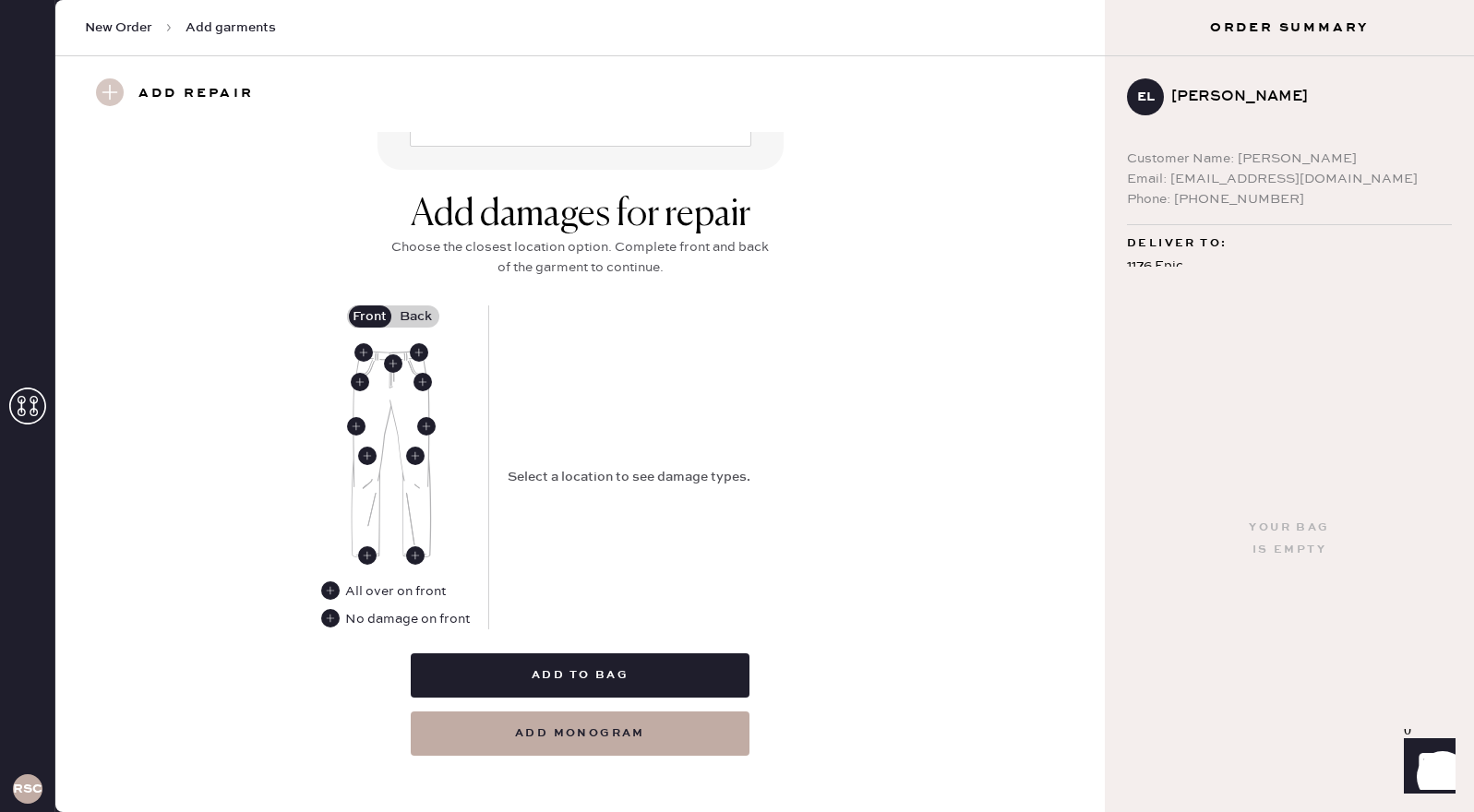
scroll to position [617, 0]
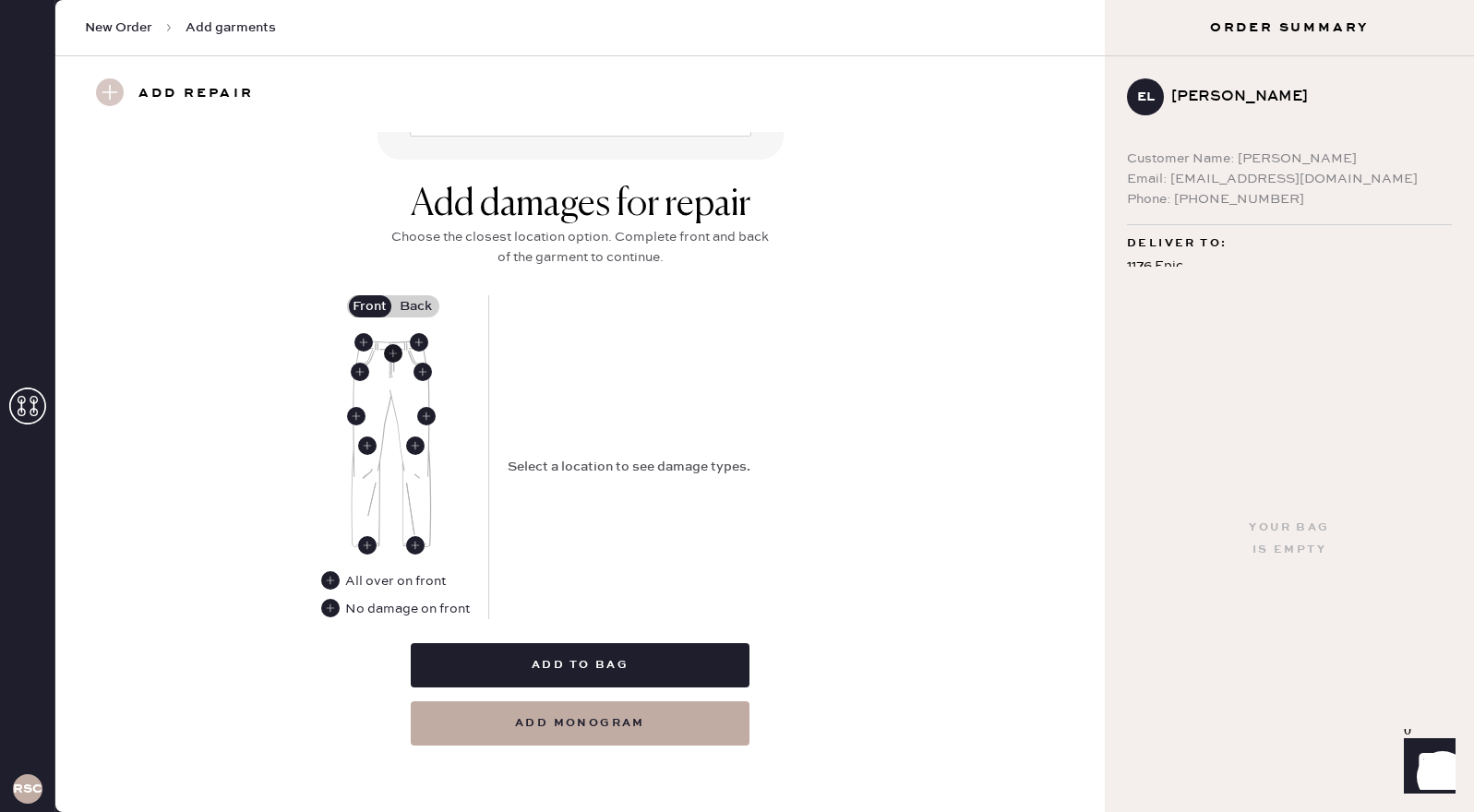
type input "23"
click at [392, 347] on use at bounding box center [394, 353] width 19 height 19
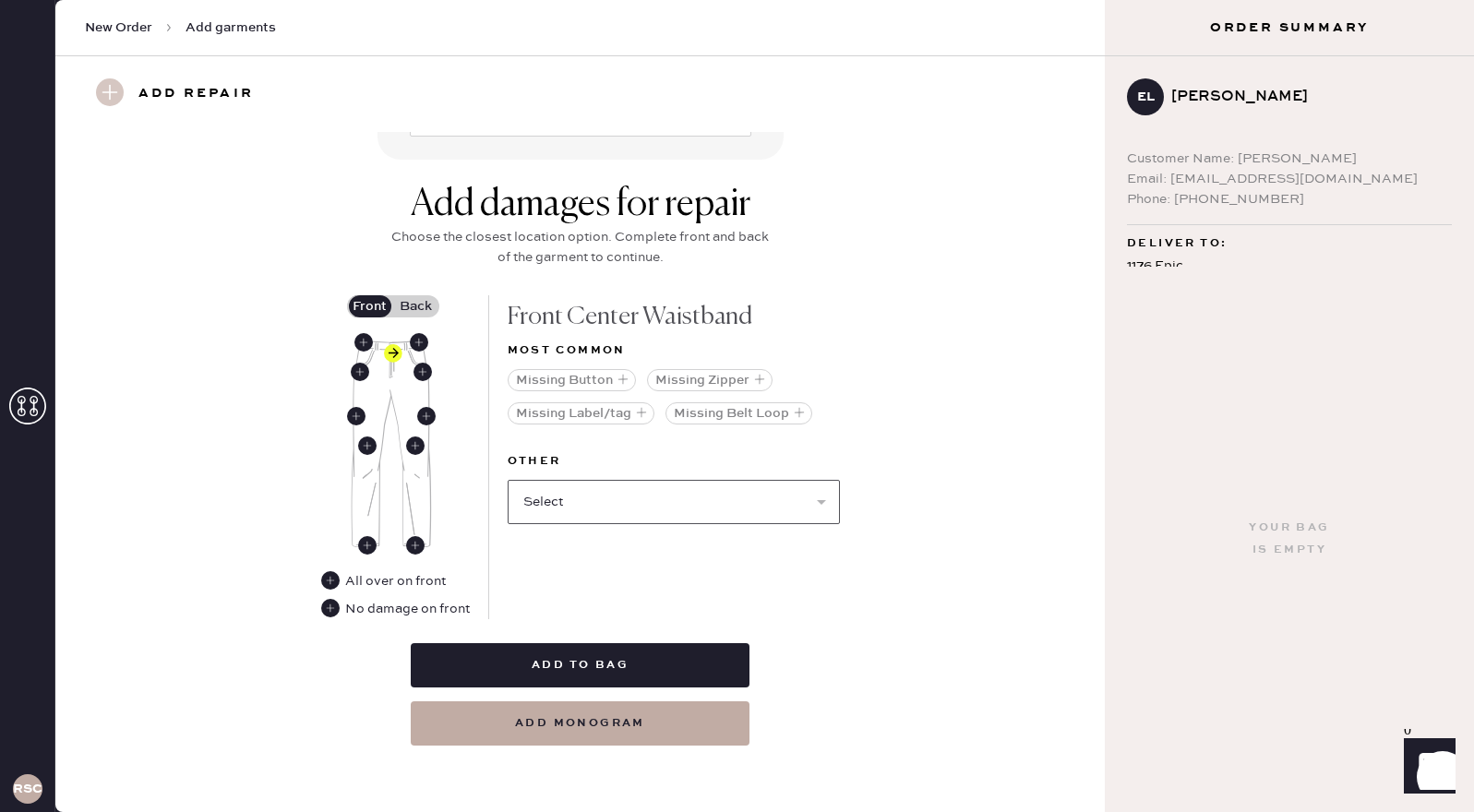
click at [823, 501] on select "Select Broken / Ripped Hem Broken Beads Broken Belt Loop Broken Button Broken E…" at bounding box center [673, 501] width 332 height 44
select select "1740"
click at [508, 479] on select "Select Broken / Ripped Hem Broken Beads Broken Belt Loop Broken Button Broken E…" at bounding box center [673, 501] width 332 height 44
select select
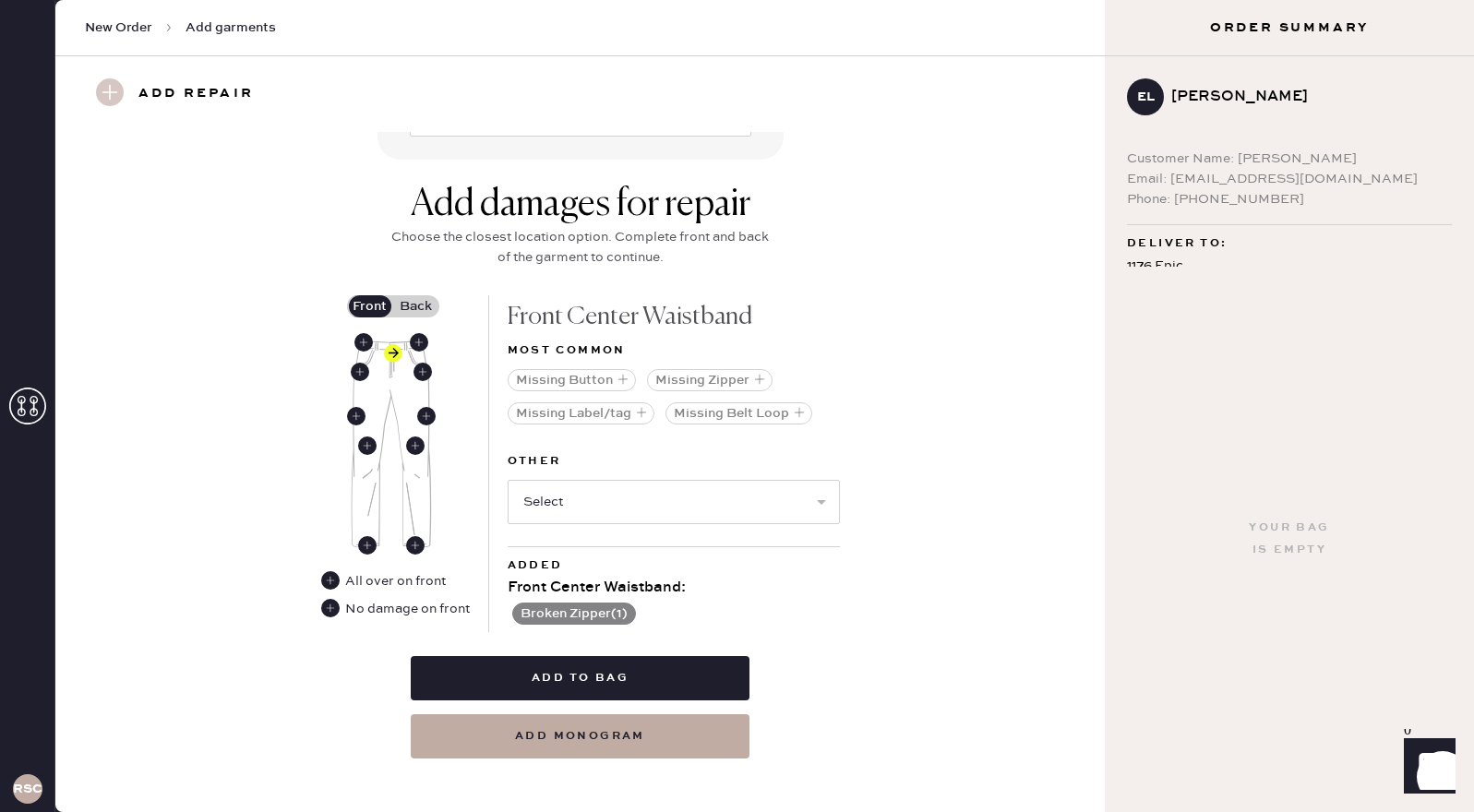
click at [417, 302] on label "Back" at bounding box center [416, 306] width 46 height 22
click at [416, 306] on input "Back" at bounding box center [416, 306] width 0 height 0
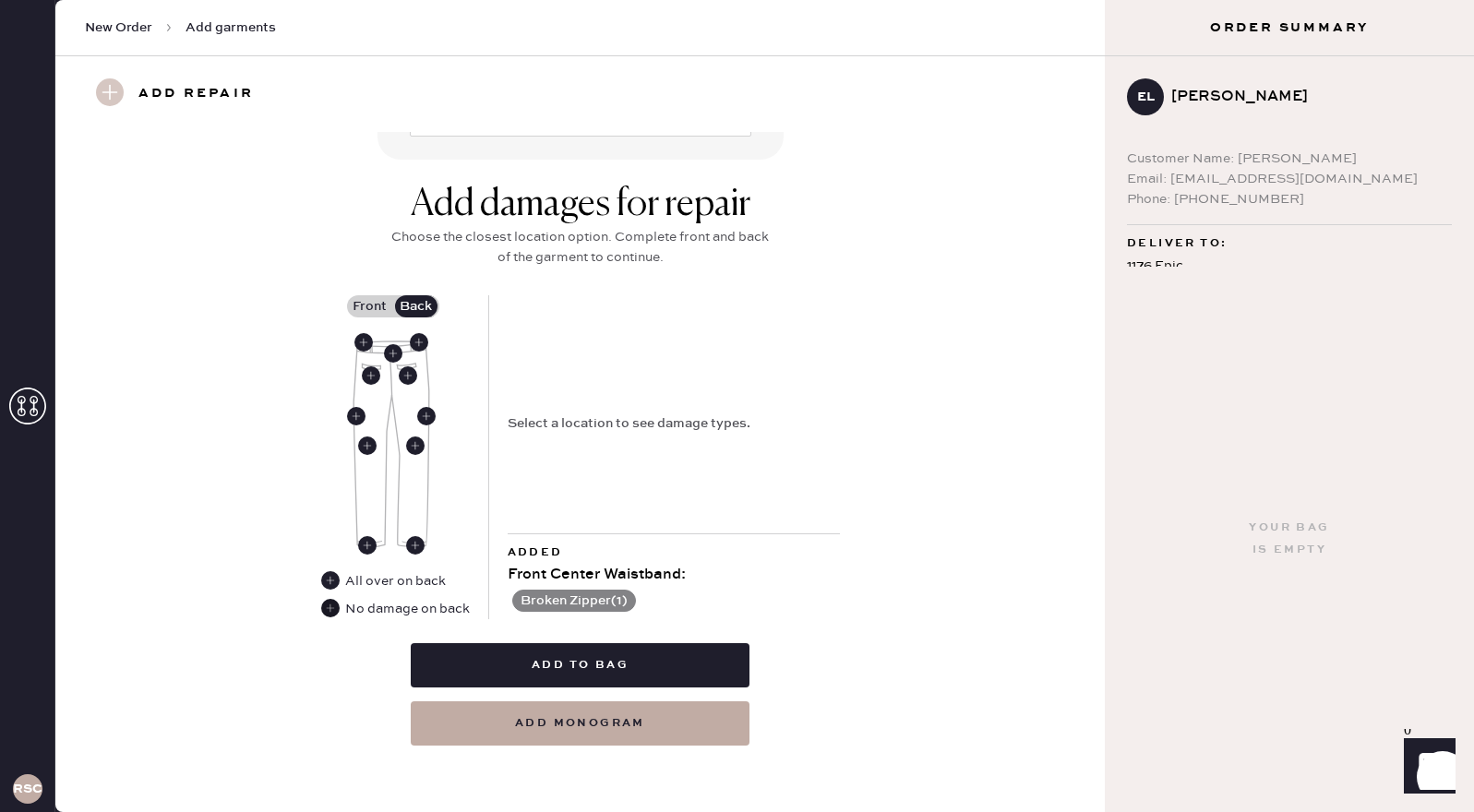
click at [327, 605] on use at bounding box center [331, 608] width 19 height 19
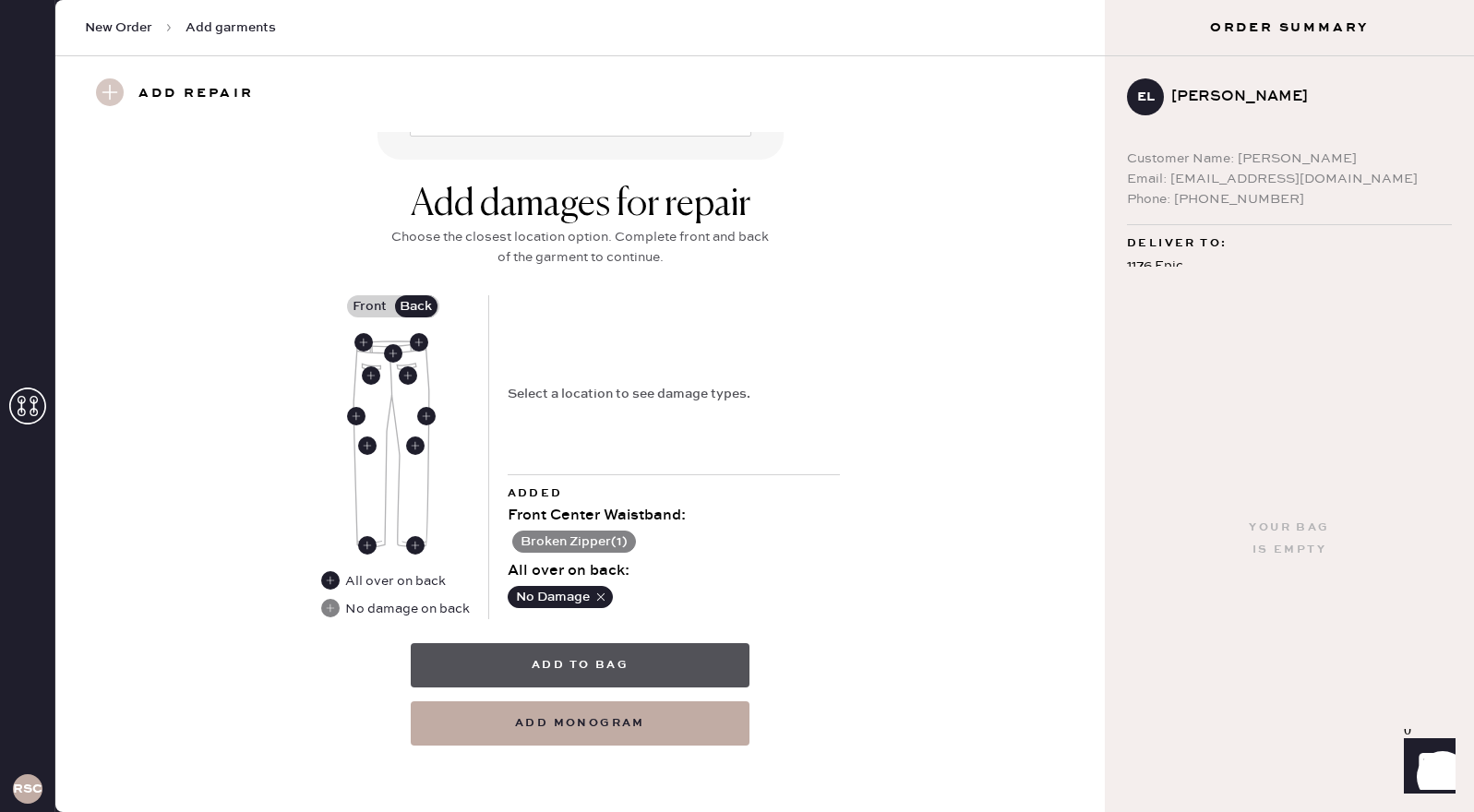
click at [563, 660] on button "Add to bag" at bounding box center [580, 664] width 338 height 44
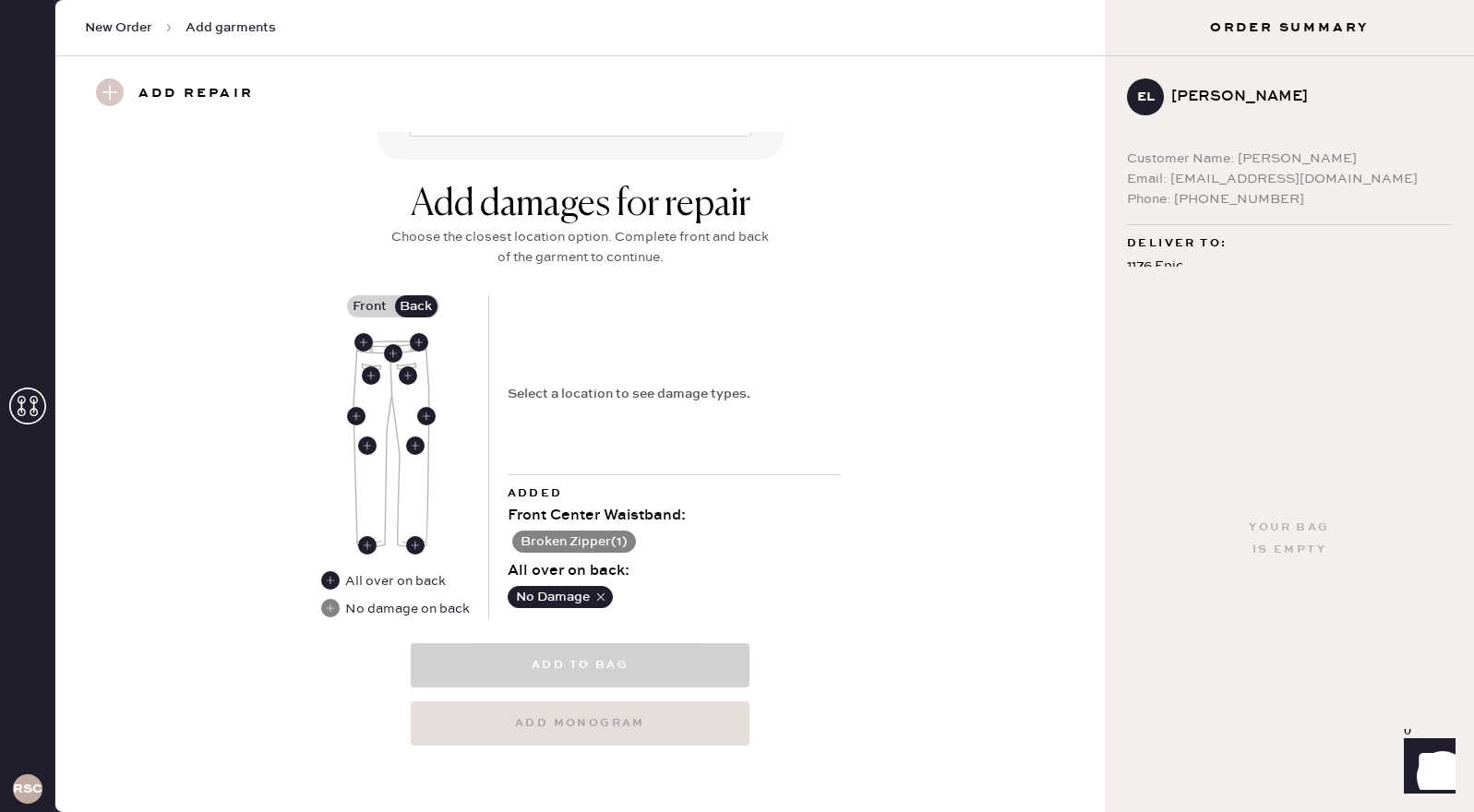
select select
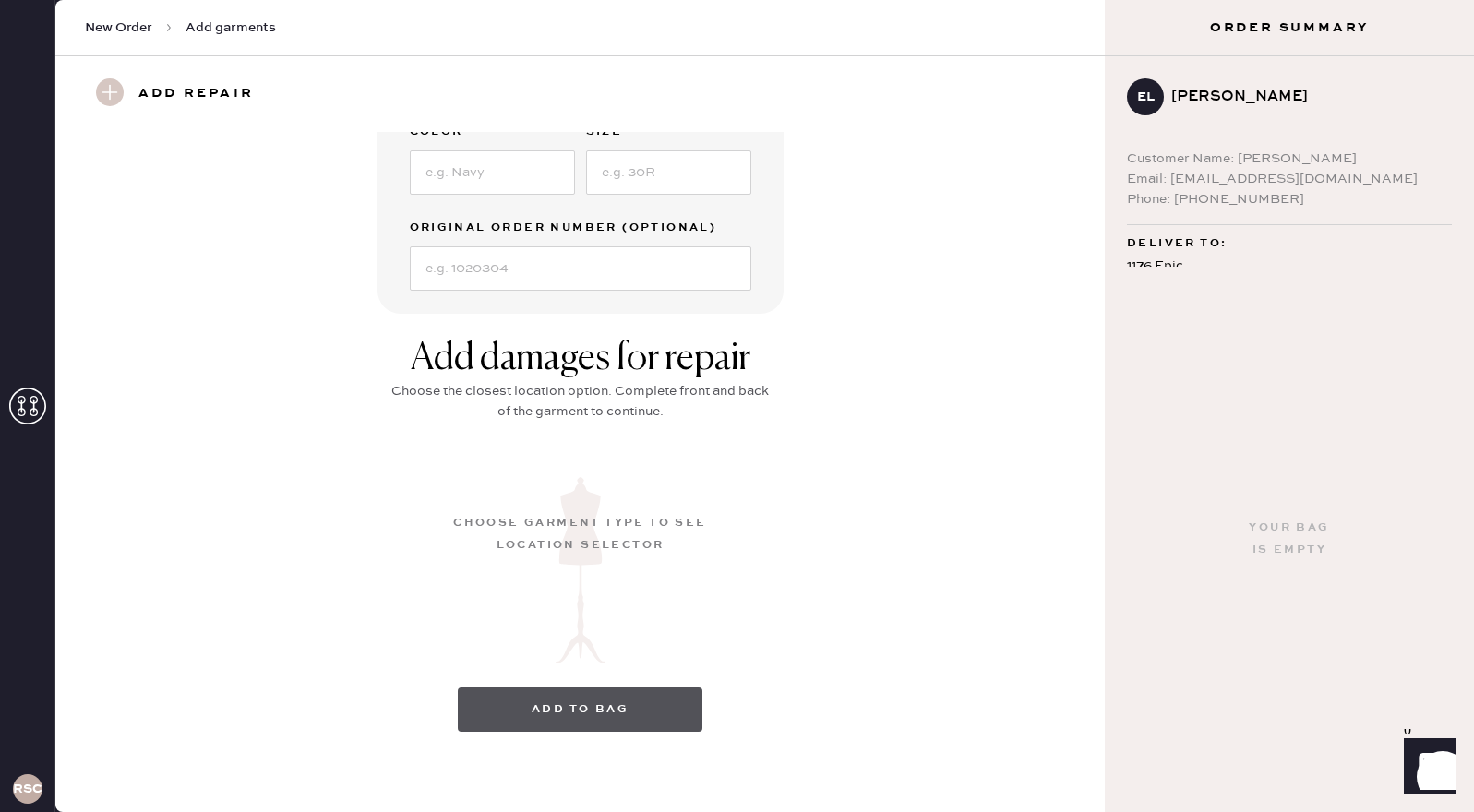
scroll to position [7, 0]
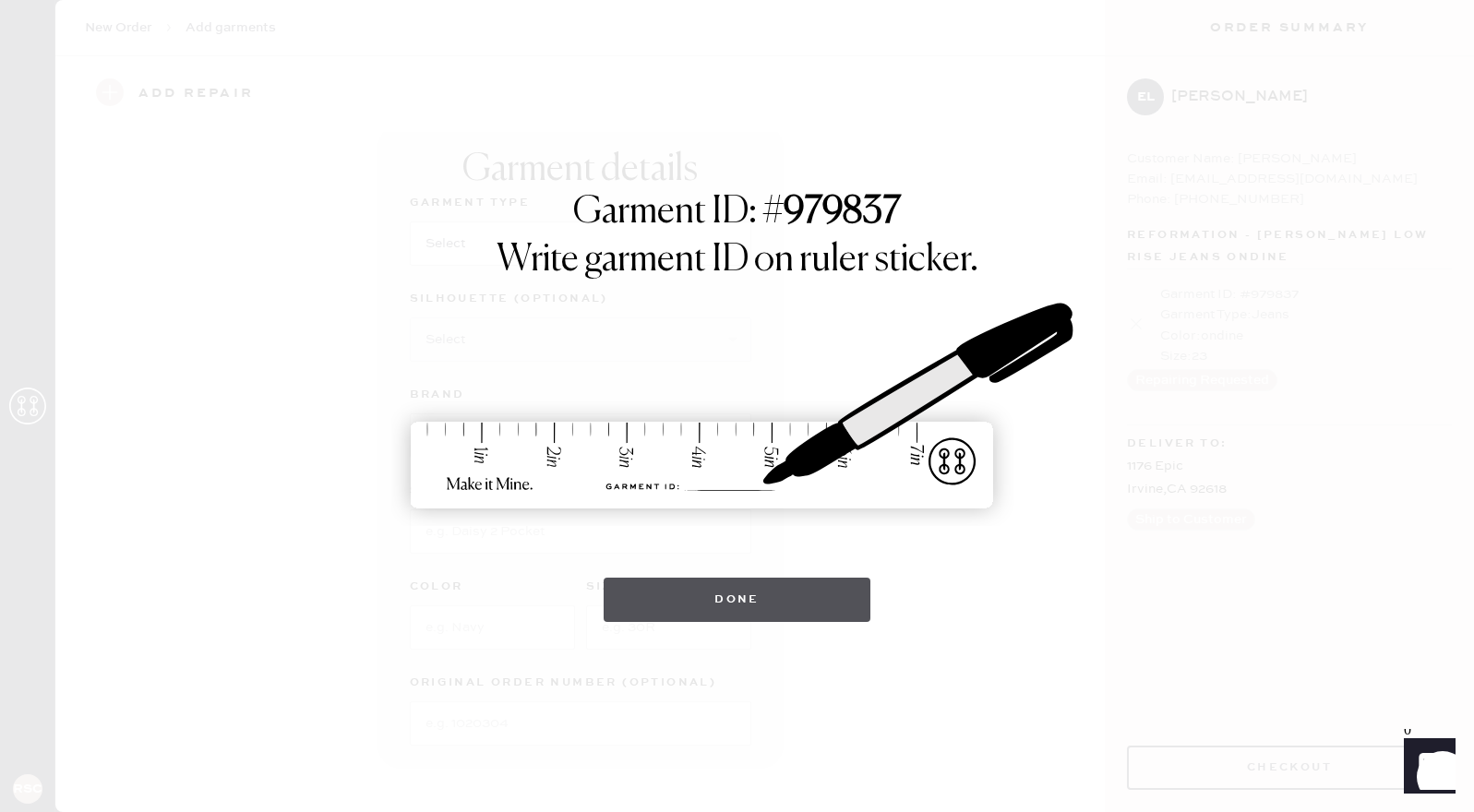
click at [705, 606] on button "Done" at bounding box center [737, 599] width 266 height 44
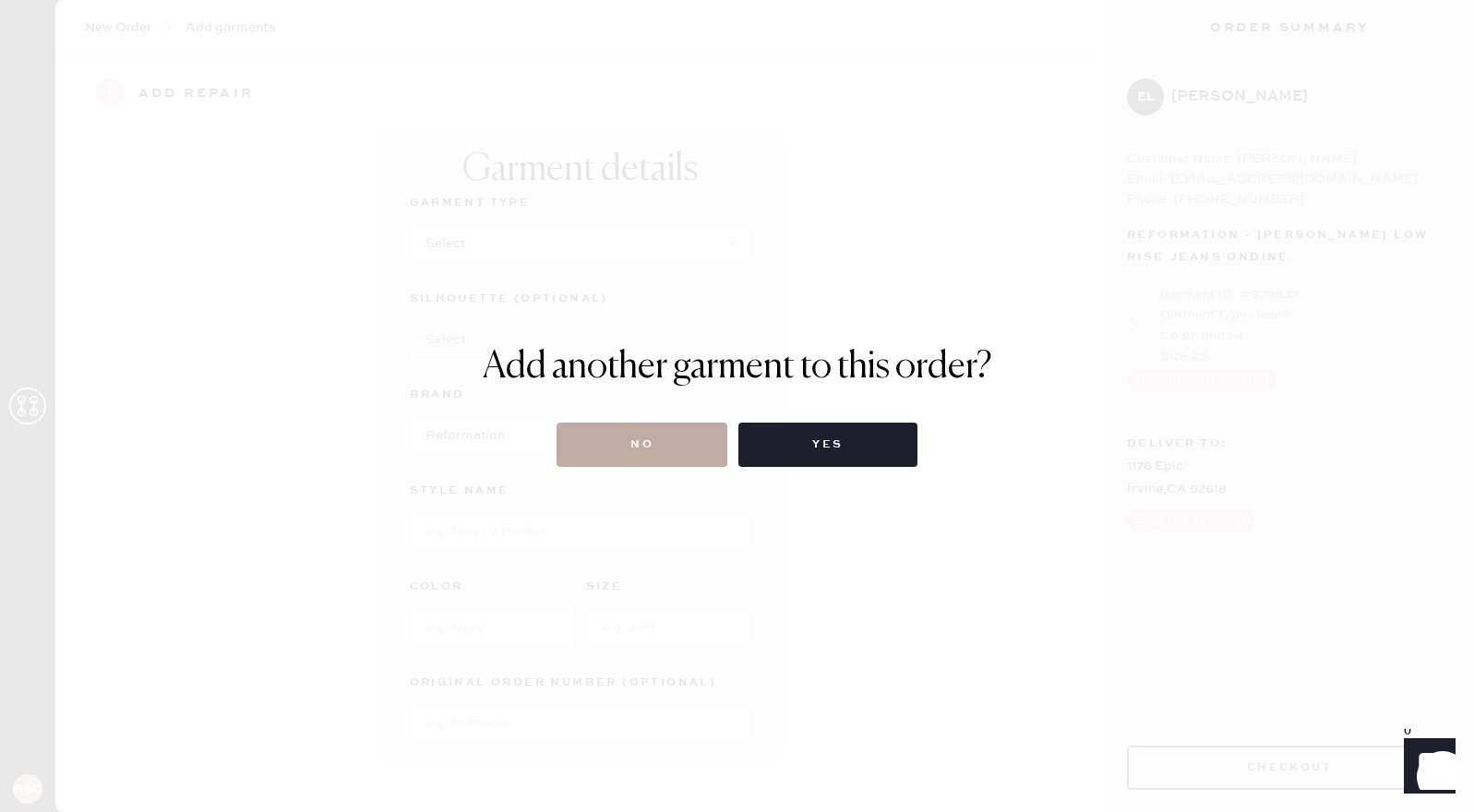
click at [668, 441] on button "No" at bounding box center [641, 444] width 171 height 44
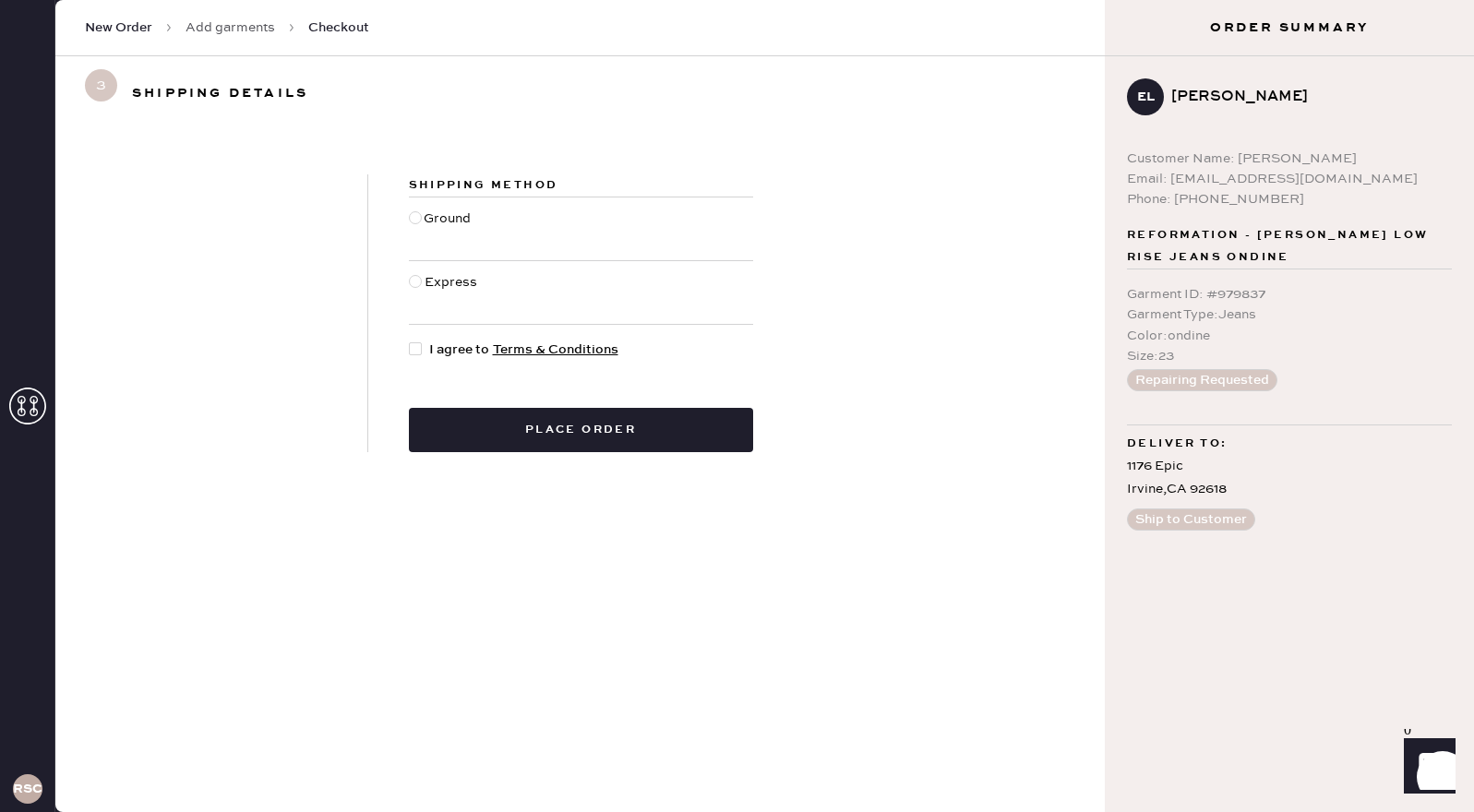
click at [411, 214] on div at bounding box center [415, 218] width 13 height 13
click at [409, 209] on input "Ground" at bounding box center [408, 208] width 1 height 1
radio input "true"
click at [408, 349] on div at bounding box center [415, 349] width 13 height 13
click at [408, 340] on input "I agree to Terms & Conditions" at bounding box center [408, 339] width 1 height 1
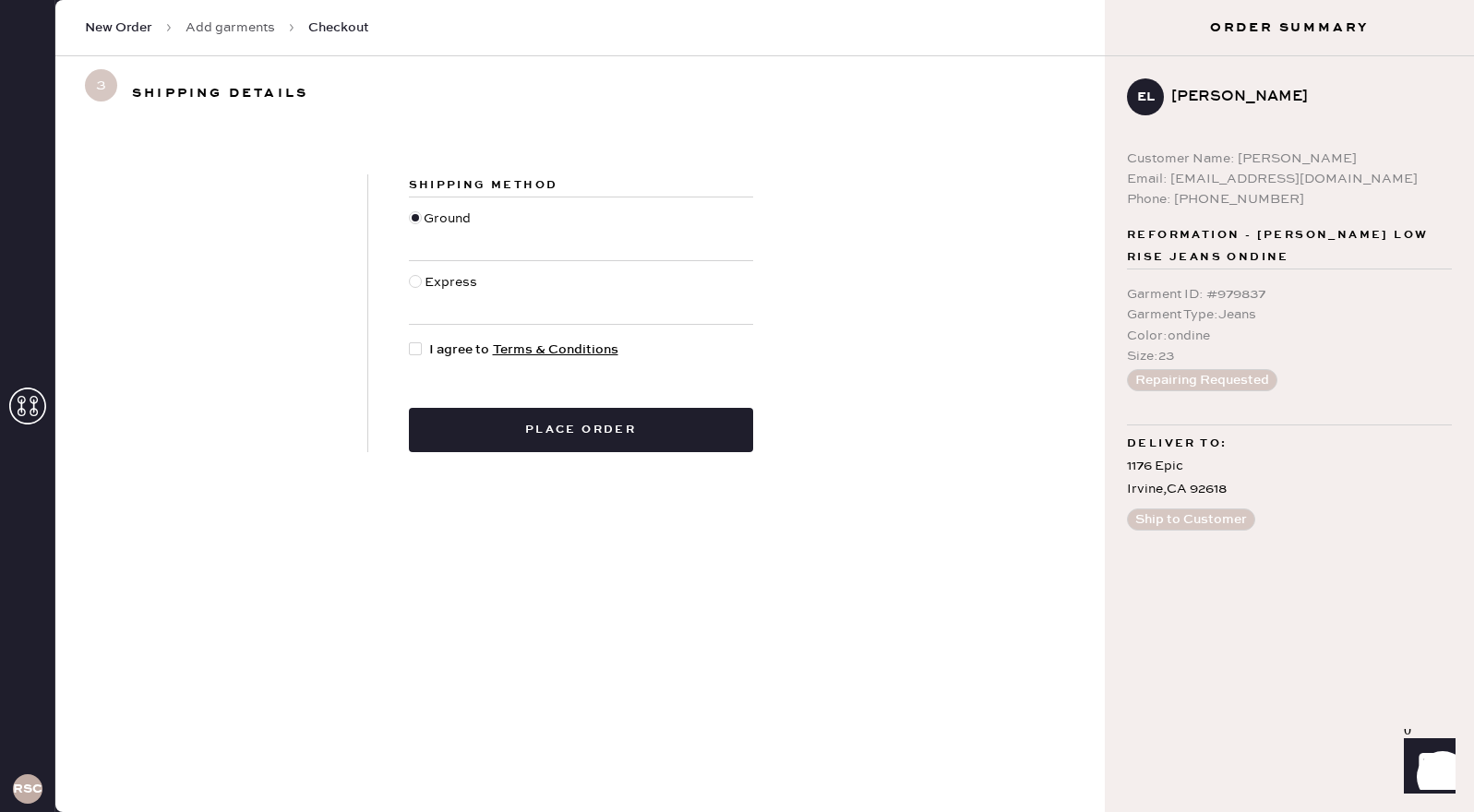
checkbox input "true"
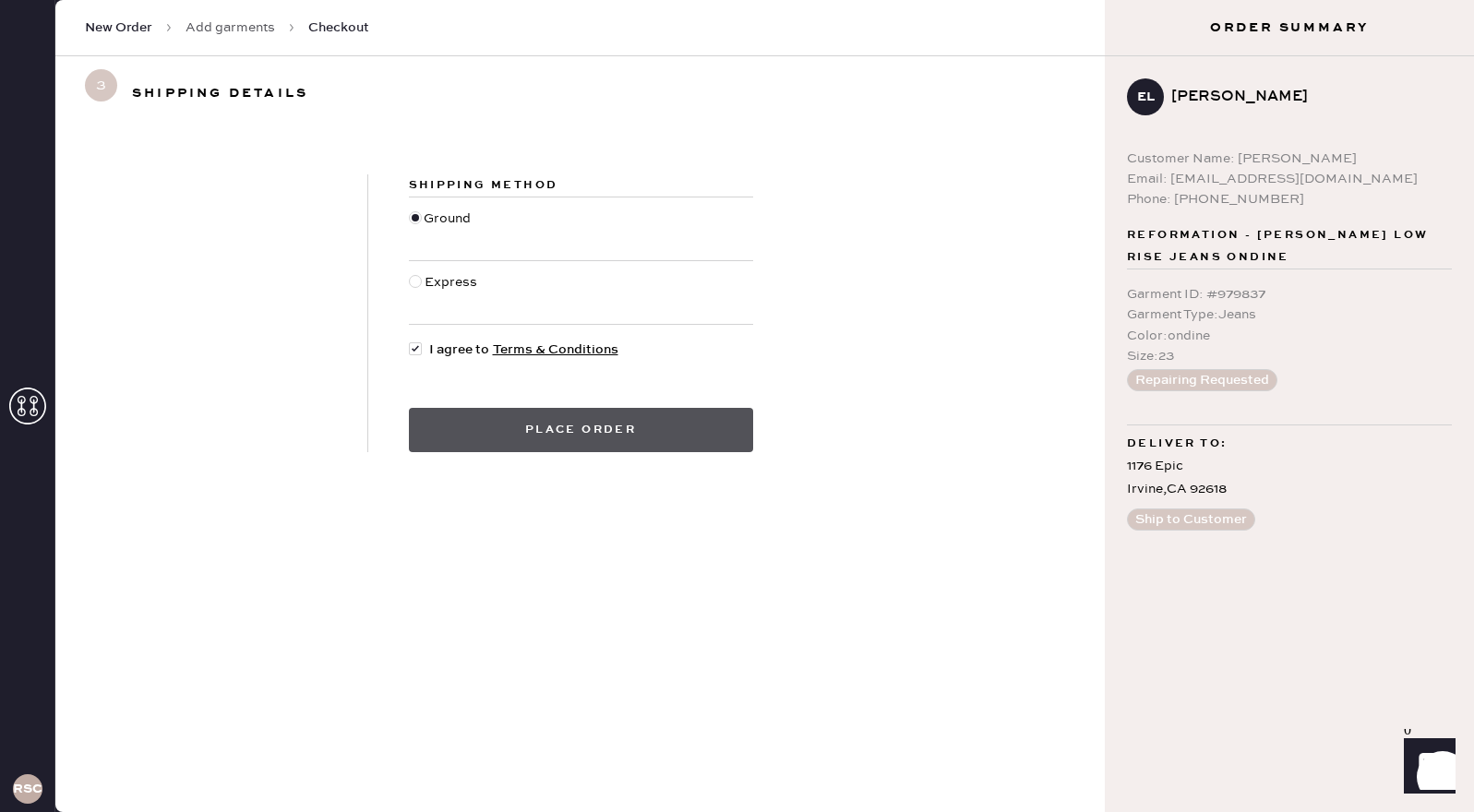
click at [527, 426] on button "Place order" at bounding box center [580, 429] width 344 height 44
